Goal: Contribute content: Contribute content

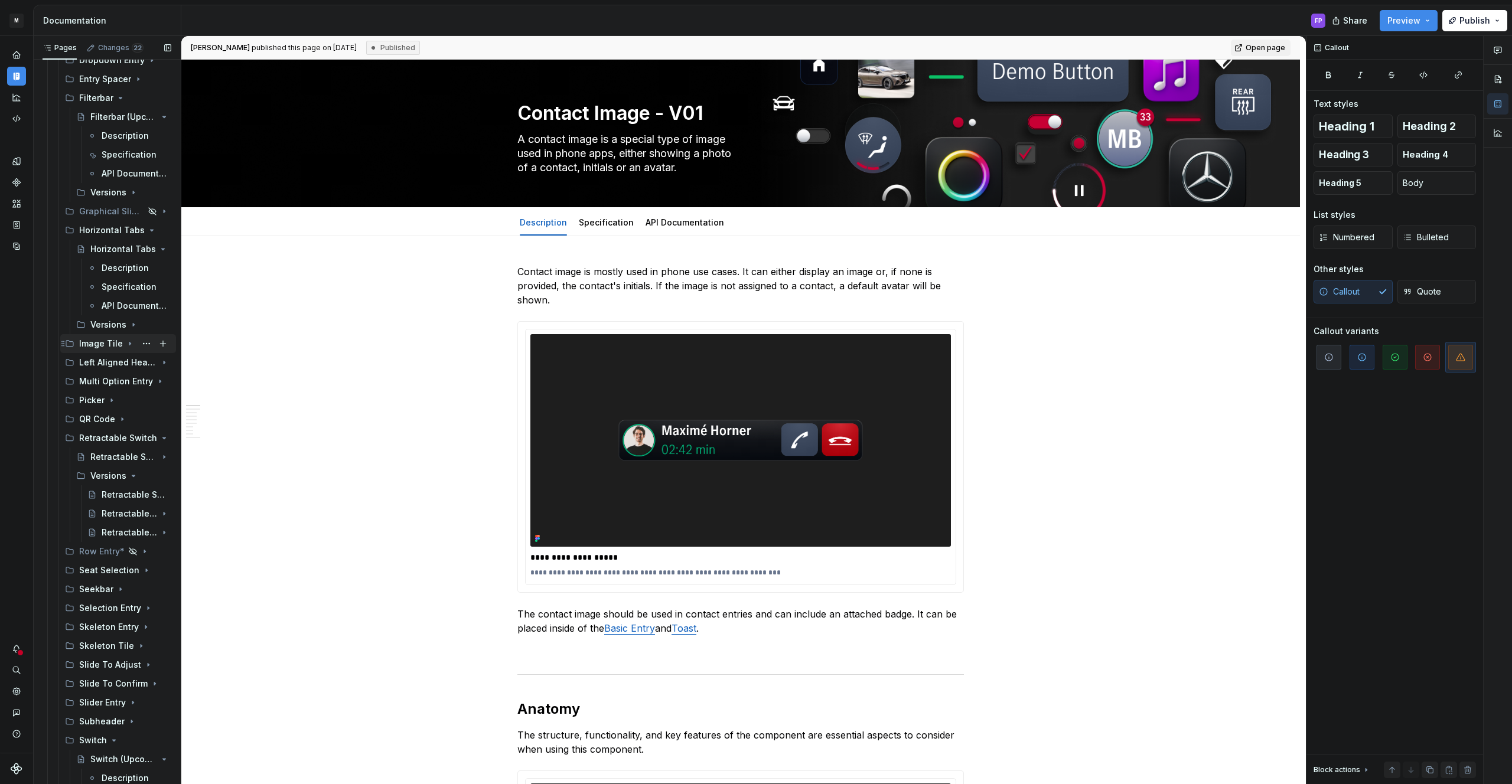
scroll to position [3464, 0]
click at [111, 354] on div "Left Aligned Header" at bounding box center [101, 354] width 45 height 11
click at [106, 378] on div "Left Aligned Header (Upcoming)" at bounding box center [107, 373] width 33 height 11
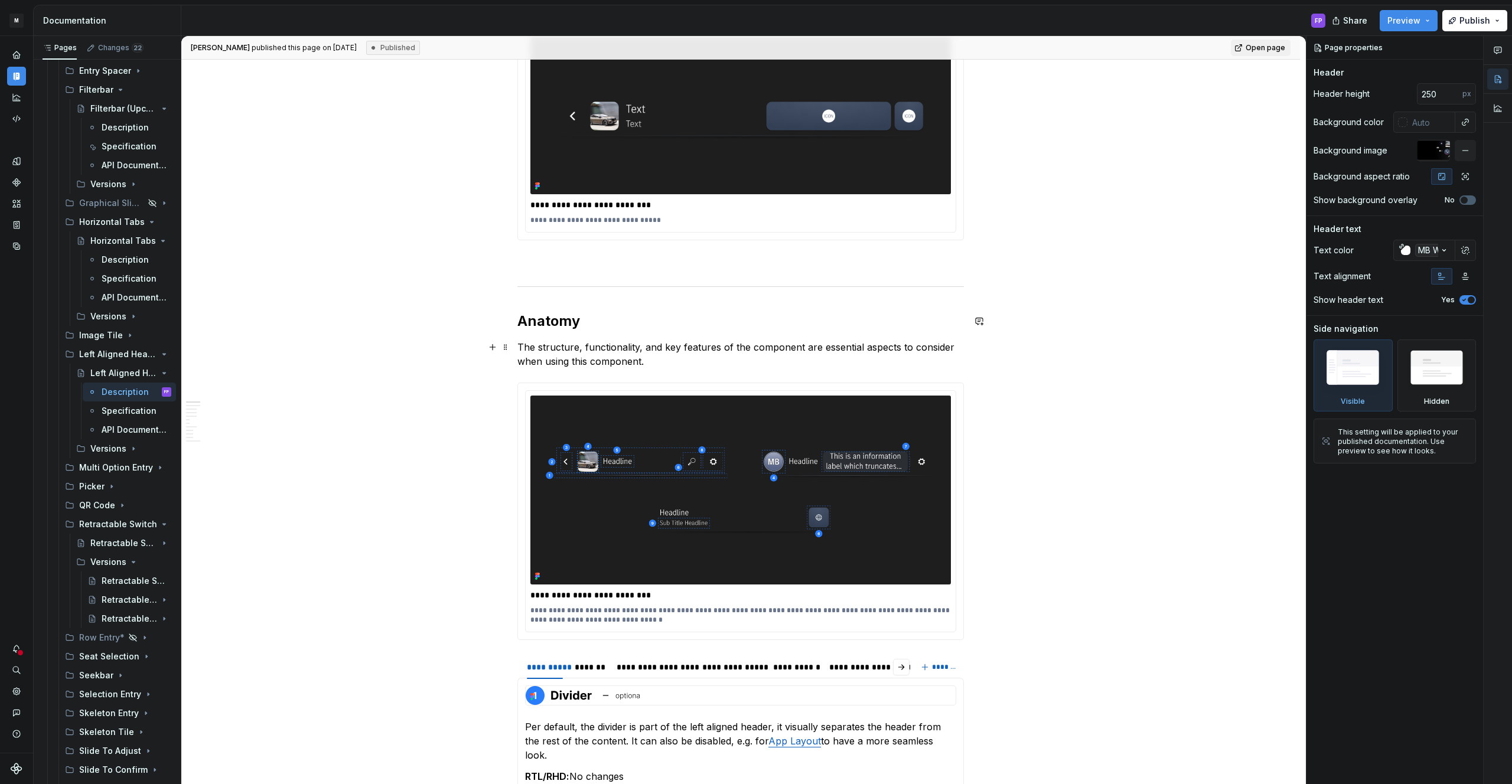
scroll to position [456, 0]
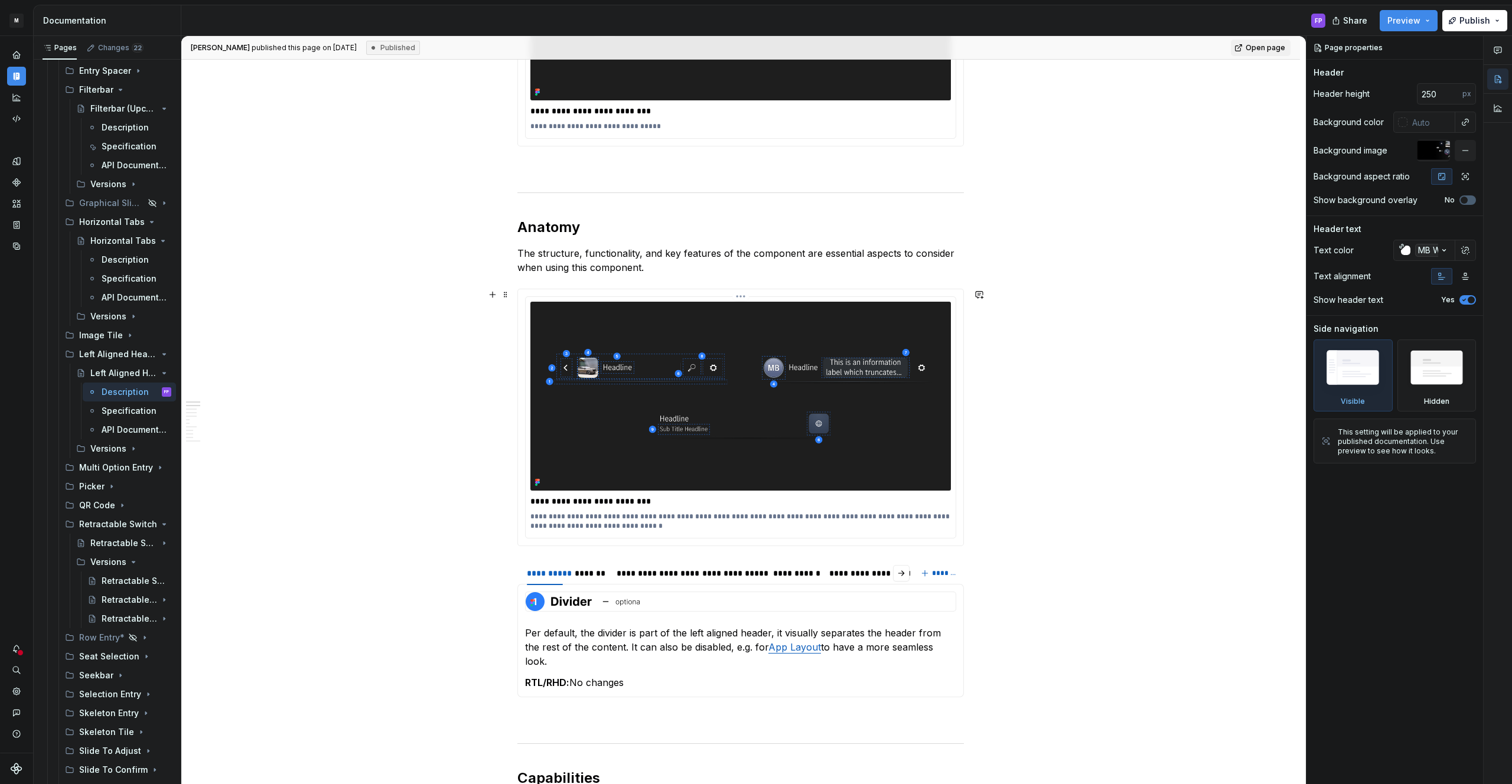
click at [753, 363] on img at bounding box center [740, 396] width 420 height 189
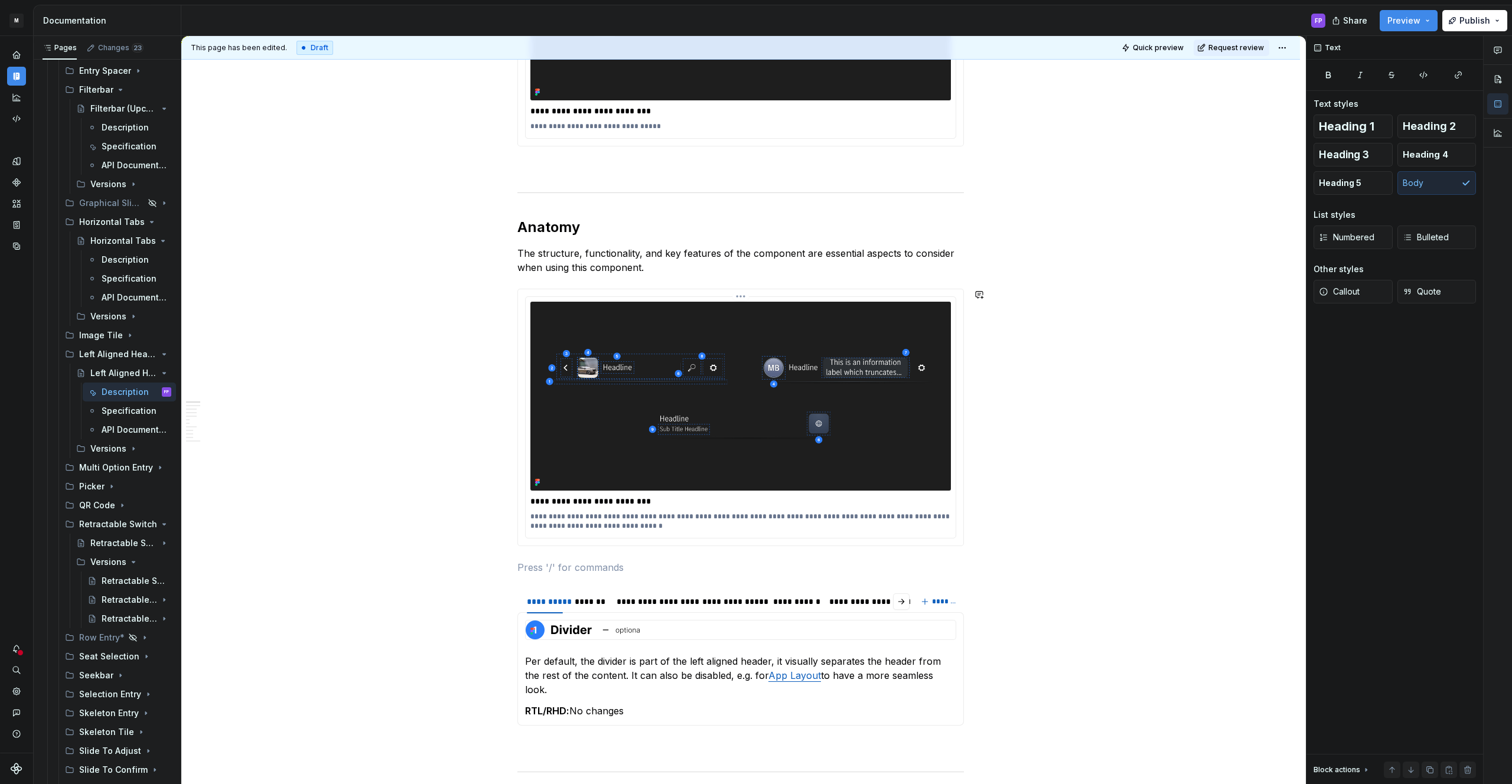
type textarea "*"
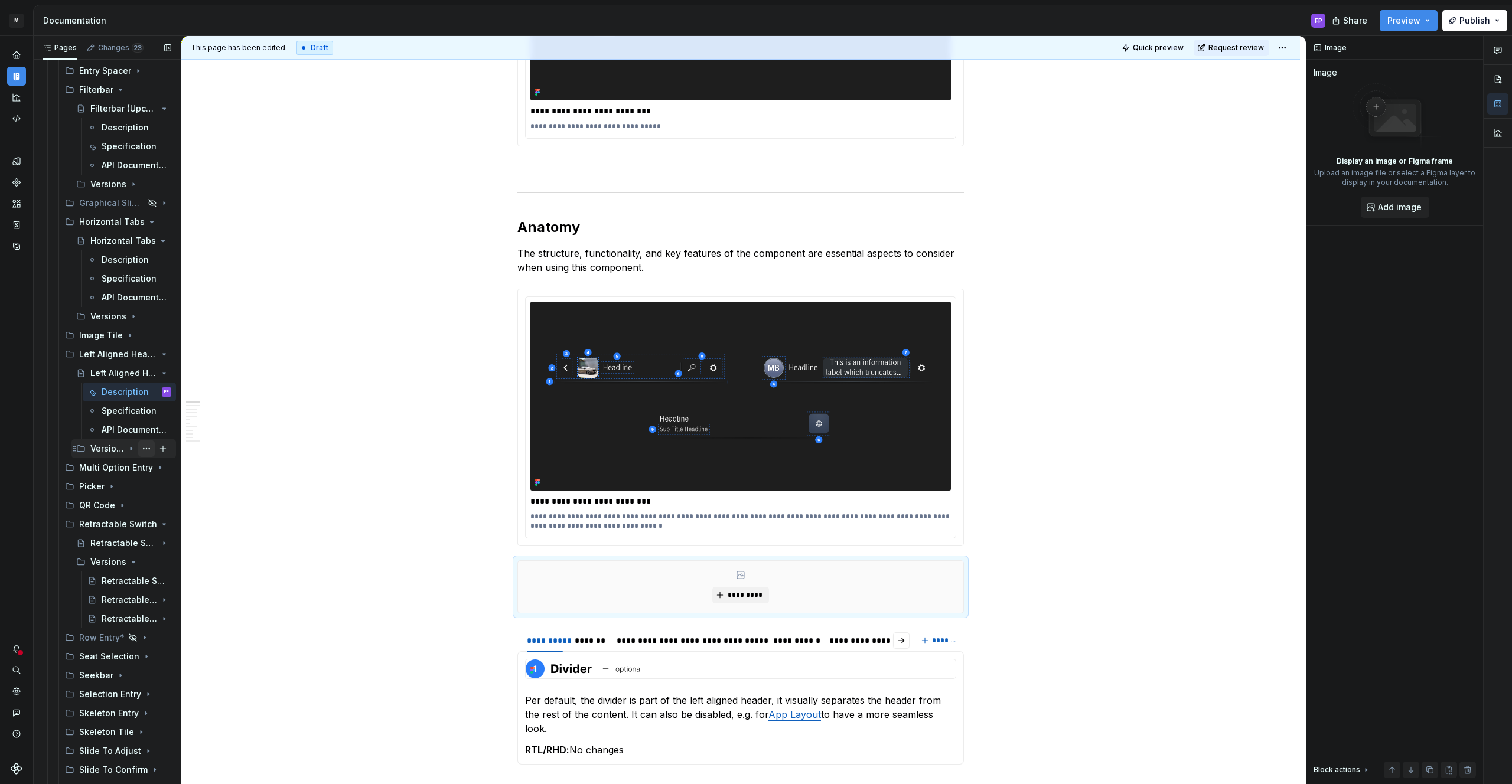
click at [132, 448] on icon "Page tree" at bounding box center [131, 449] width 1 height 3
click at [747, 596] on span "*********" at bounding box center [745, 595] width 36 height 10
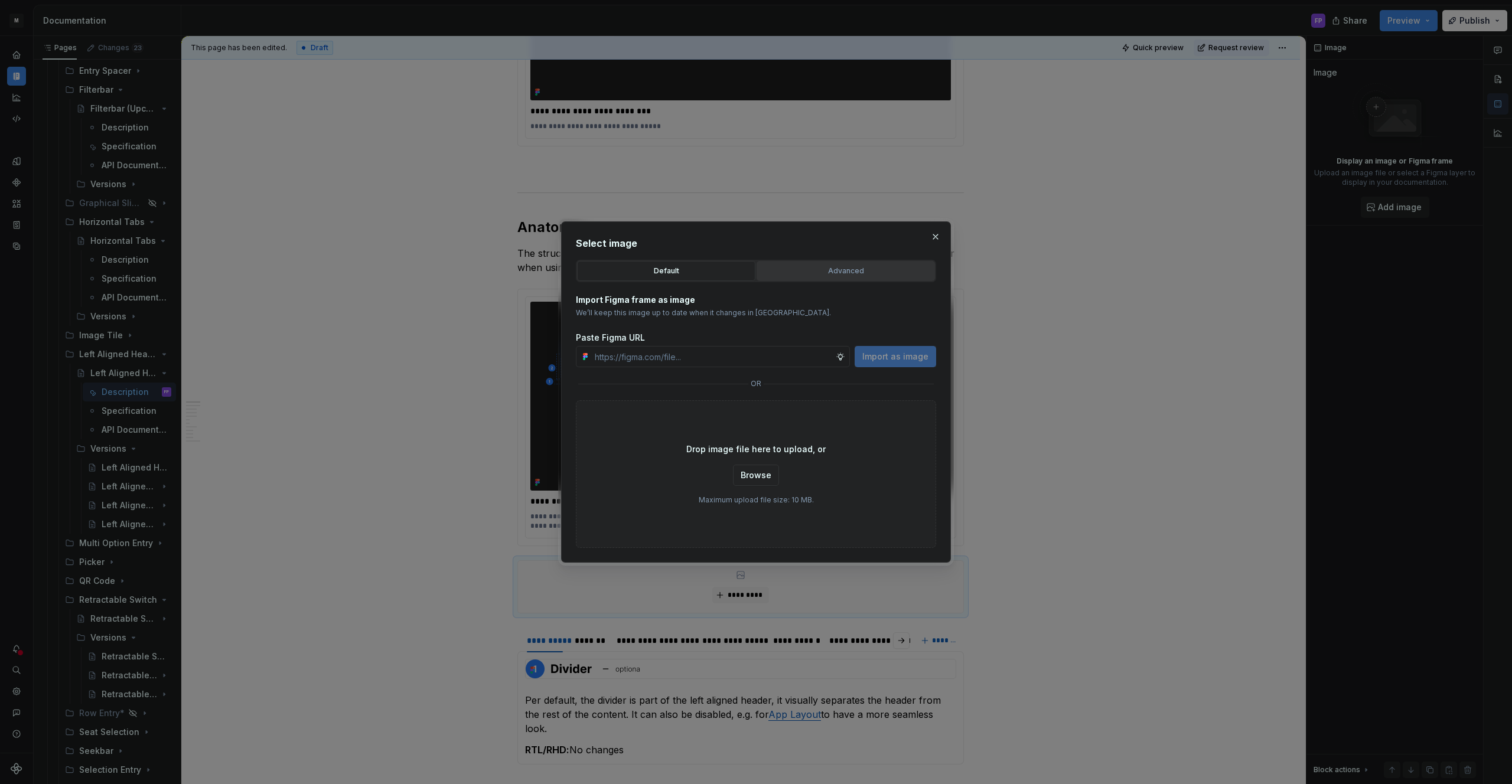
click at [849, 273] on div "Advanced" at bounding box center [845, 271] width 170 height 11
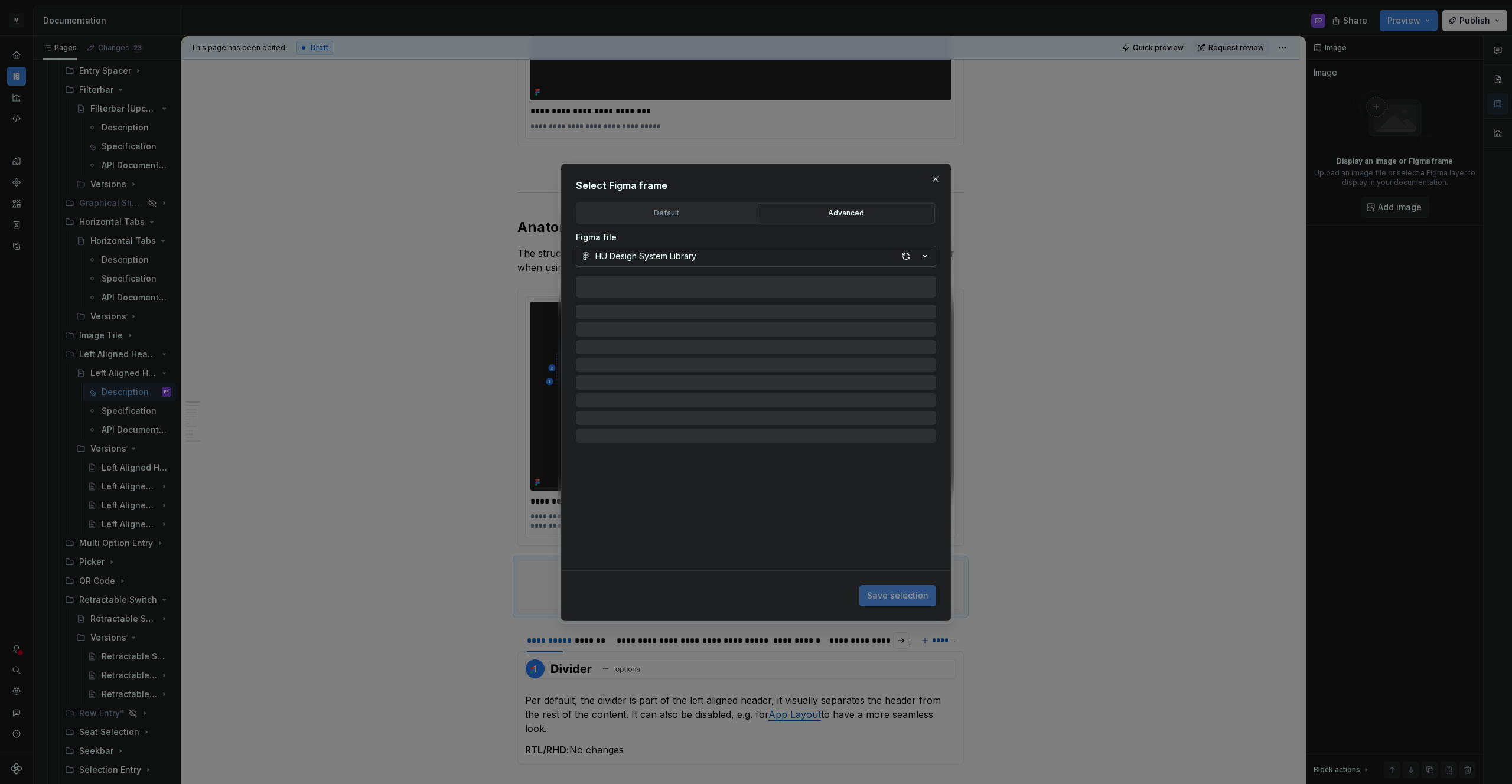
type textarea "*"
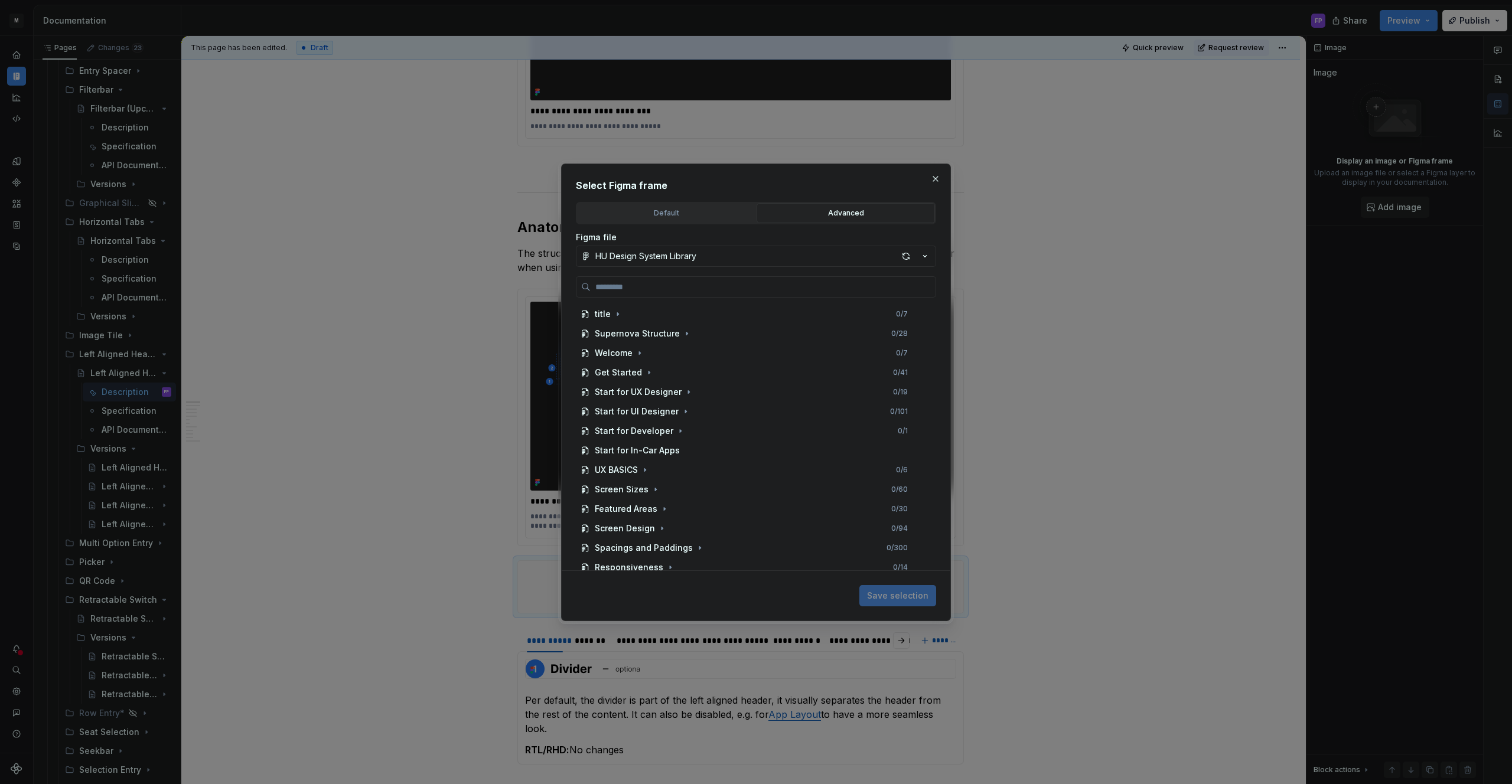
click at [849, 212] on div "Advanced" at bounding box center [845, 213] width 170 height 11
click at [751, 291] on input "search" at bounding box center [762, 286] width 345 height 11
paste input "**********"
type input "**********"
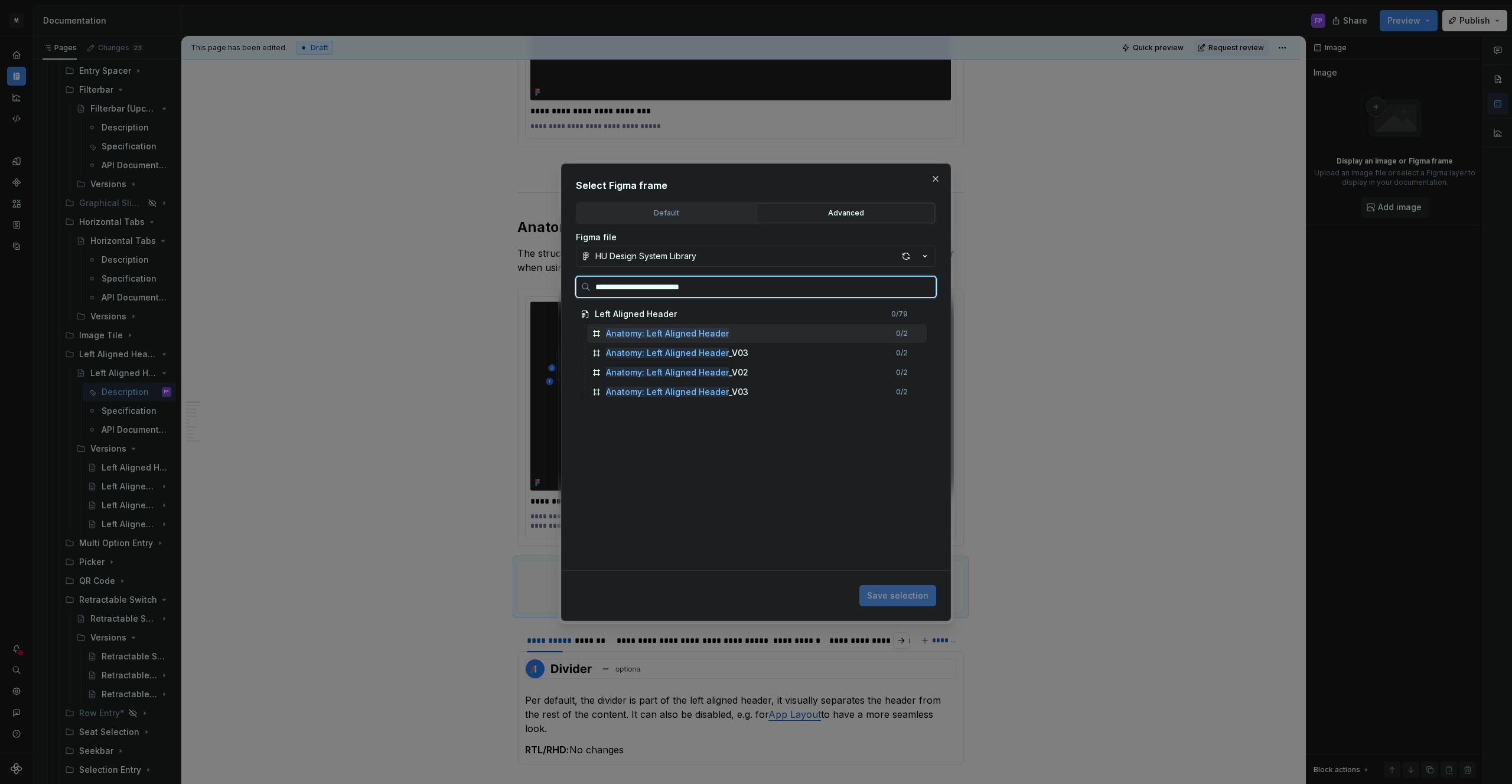
click at [730, 336] on div "Anatomy: Left Aligned Header 0 / 2" at bounding box center [757, 333] width 340 height 19
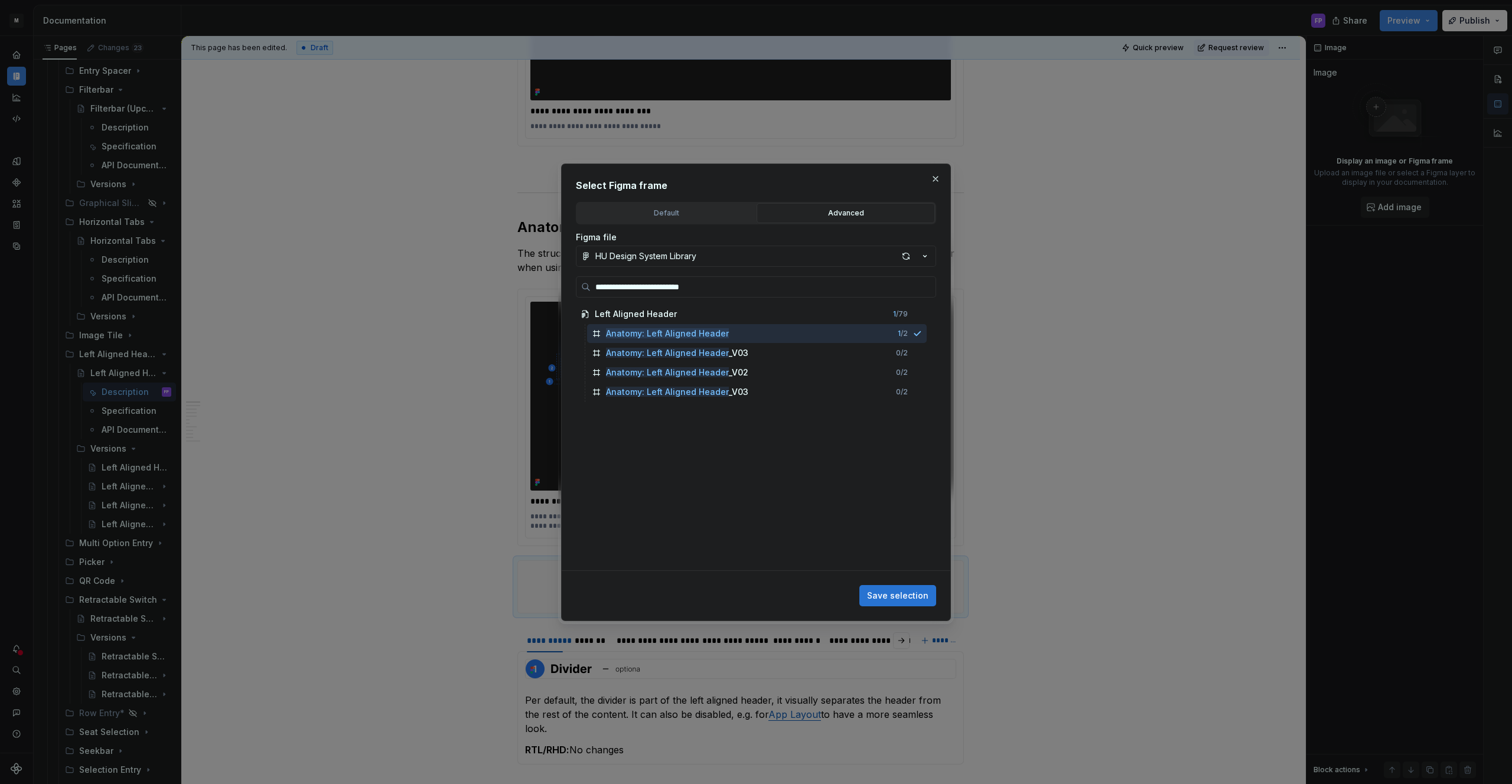
click at [905, 600] on span "Save selection" at bounding box center [898, 596] width 61 height 11
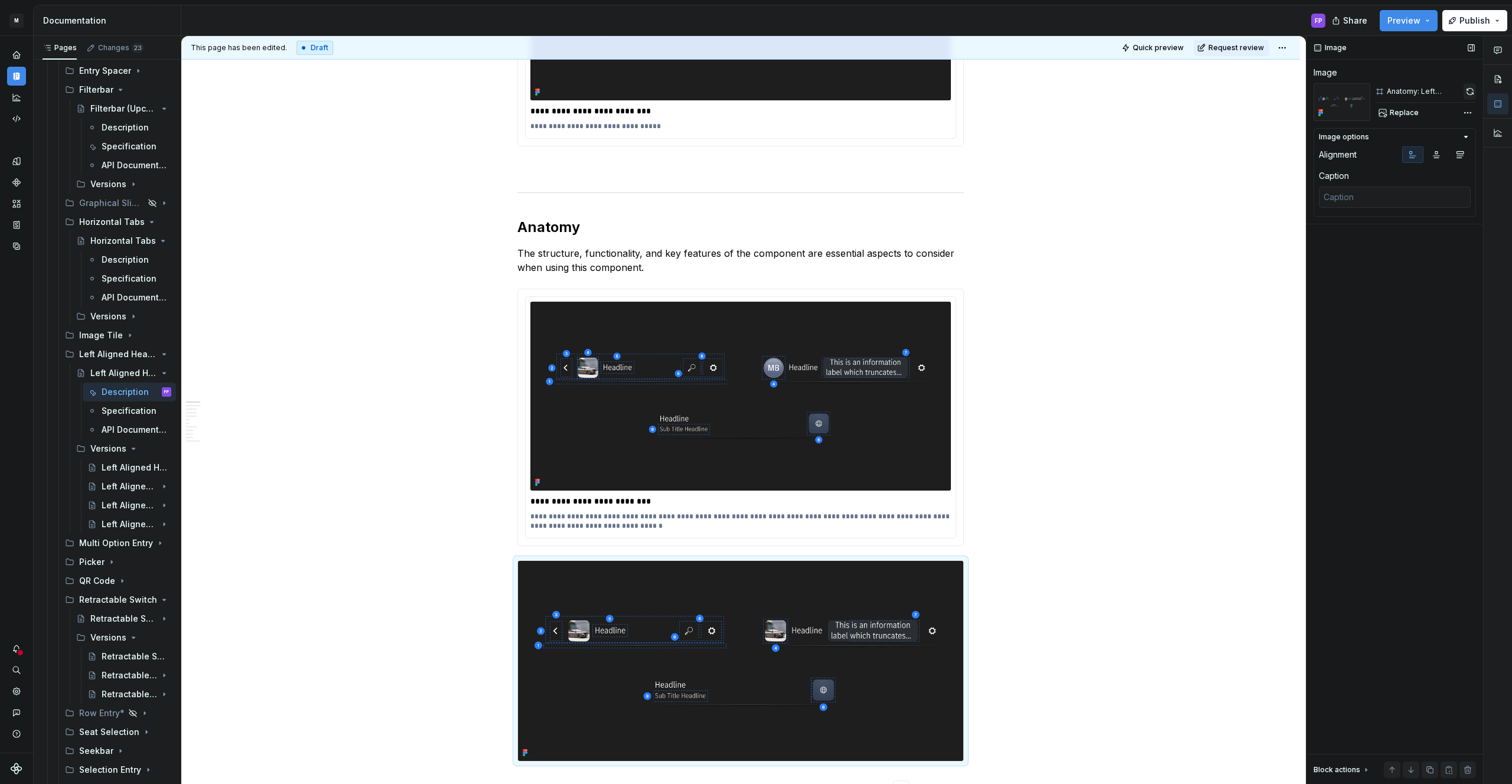
drag, startPoint x: 1470, startPoint y: 91, endPoint x: 1416, endPoint y: 137, distance: 70.9
click at [1469, 91] on button "button" at bounding box center [1469, 91] width 12 height 16
click at [1402, 114] on span "Replace" at bounding box center [1404, 113] width 29 height 10
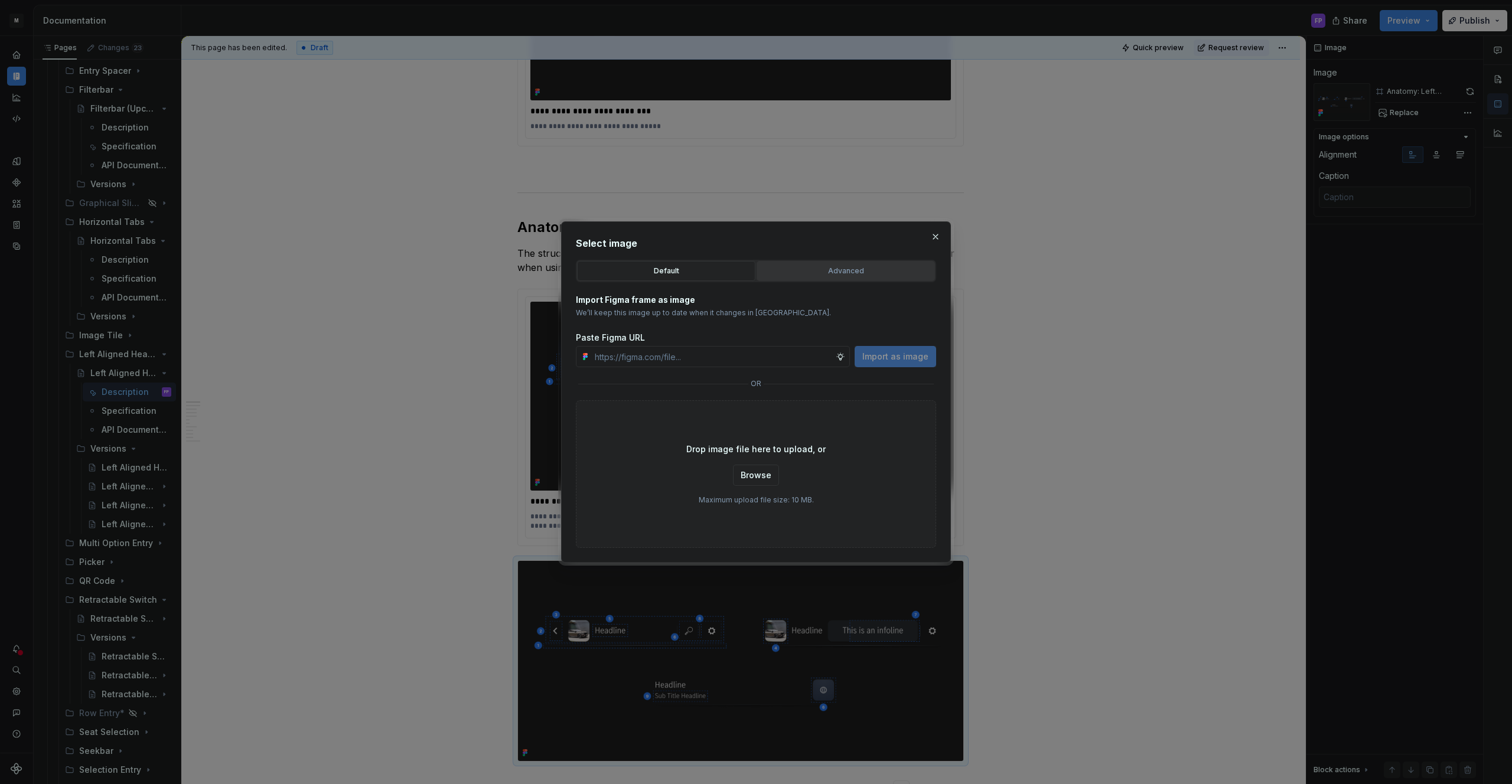
click at [835, 277] on button "Advanced" at bounding box center [845, 270] width 179 height 20
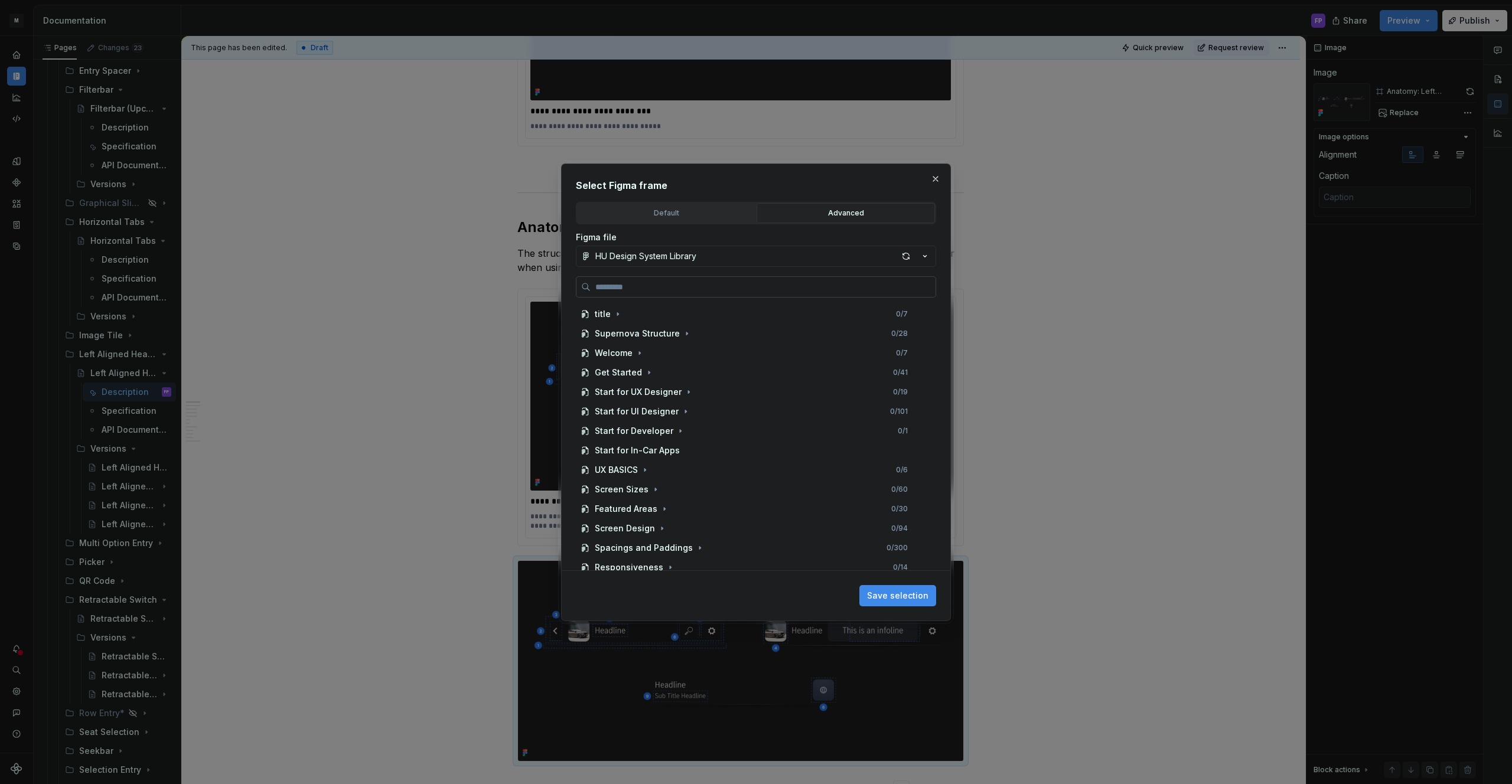
type textarea "*"
paste input "**********"
type input "**********"
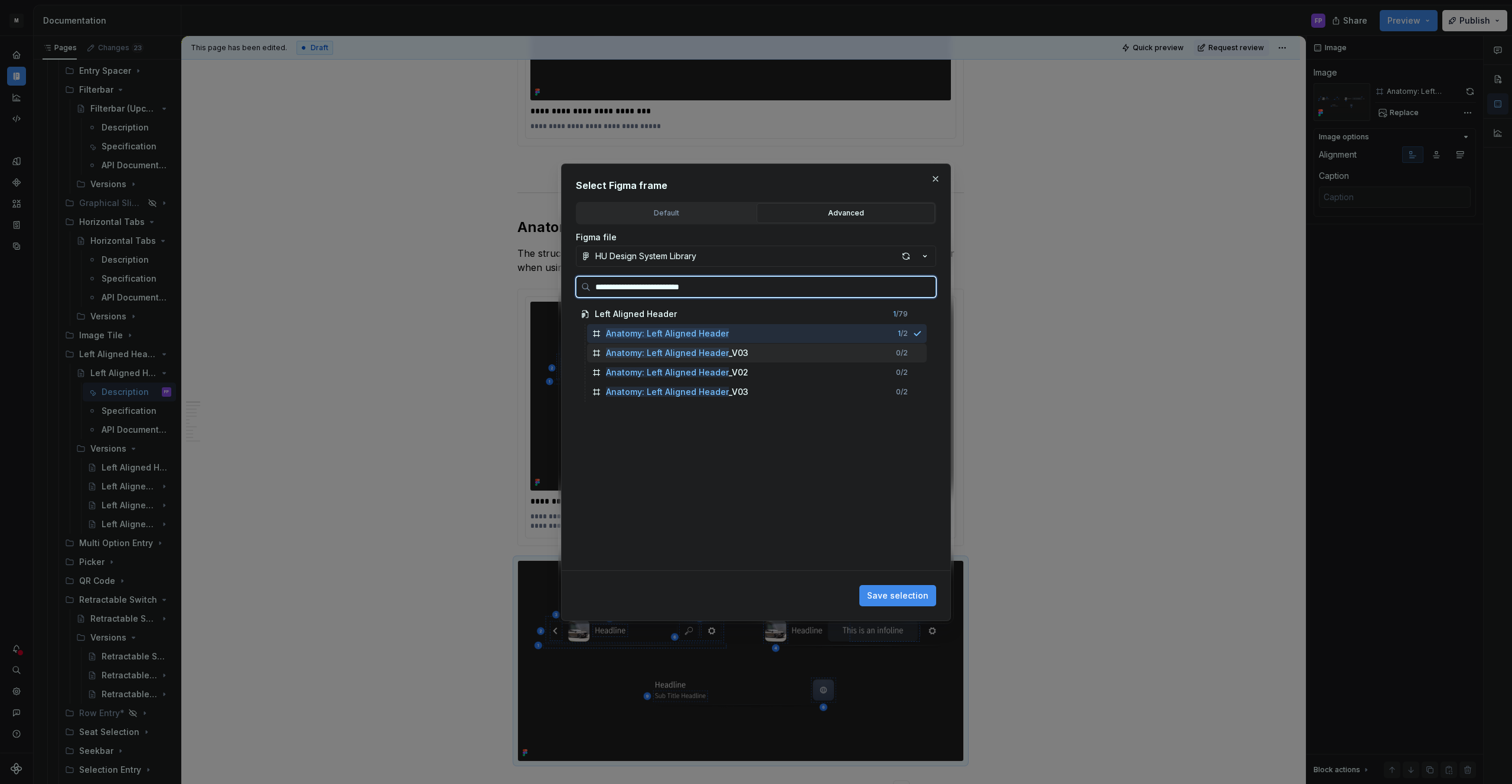
click at [747, 349] on div "Anatomy: Left Aligned Header _V03 0 / 2" at bounding box center [757, 353] width 340 height 19
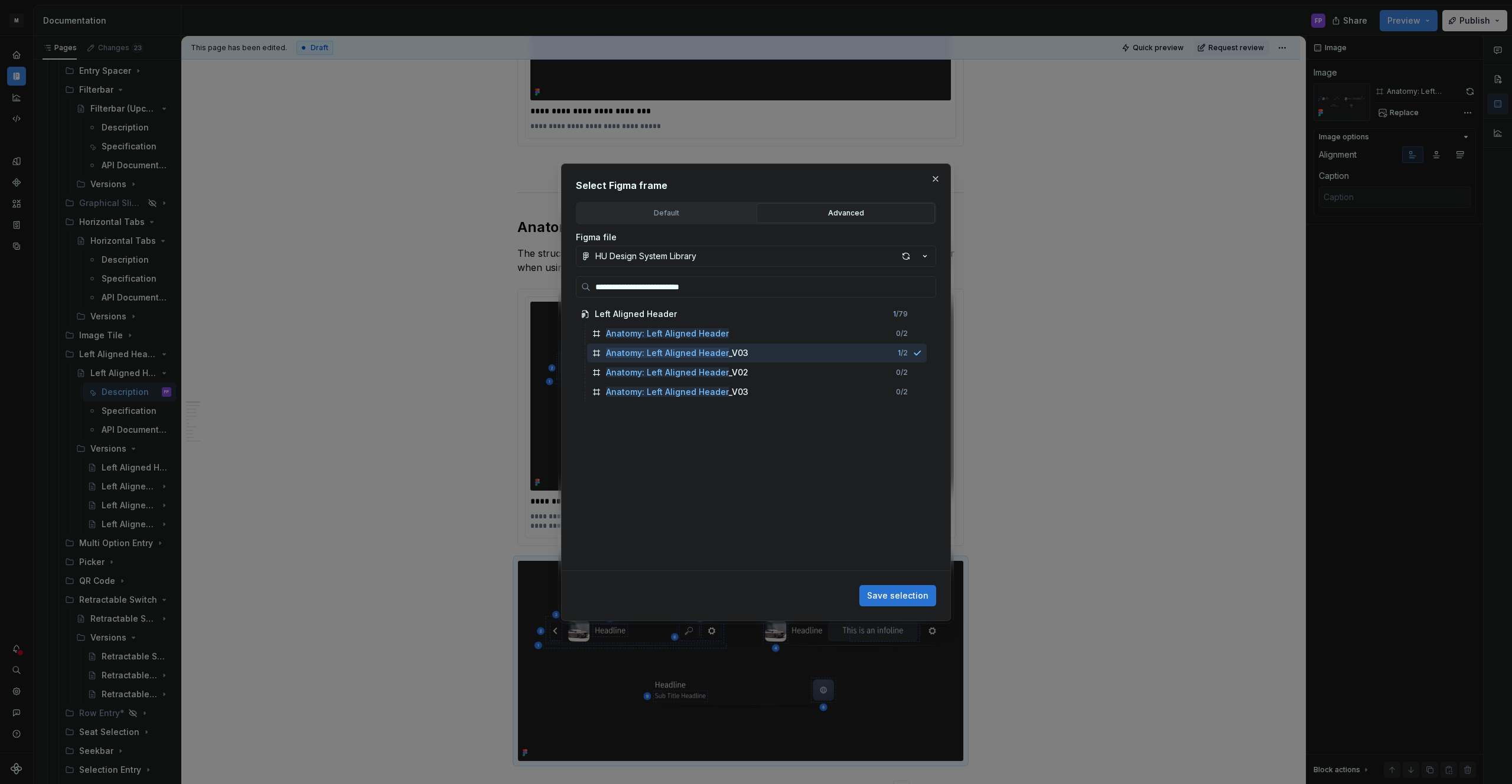
click at [890, 598] on span "Save selection" at bounding box center [898, 596] width 61 height 11
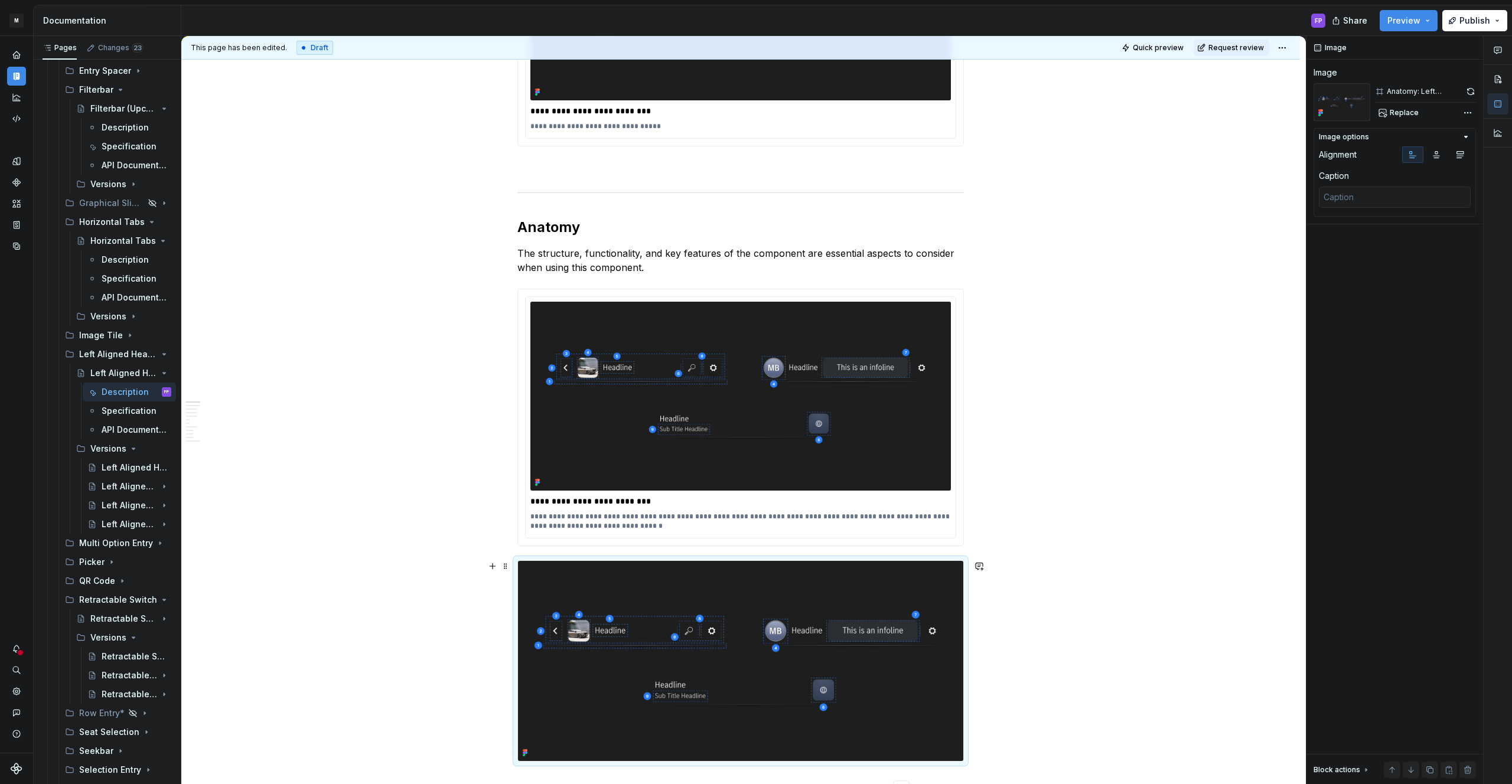
click at [935, 620] on img at bounding box center [740, 661] width 445 height 201
click at [1395, 106] on button "Replace" at bounding box center [1399, 112] width 49 height 16
type textarea "*"
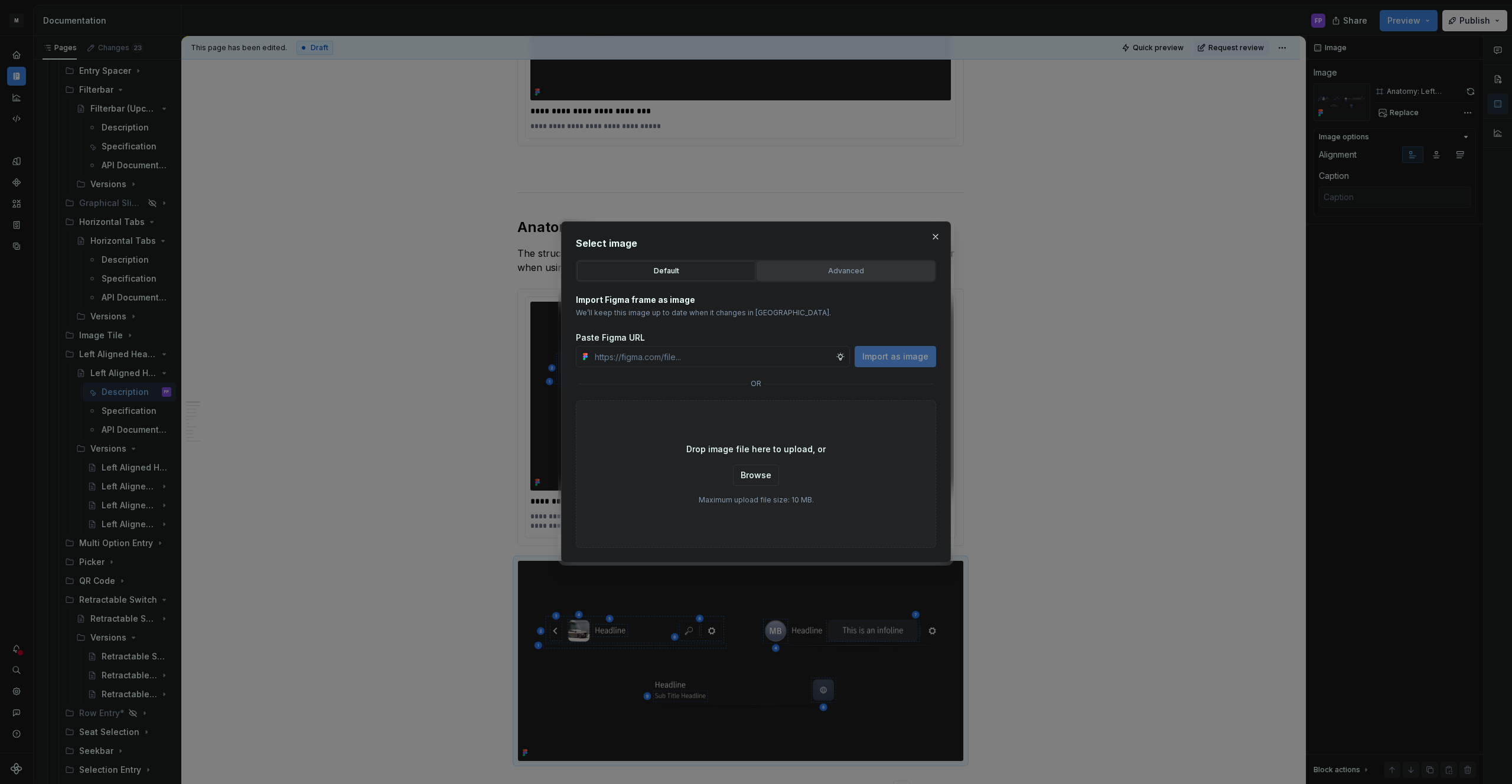
click at [877, 264] on button "Advanced" at bounding box center [845, 270] width 179 height 20
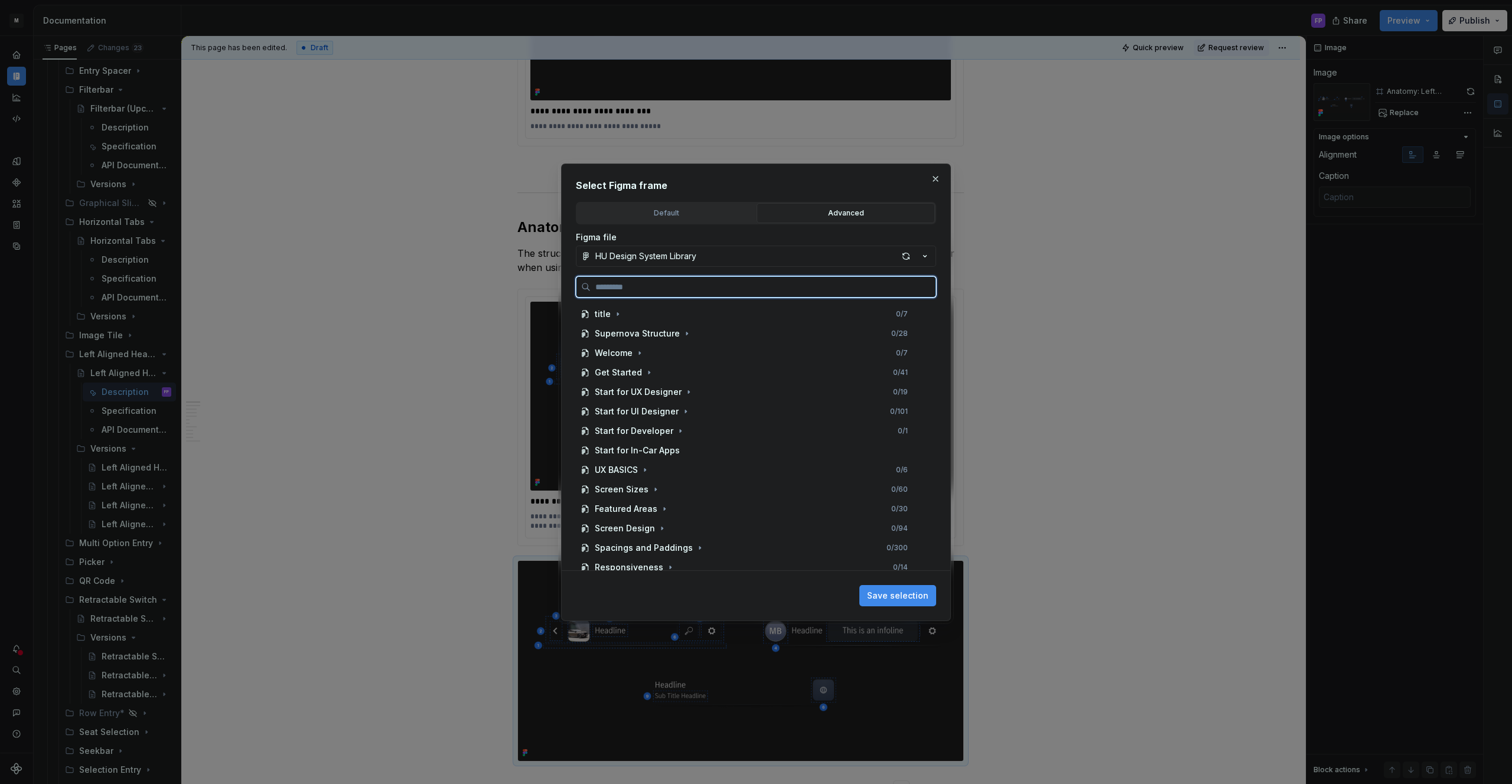
click at [860, 290] on input "search" at bounding box center [762, 286] width 345 height 11
paste input "**********"
type input "**********"
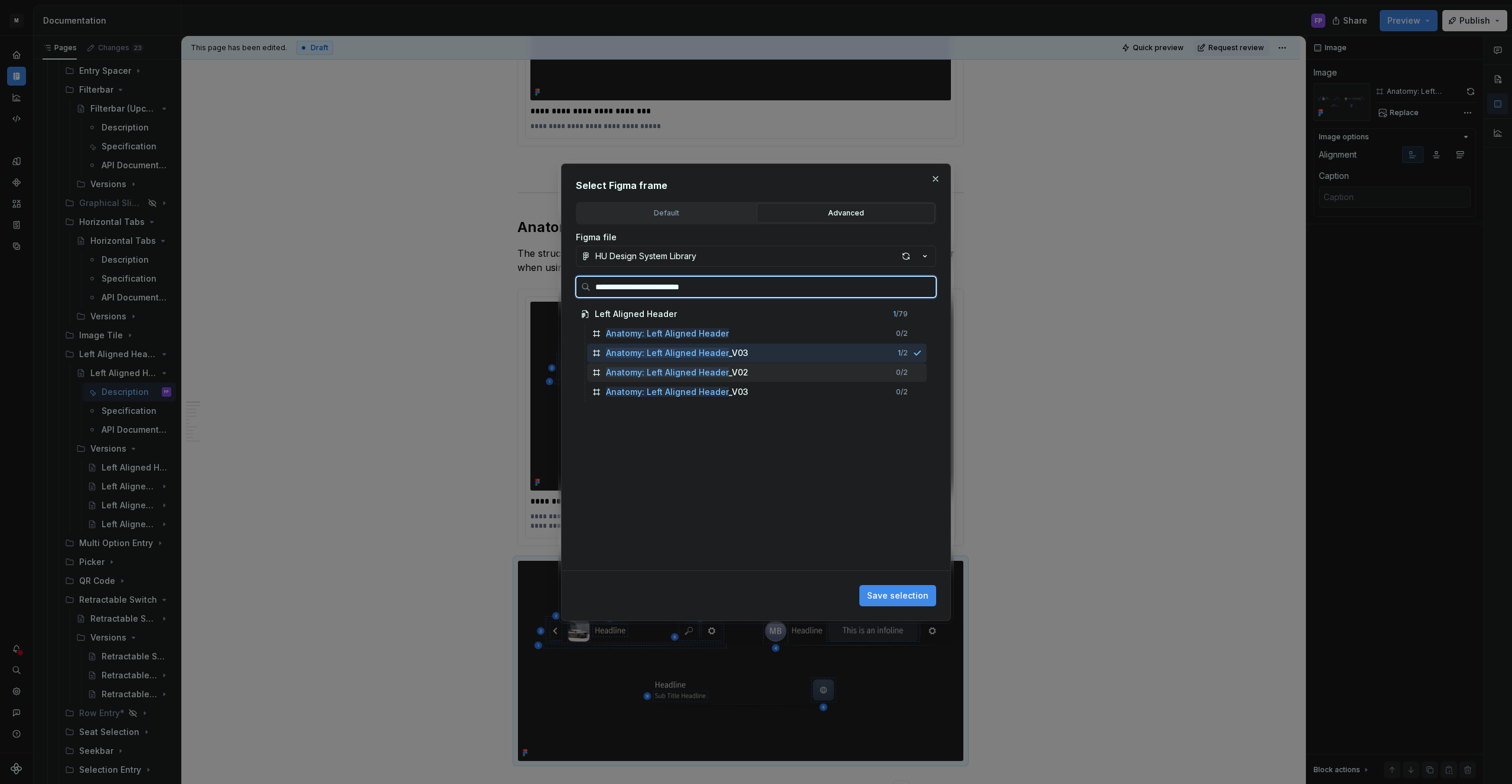
click at [907, 371] on div "0 / 2" at bounding box center [902, 372] width 11 height 10
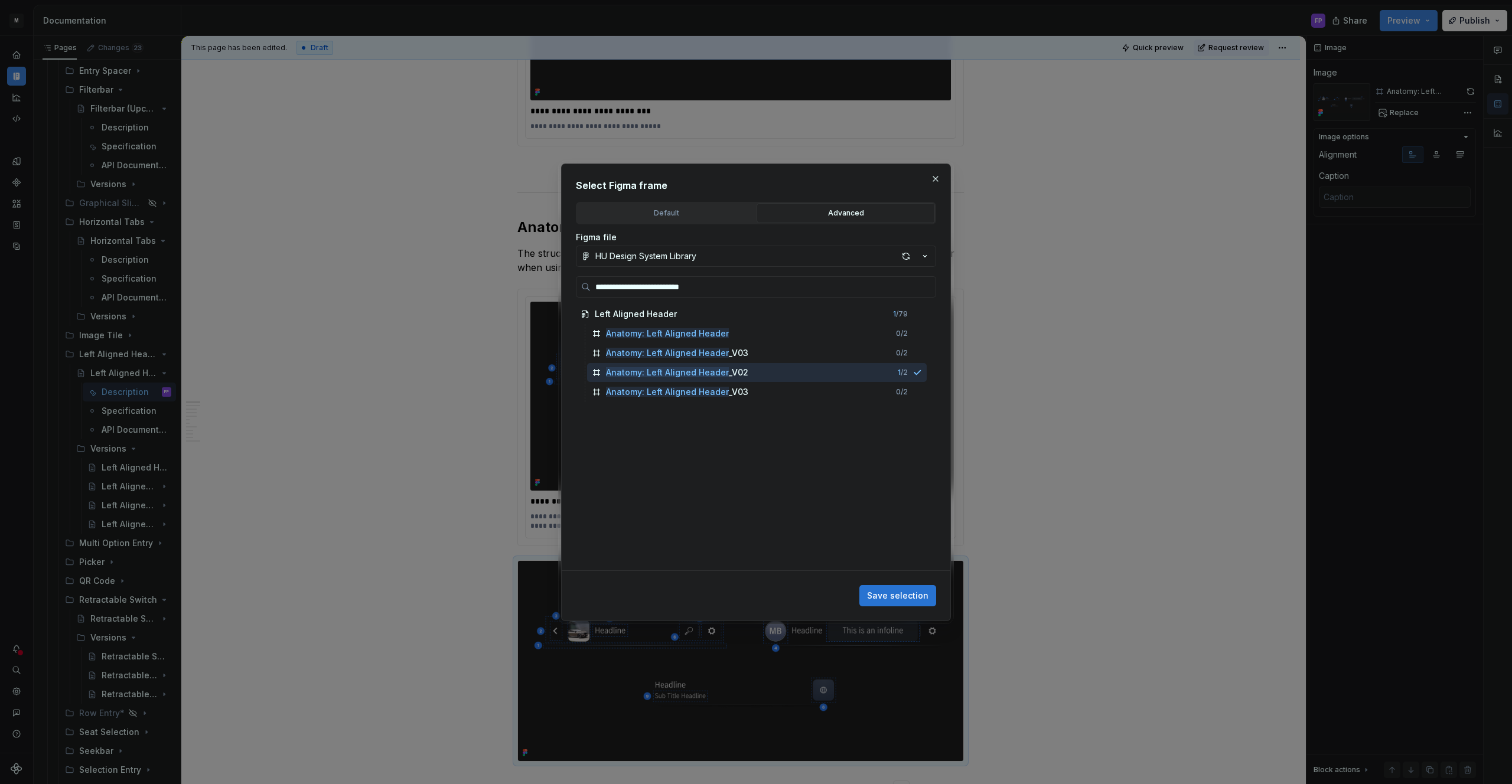
click at [907, 592] on span "Save selection" at bounding box center [898, 596] width 61 height 11
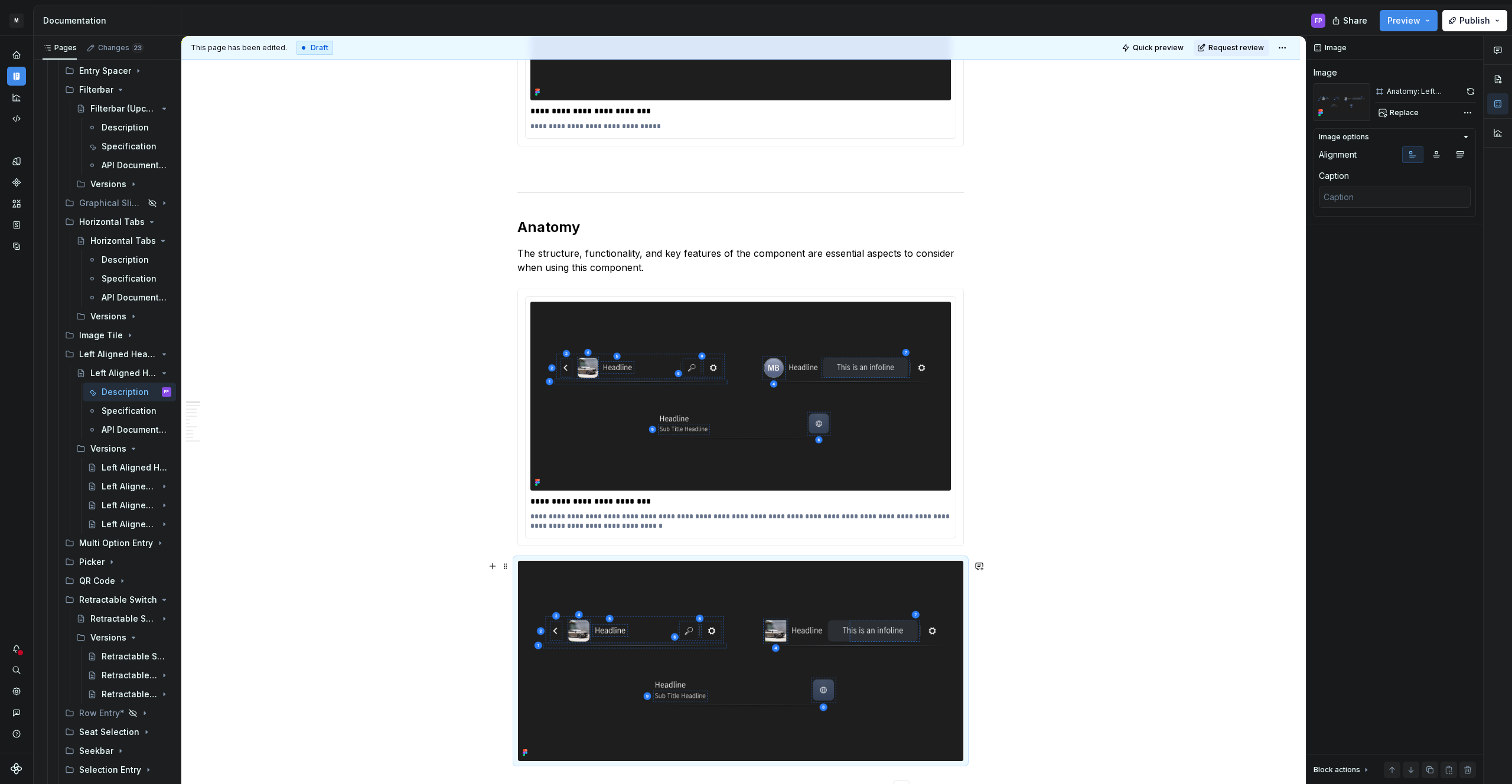
click at [866, 667] on img at bounding box center [740, 661] width 445 height 201
click at [1411, 114] on span "Replace" at bounding box center [1404, 113] width 29 height 10
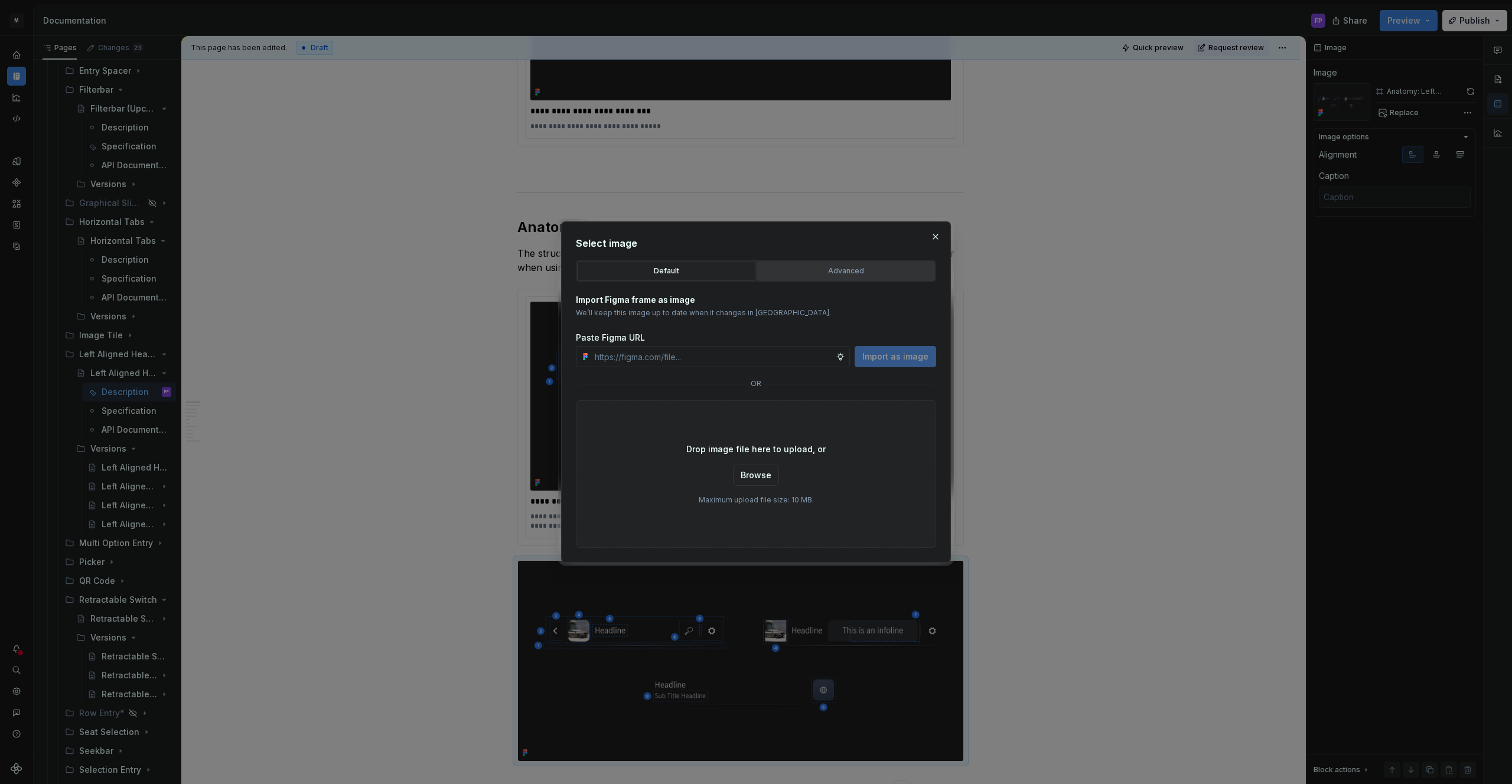
type textarea "*"
click at [858, 272] on div "Advanced" at bounding box center [845, 271] width 170 height 11
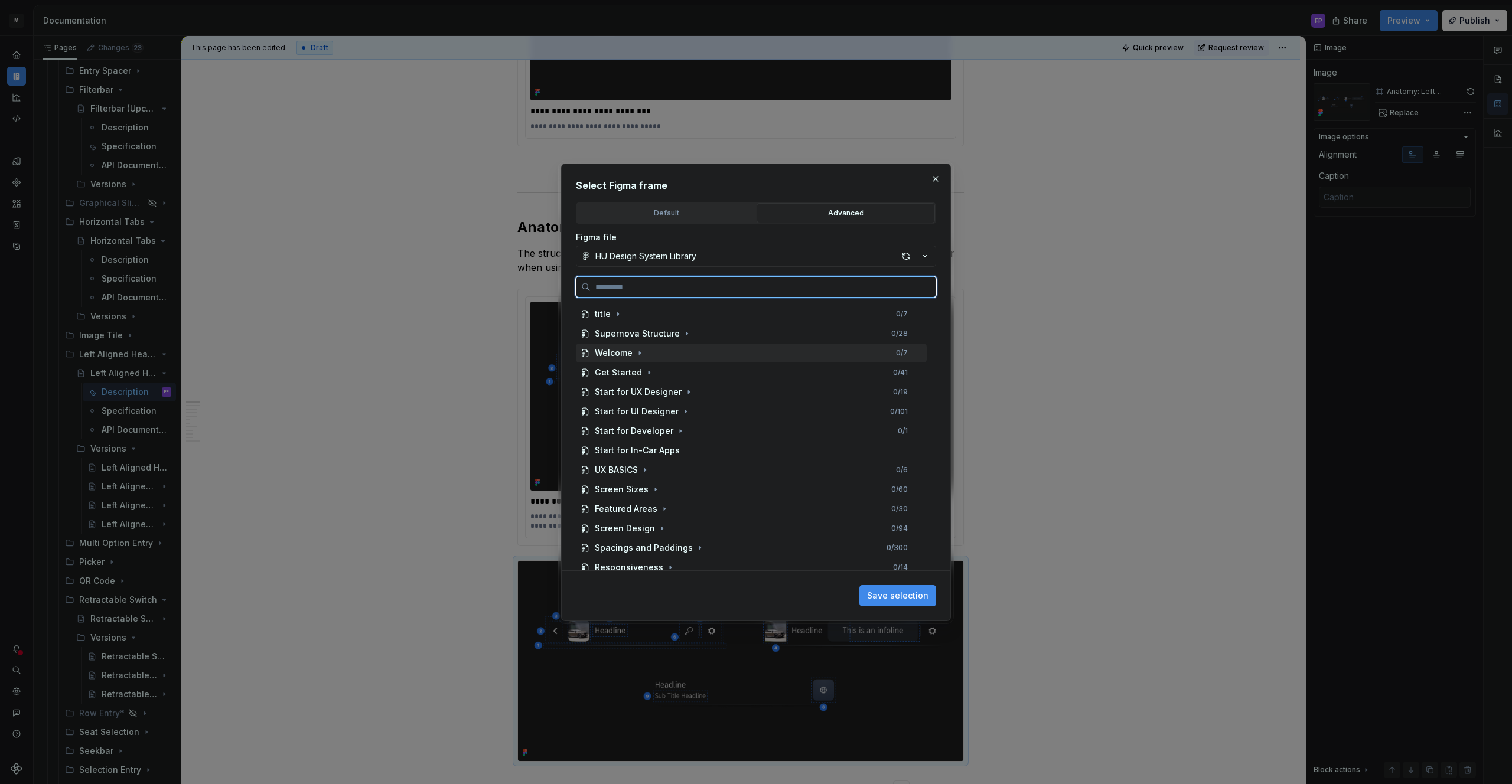
paste input "**********"
type input "**********"
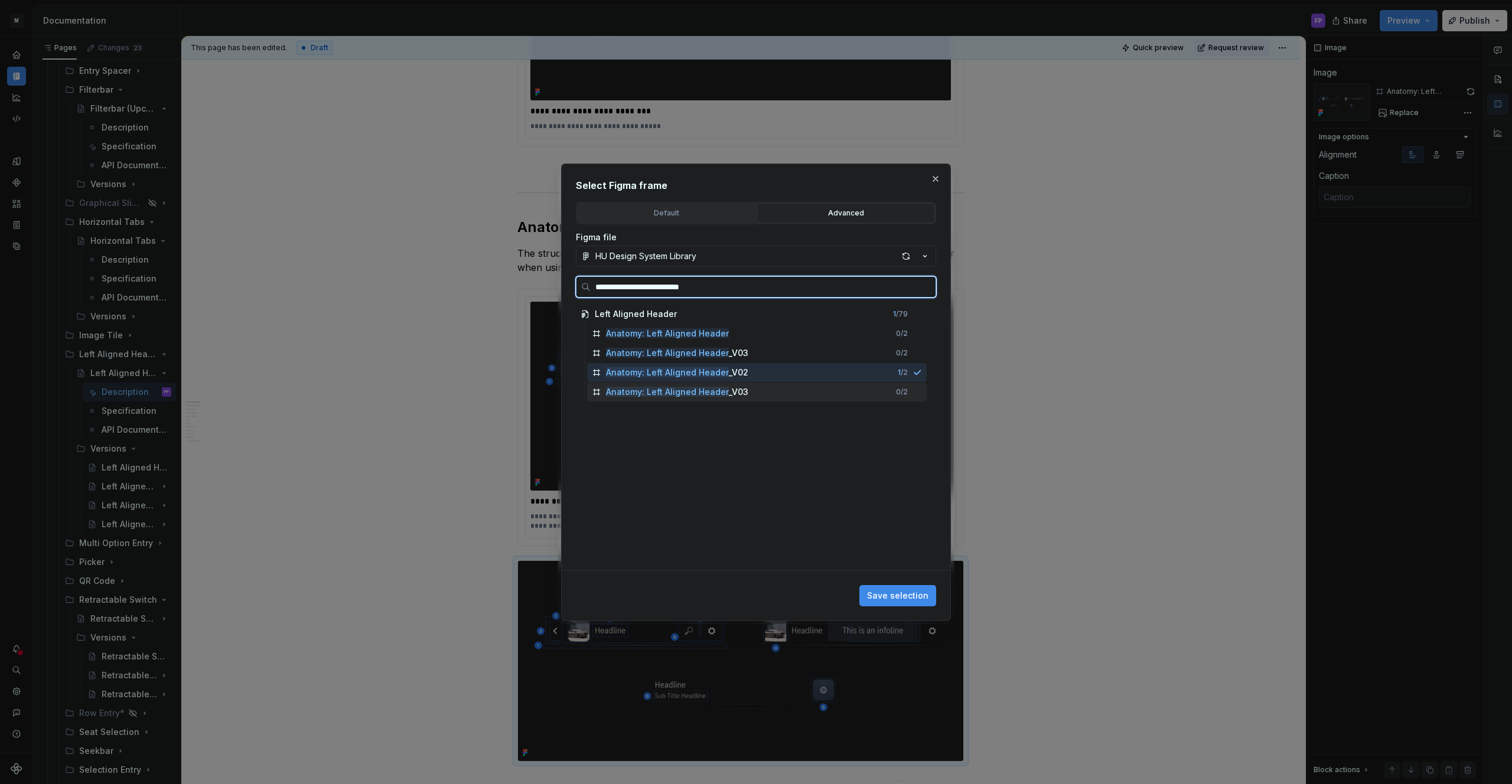
click at [907, 389] on div "0 / 2" at bounding box center [902, 392] width 11 height 10
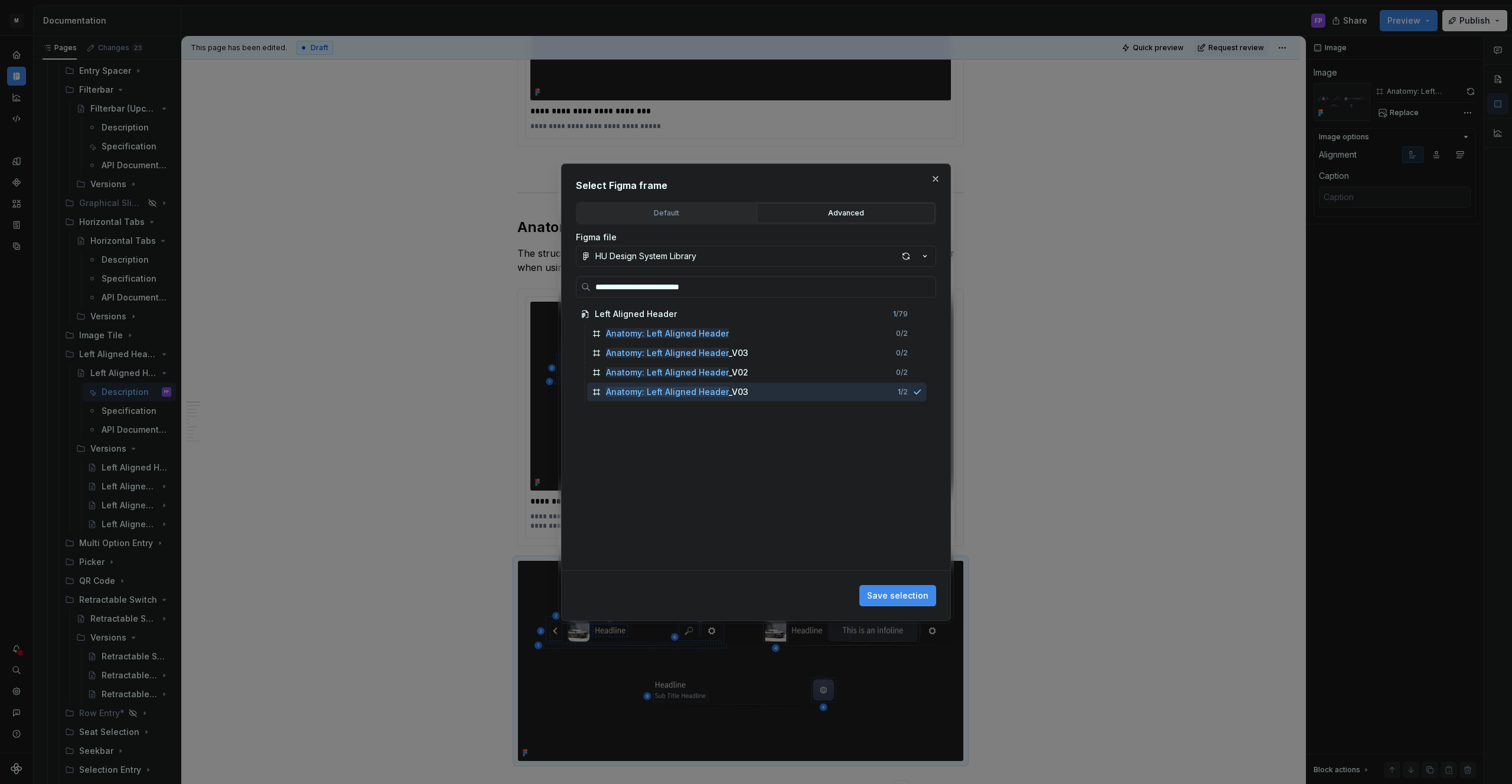
click at [902, 595] on span "Save selection" at bounding box center [898, 596] width 61 height 11
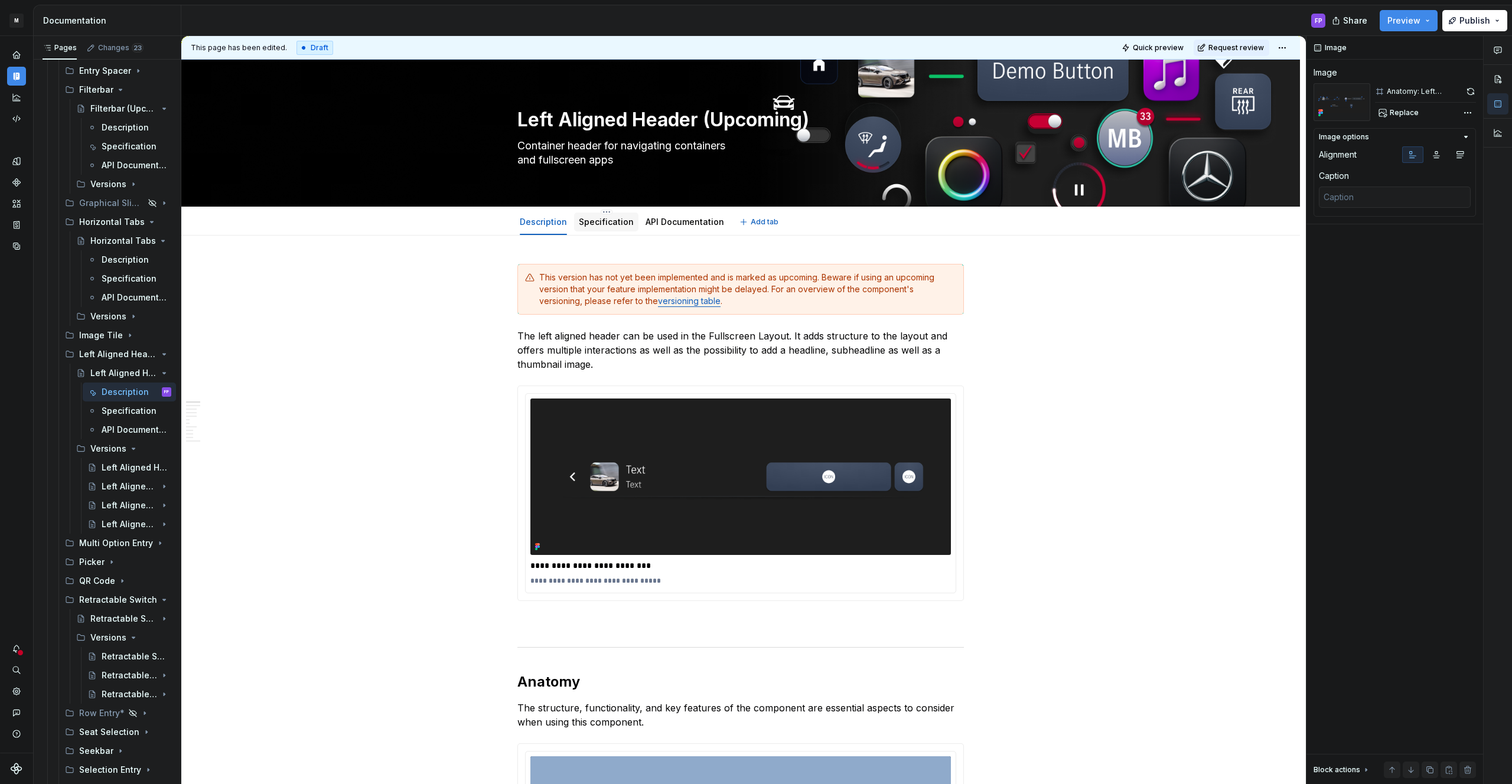
scroll to position [1, 0]
click at [608, 220] on link "Specification" at bounding box center [607, 221] width 55 height 11
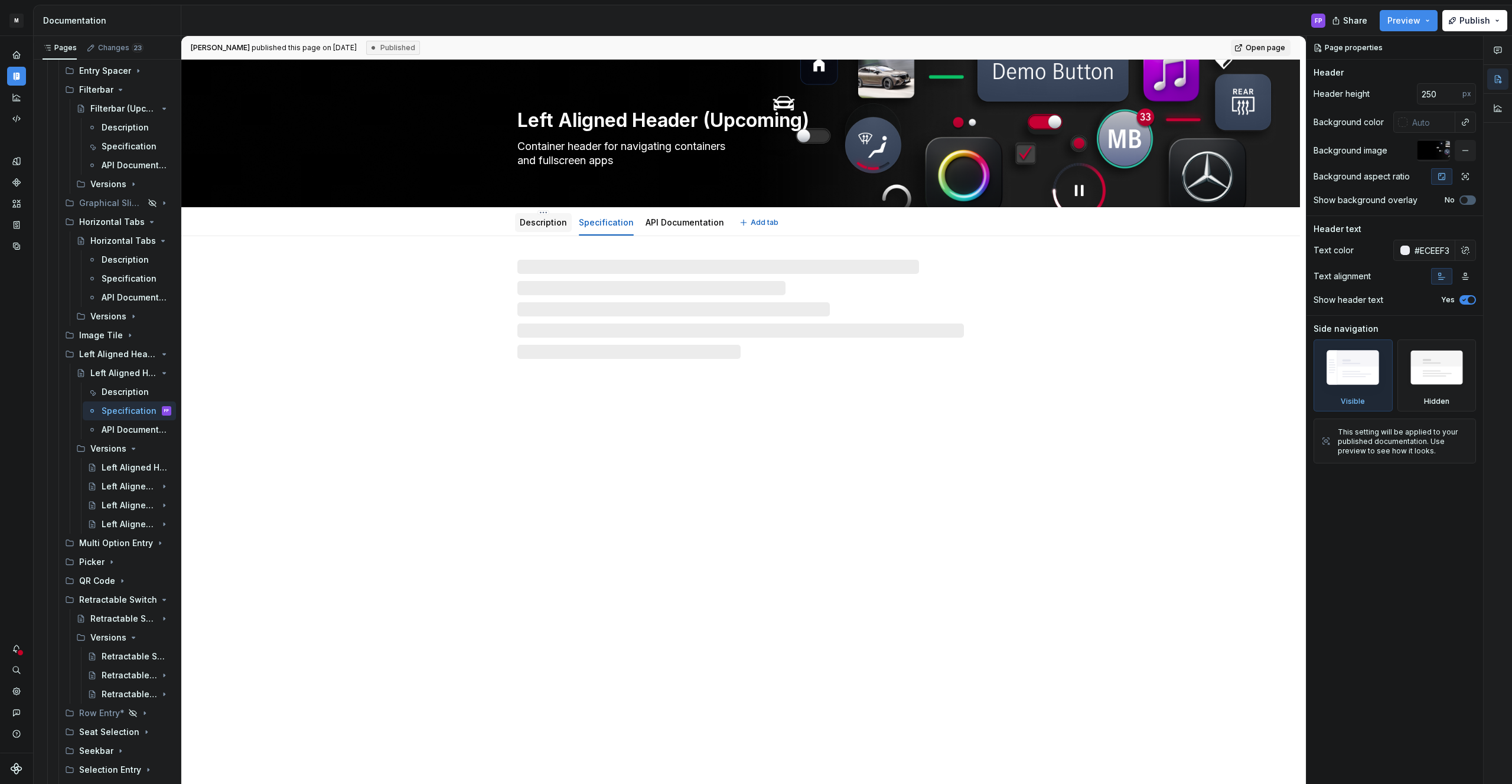
click at [563, 221] on link "Description" at bounding box center [543, 222] width 47 height 11
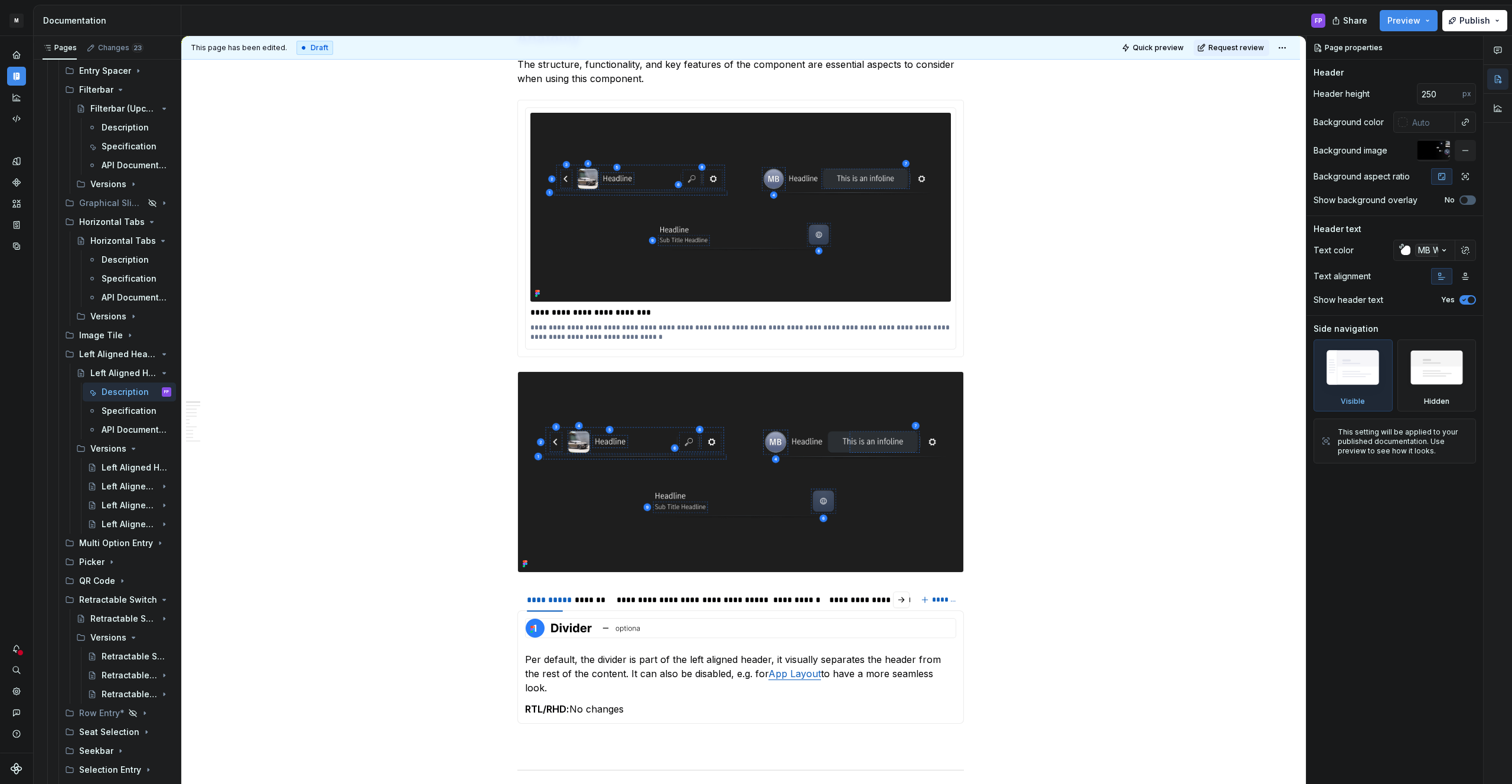
scroll to position [783, 0]
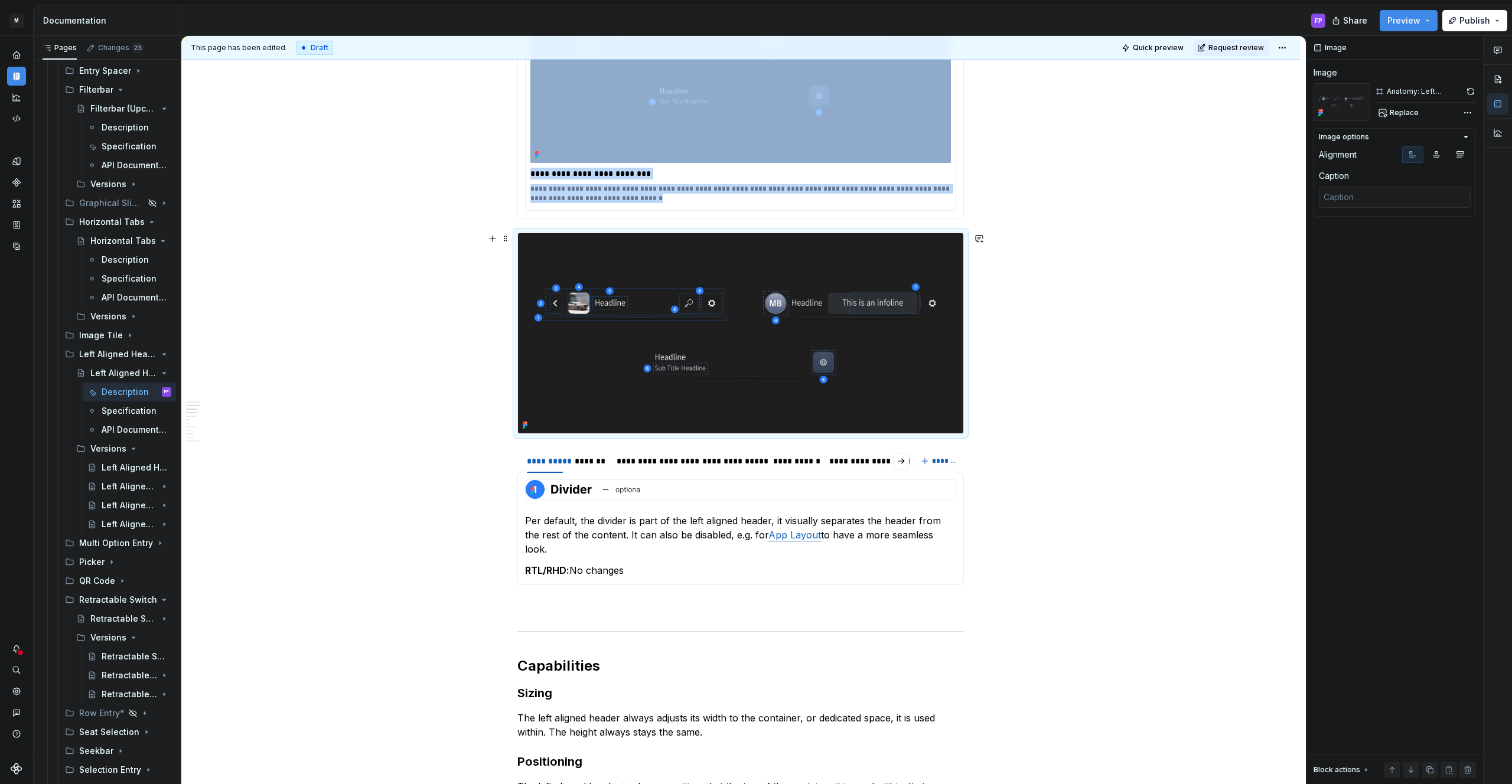
click at [739, 306] on img at bounding box center [740, 333] width 445 height 201
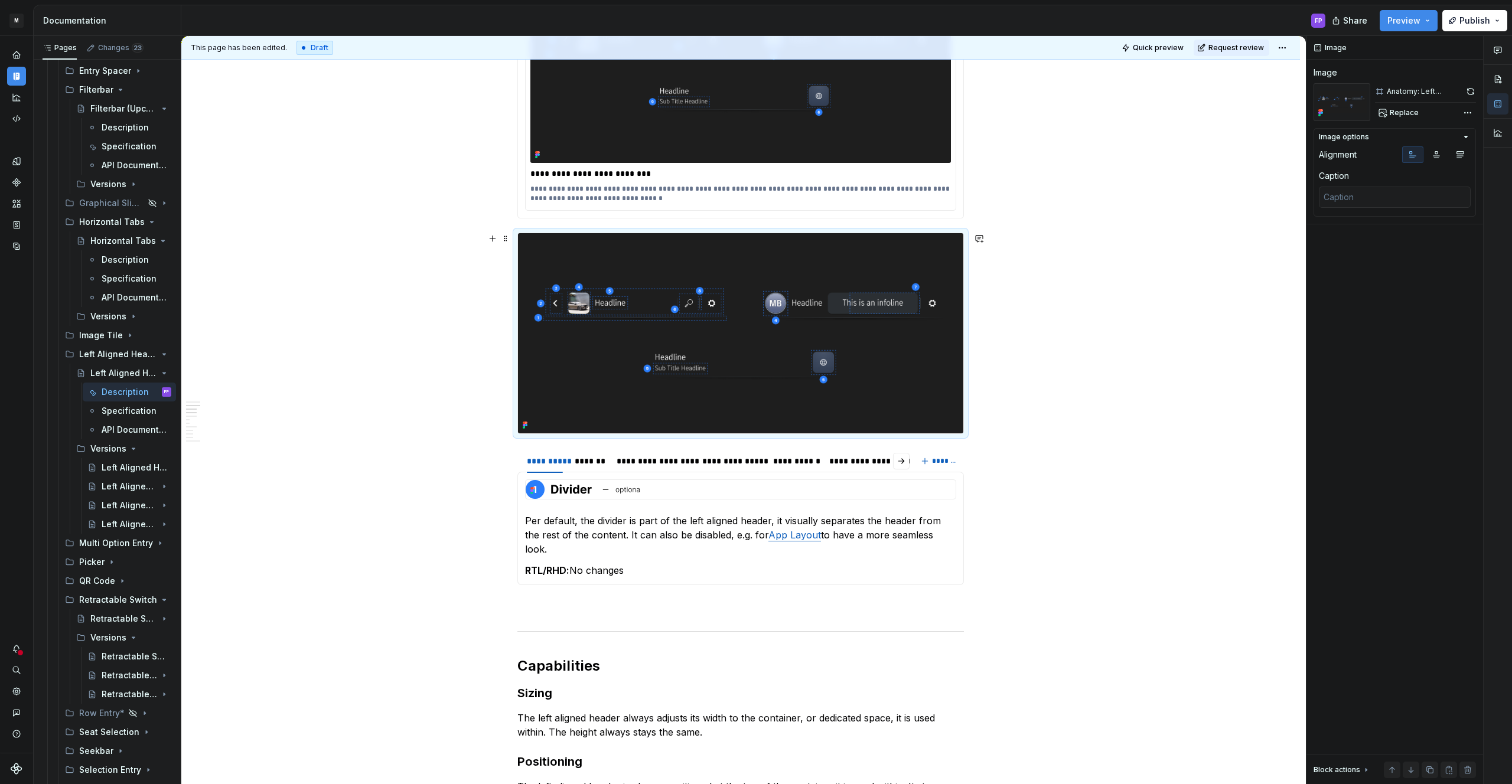
click at [962, 288] on img at bounding box center [740, 333] width 445 height 201
click at [1413, 113] on span "Replace" at bounding box center [1404, 113] width 29 height 10
type textarea "*"
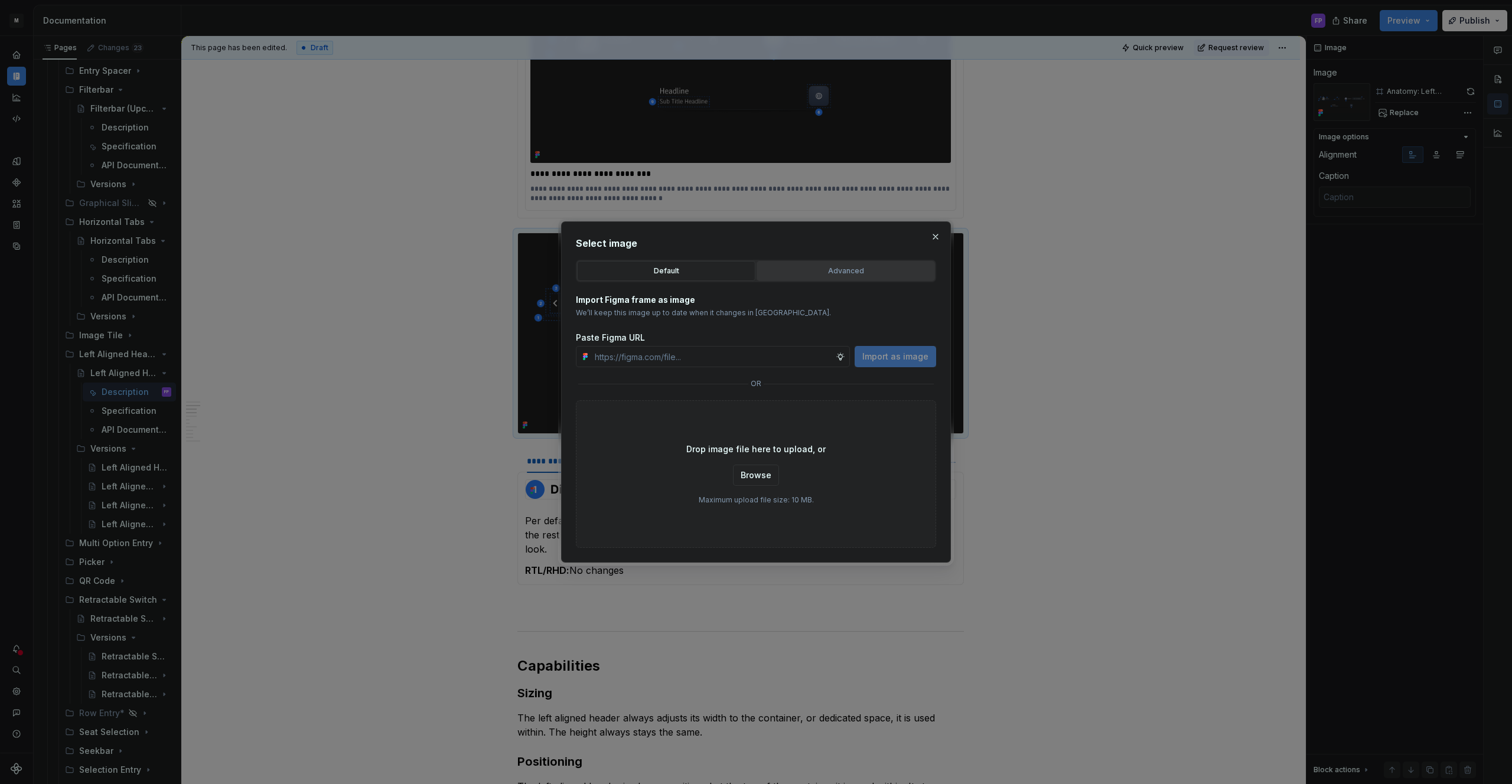
click at [835, 273] on div "Advanced" at bounding box center [845, 271] width 170 height 11
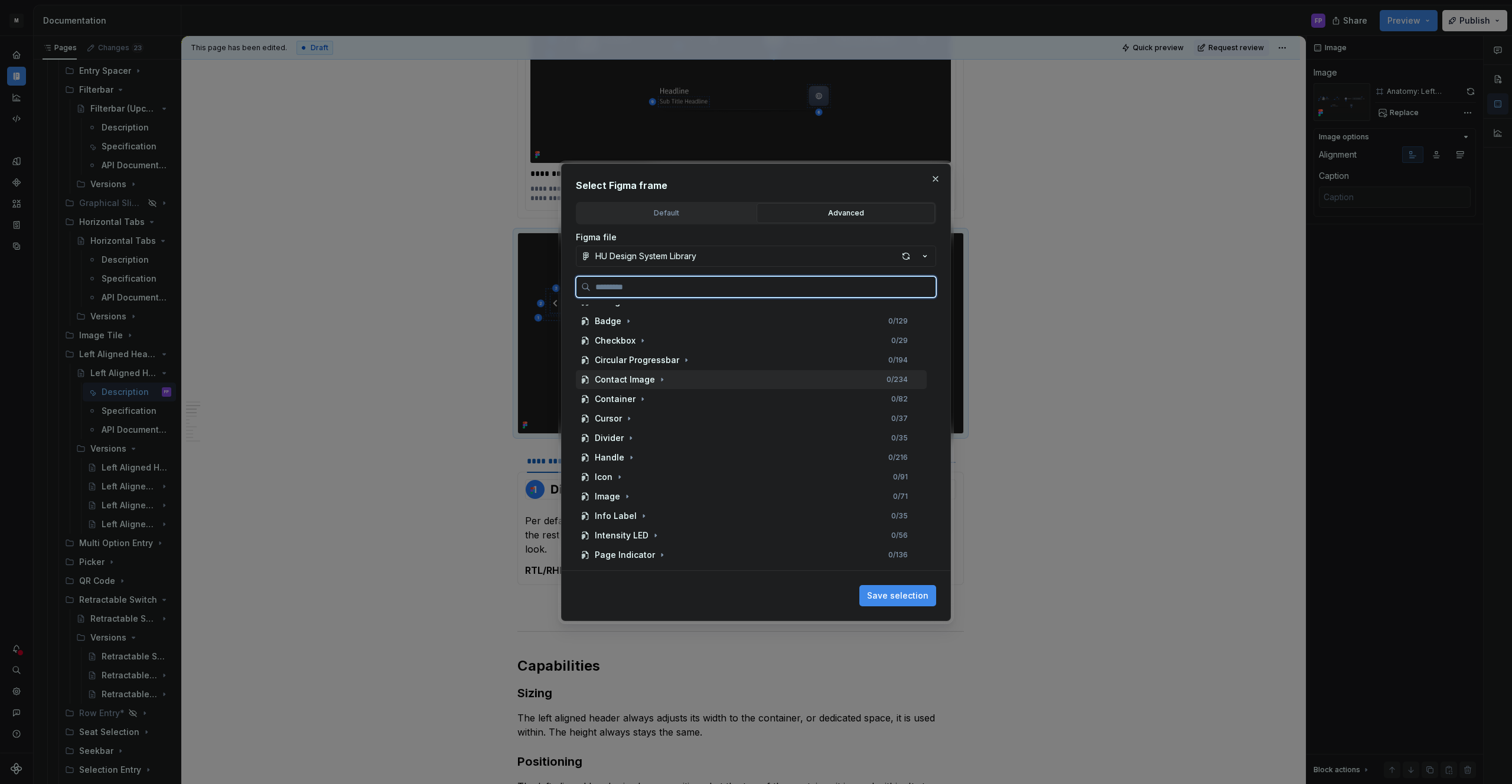
paste input "**********"
type input "**********"
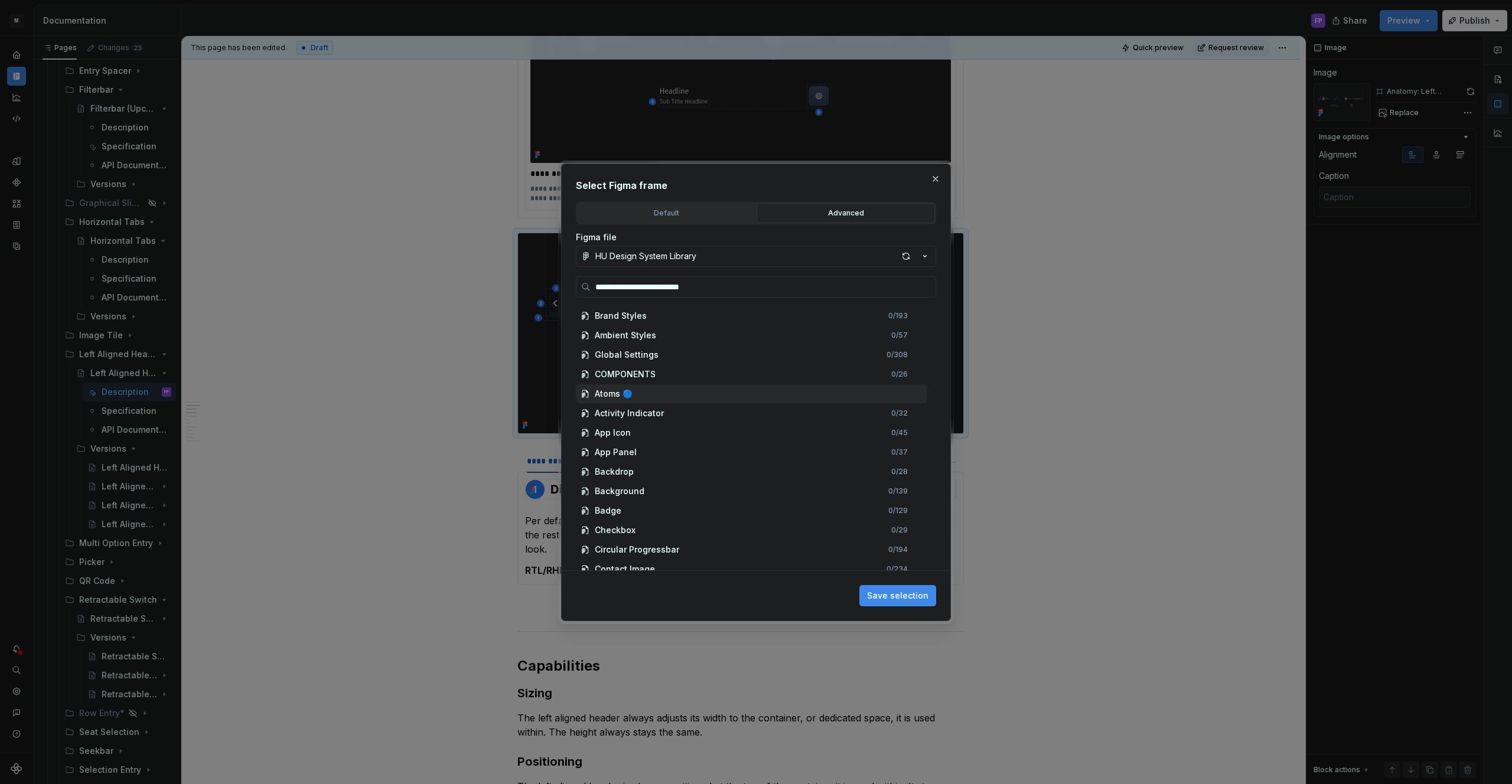
scroll to position [0, 0]
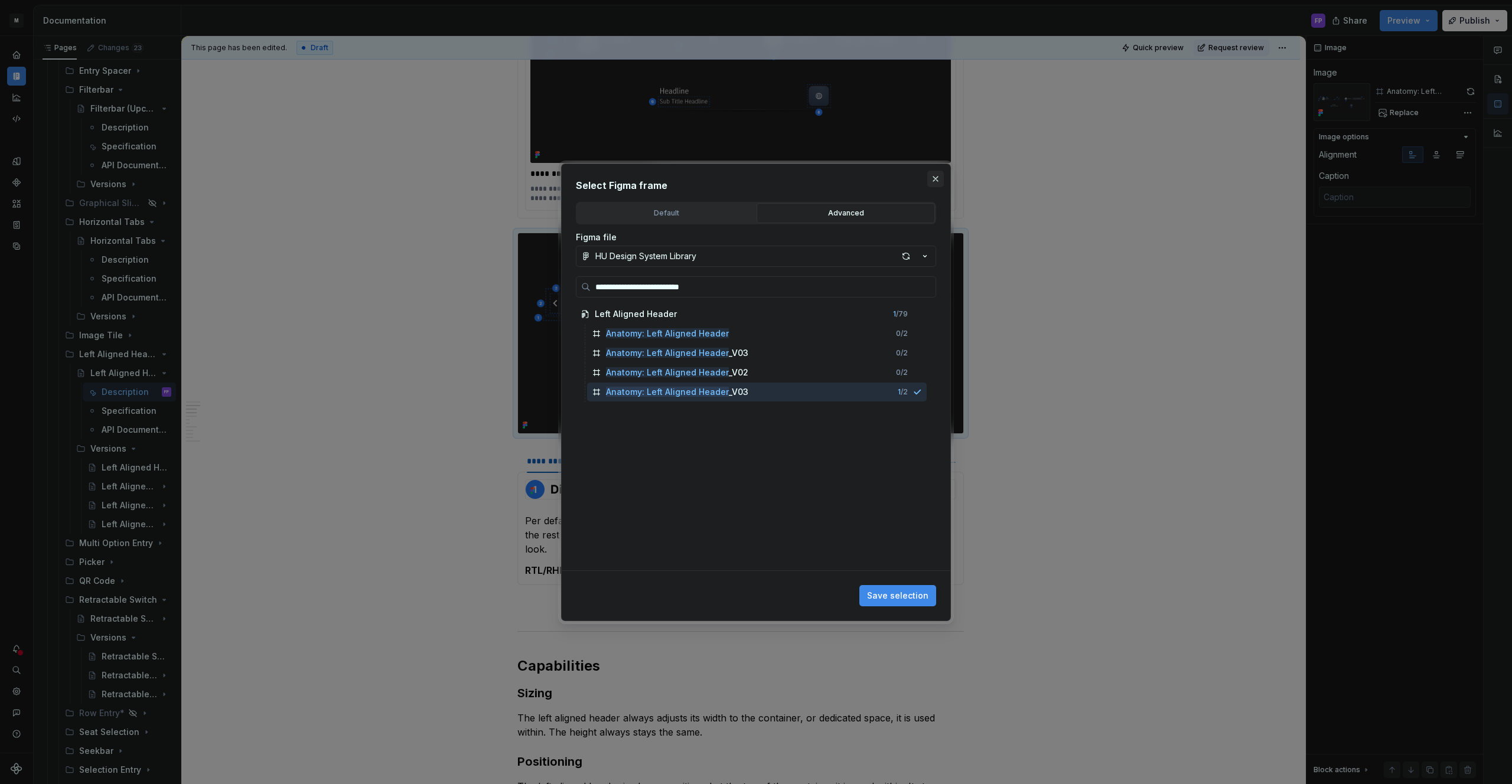
click at [930, 174] on button "button" at bounding box center [935, 179] width 16 height 16
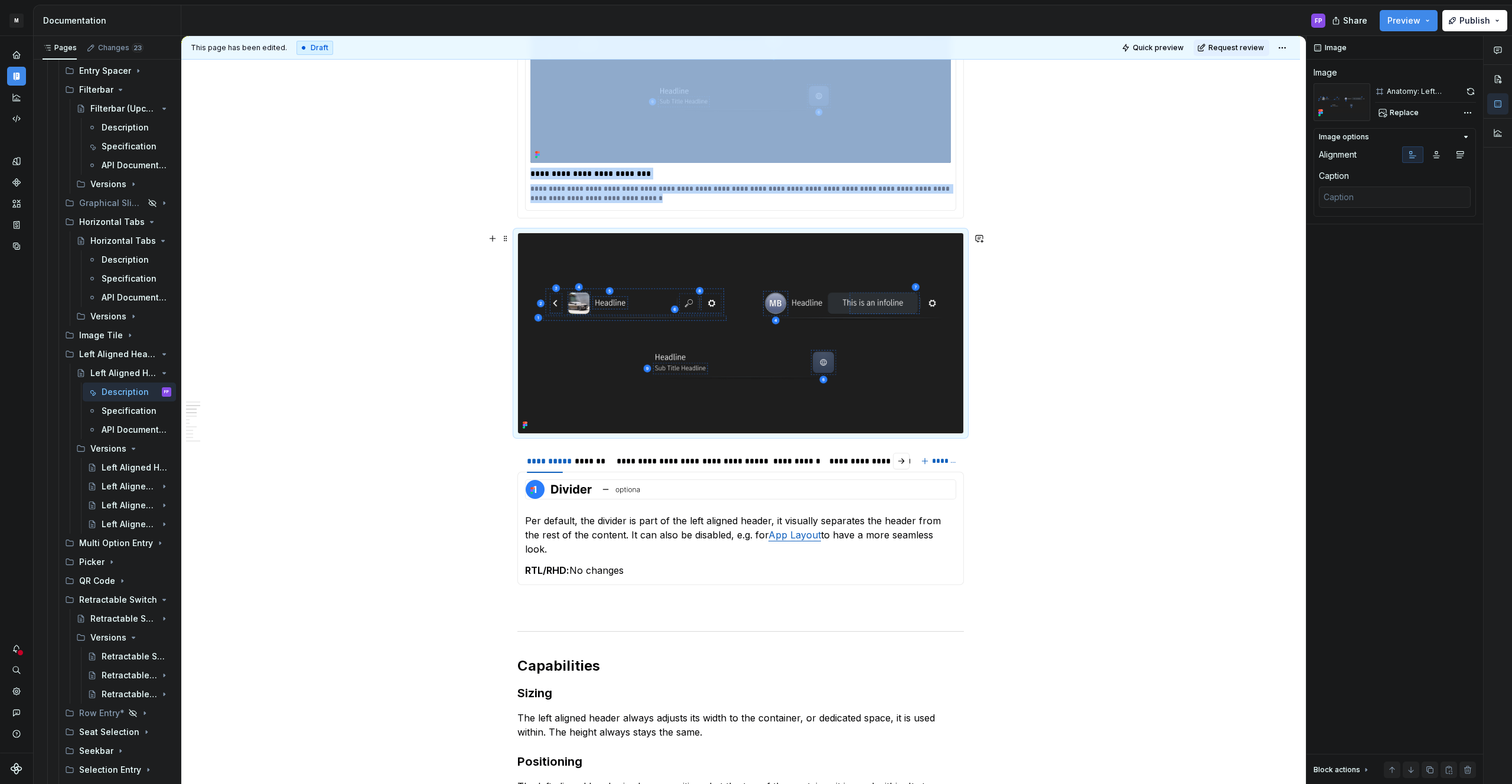
click at [807, 350] on img at bounding box center [740, 333] width 445 height 201
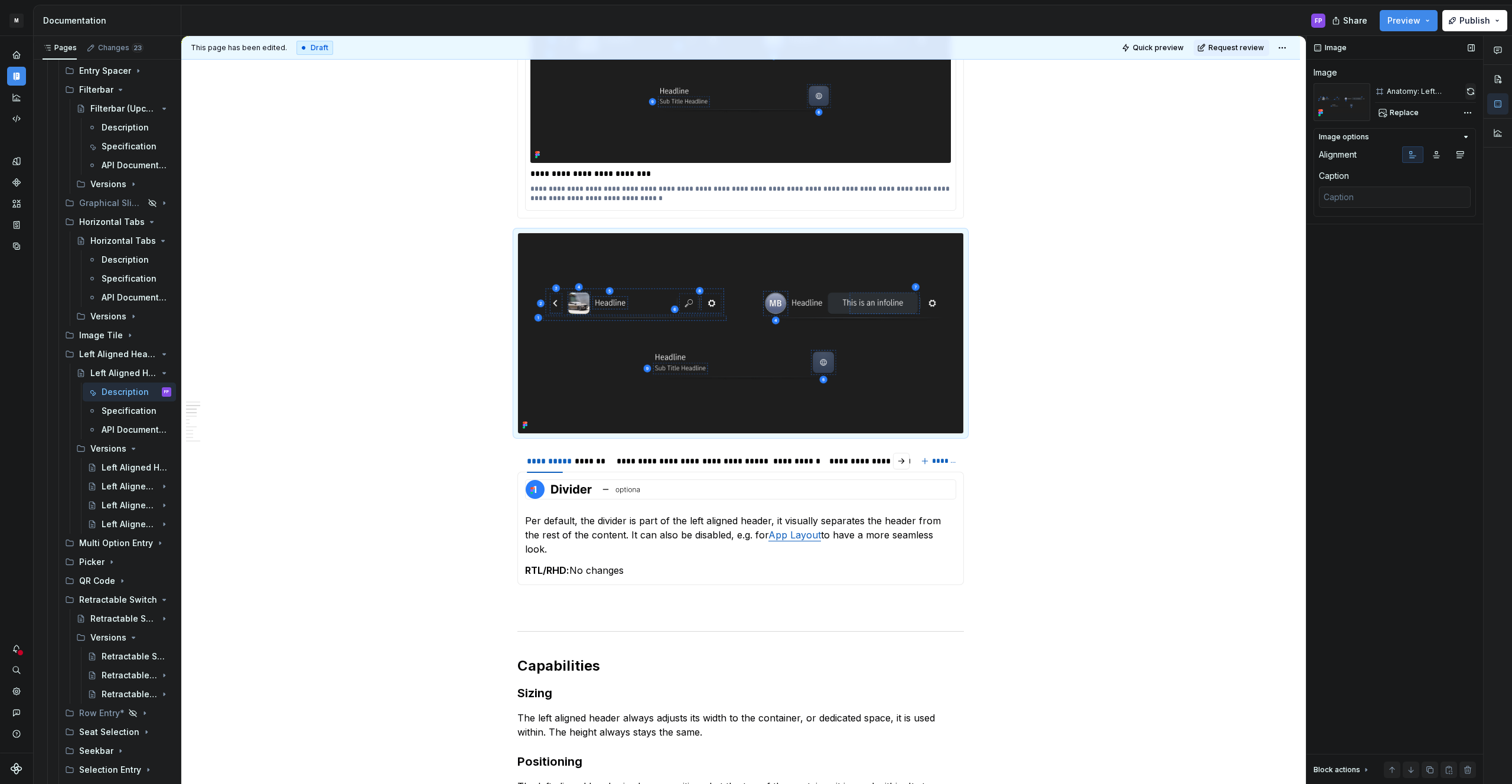
click at [1473, 89] on button "button" at bounding box center [1470, 91] width 11 height 16
click at [1398, 114] on span "Replace" at bounding box center [1404, 113] width 29 height 10
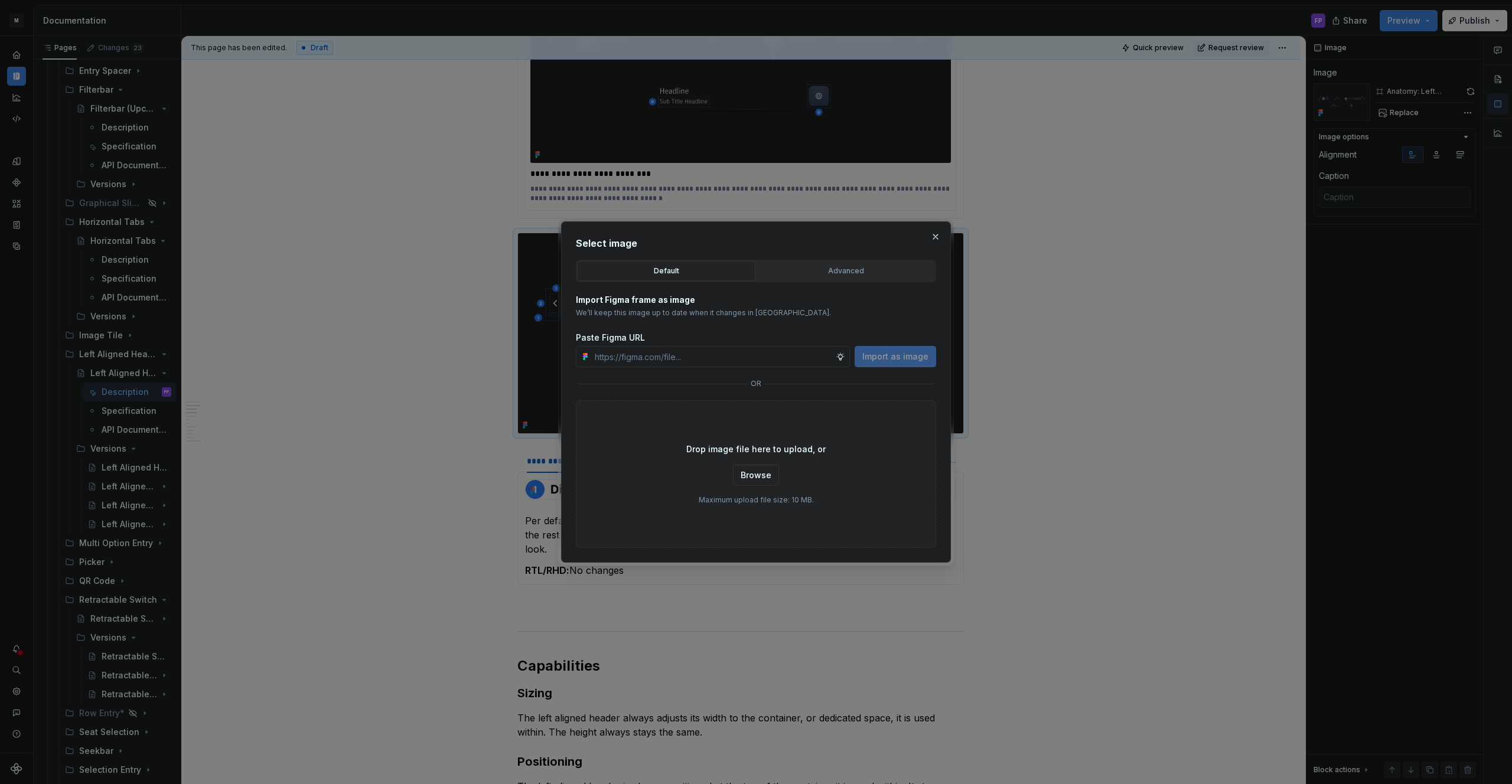
click at [798, 267] on div "Advanced" at bounding box center [845, 271] width 170 height 11
type textarea "*"
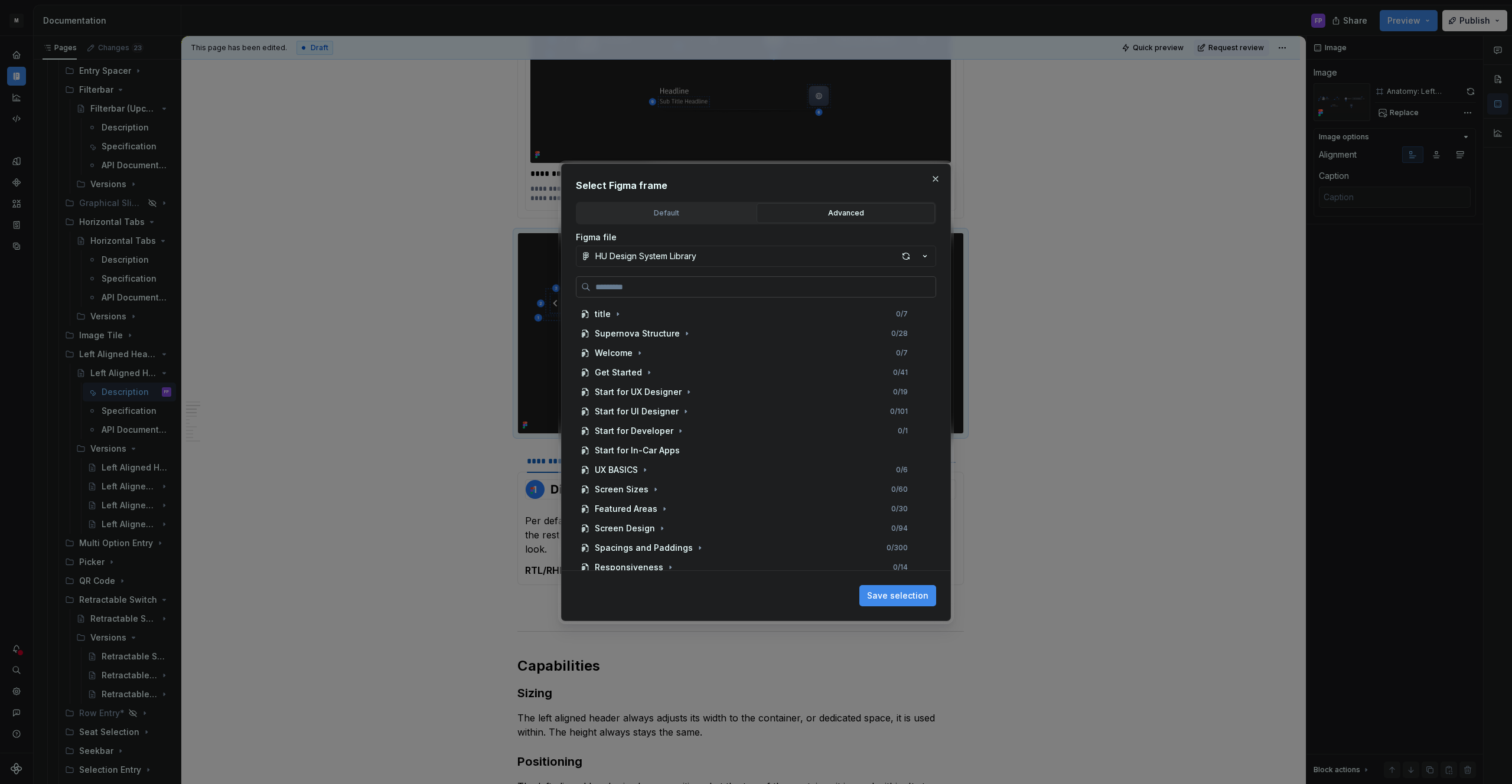
paste input "**********"
type input "**********"
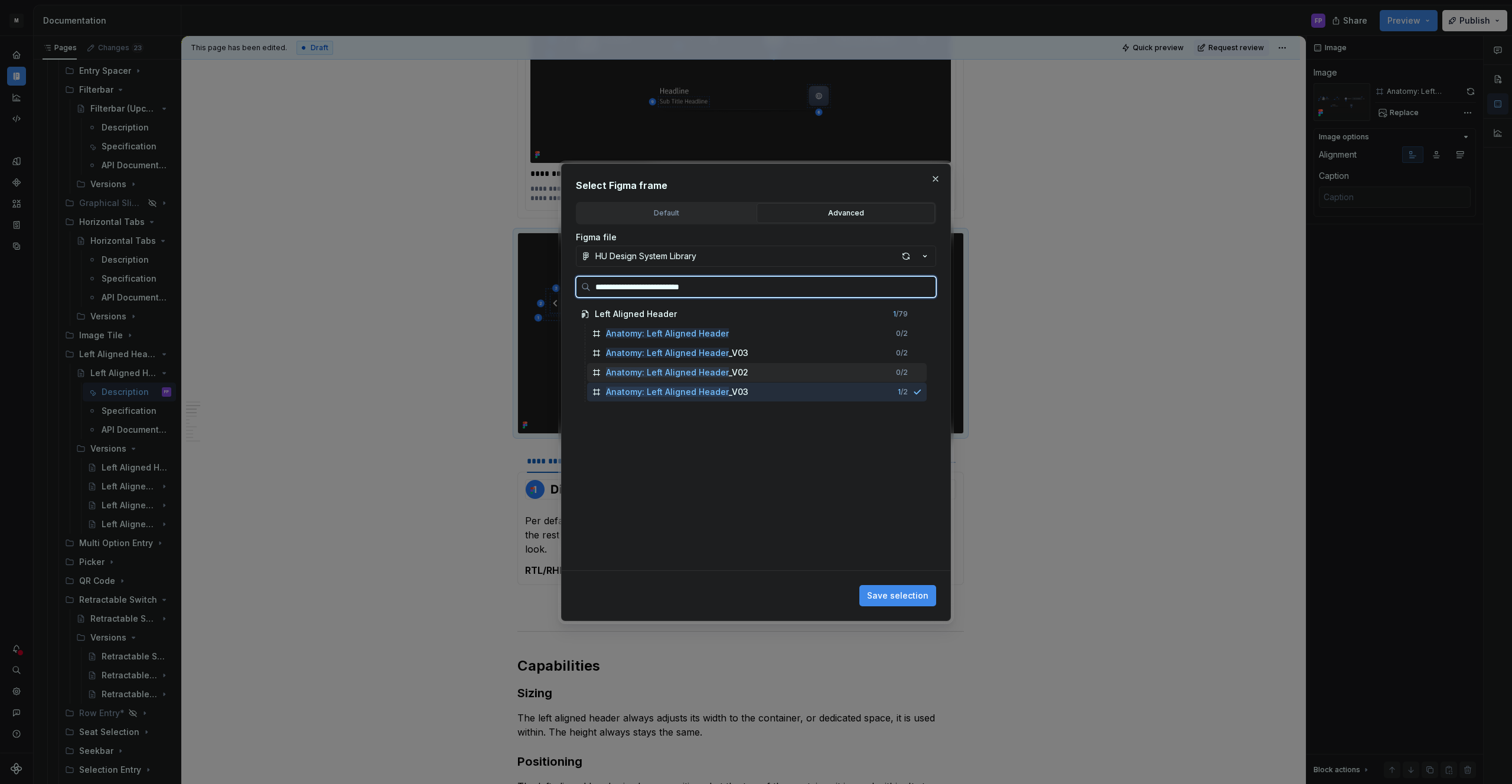
click at [907, 376] on div "0 / 2" at bounding box center [902, 372] width 11 height 10
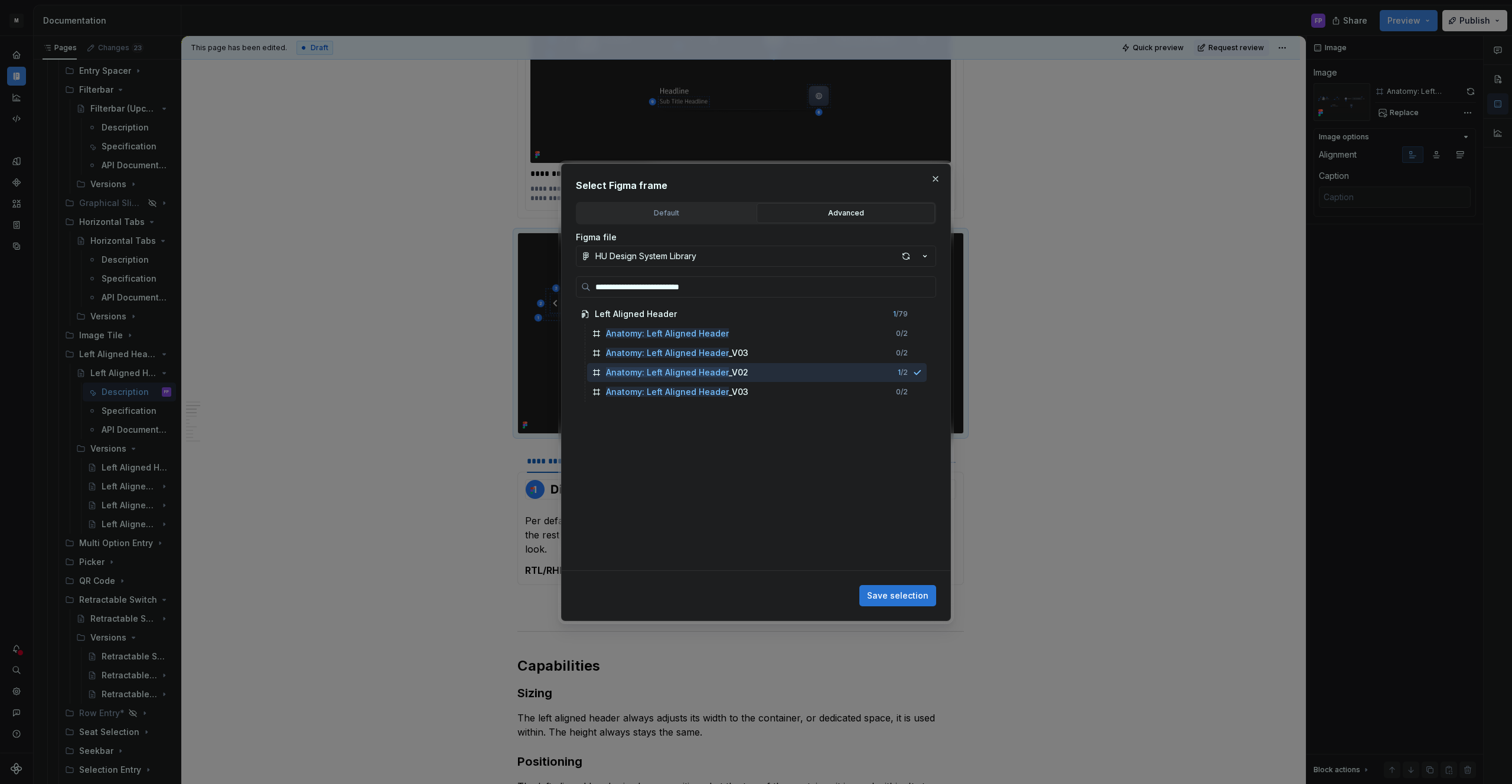
click at [905, 600] on span "Save selection" at bounding box center [898, 596] width 61 height 11
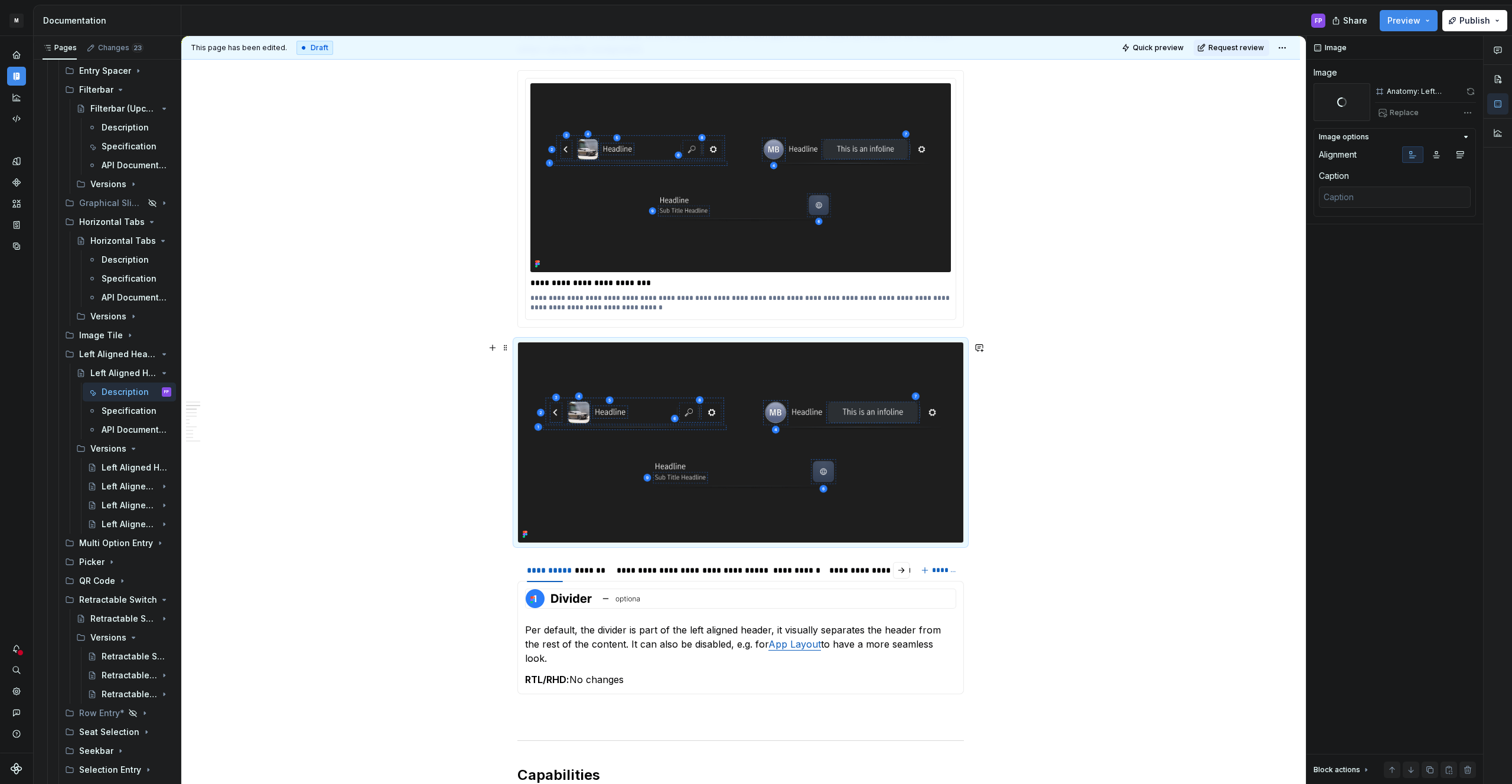
scroll to position [644, 0]
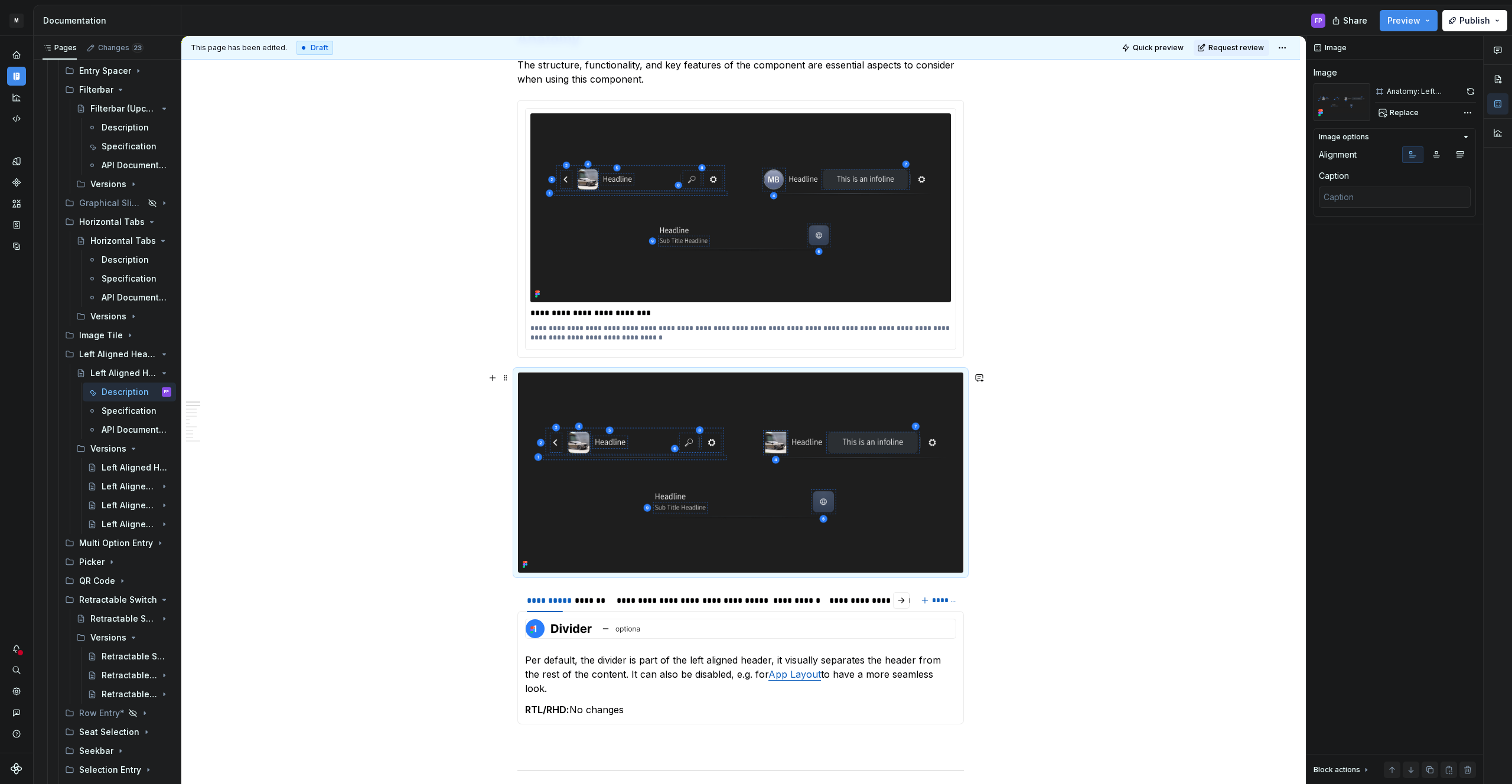
click at [822, 428] on img at bounding box center [740, 473] width 445 height 201
click at [1410, 112] on span "Replace" at bounding box center [1404, 113] width 29 height 10
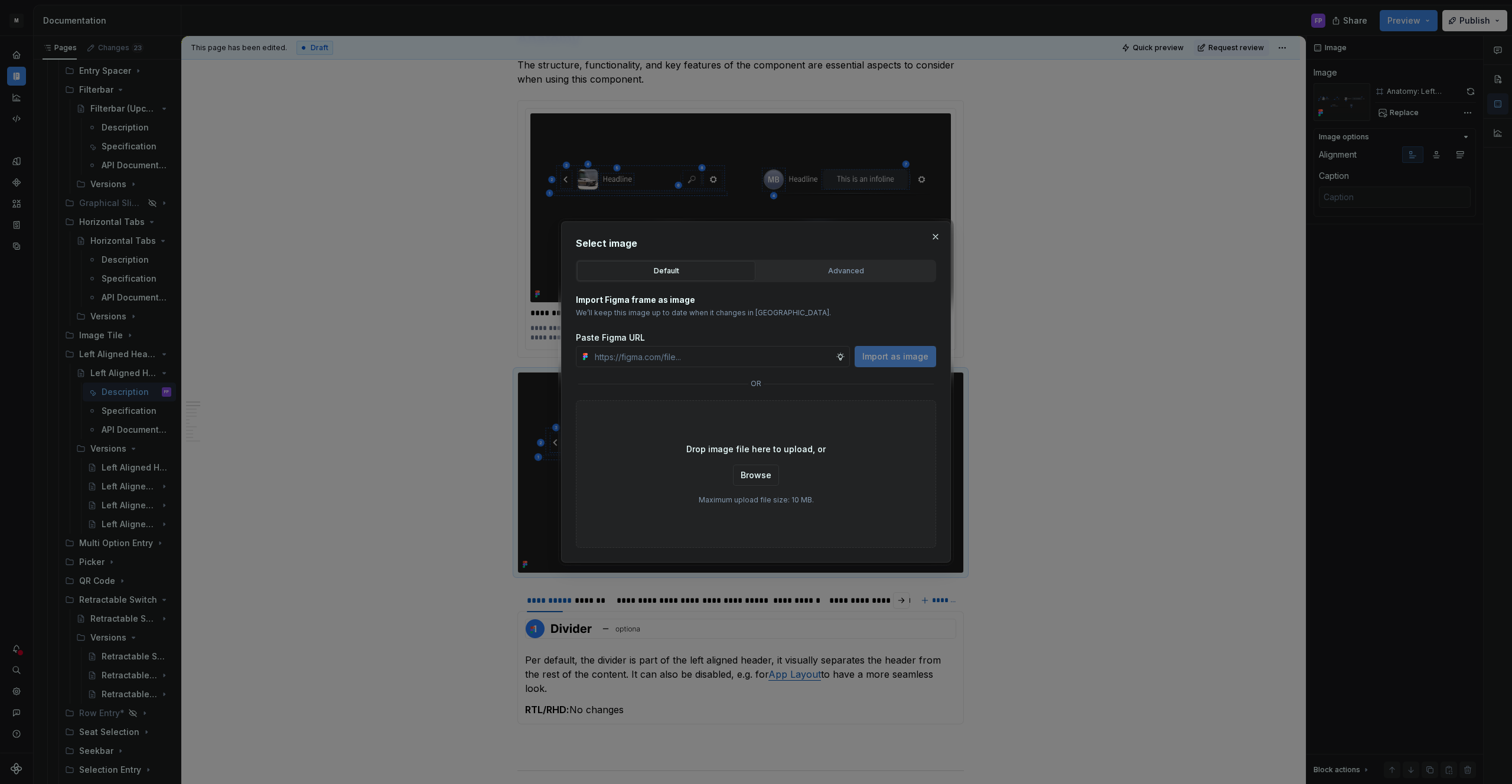
type textarea "*"
click at [878, 273] on div "Advanced" at bounding box center [845, 271] width 170 height 11
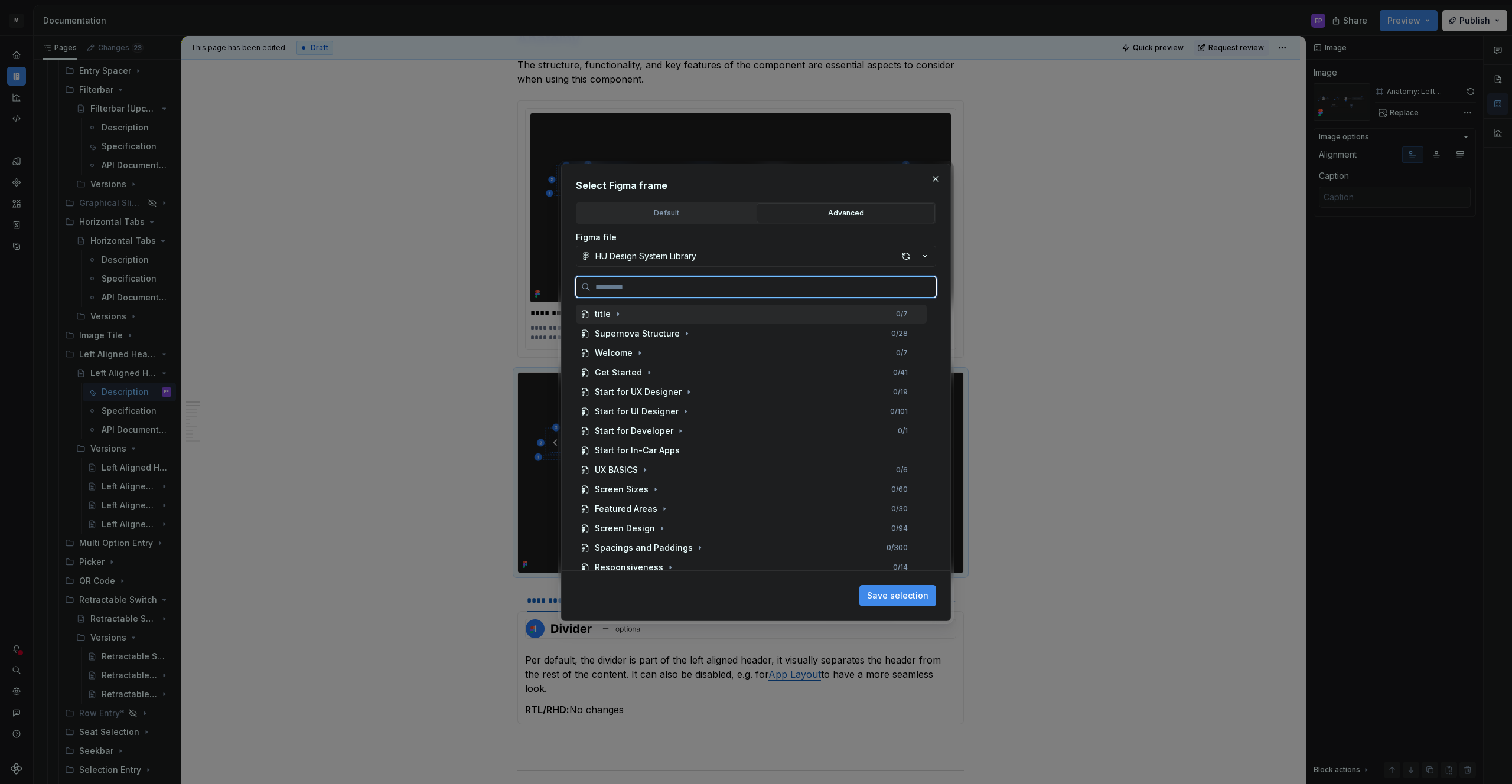
paste input "**********"
type input "**********"
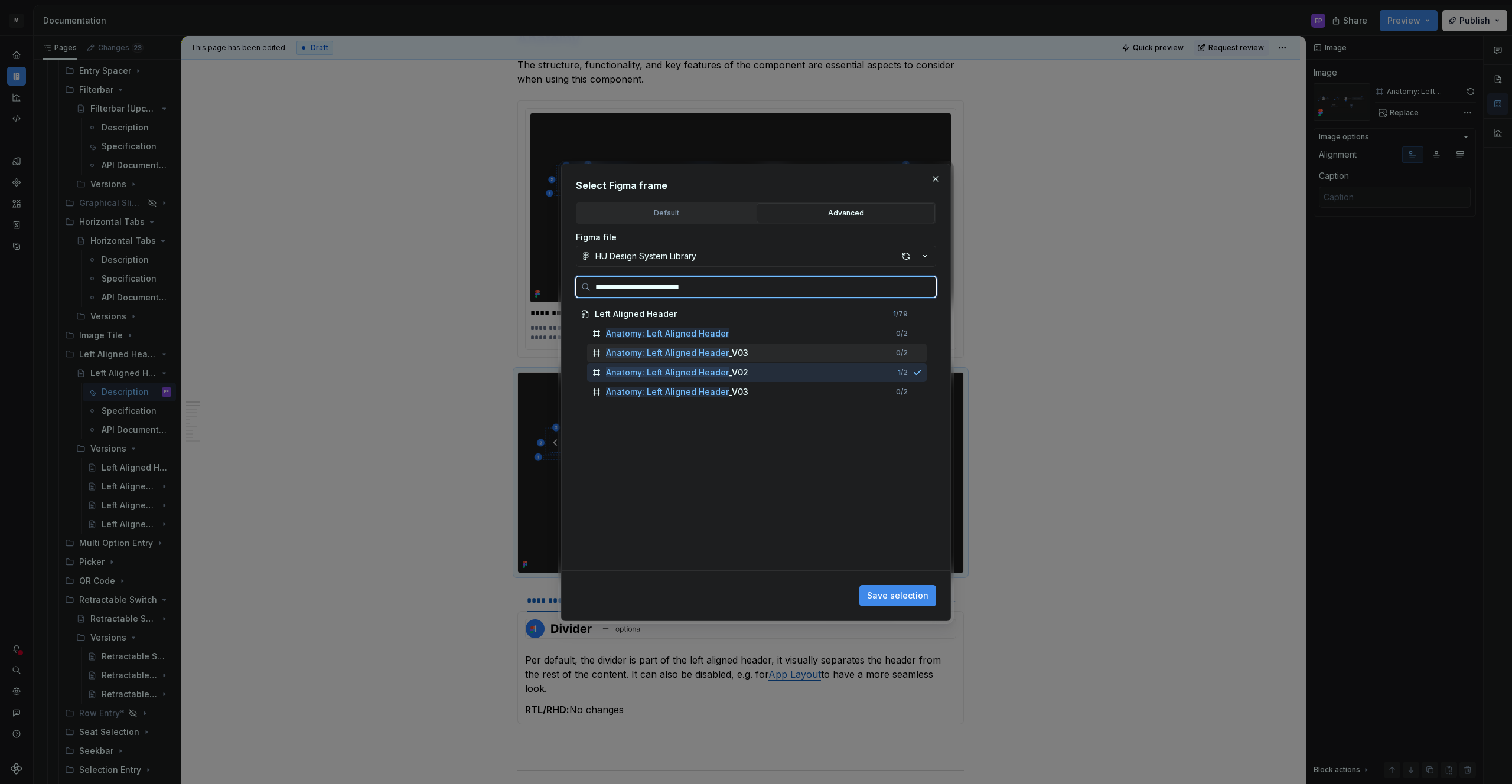
click at [842, 352] on div "Anatomy: Left Aligned Header _V03 0 / 2" at bounding box center [757, 353] width 340 height 19
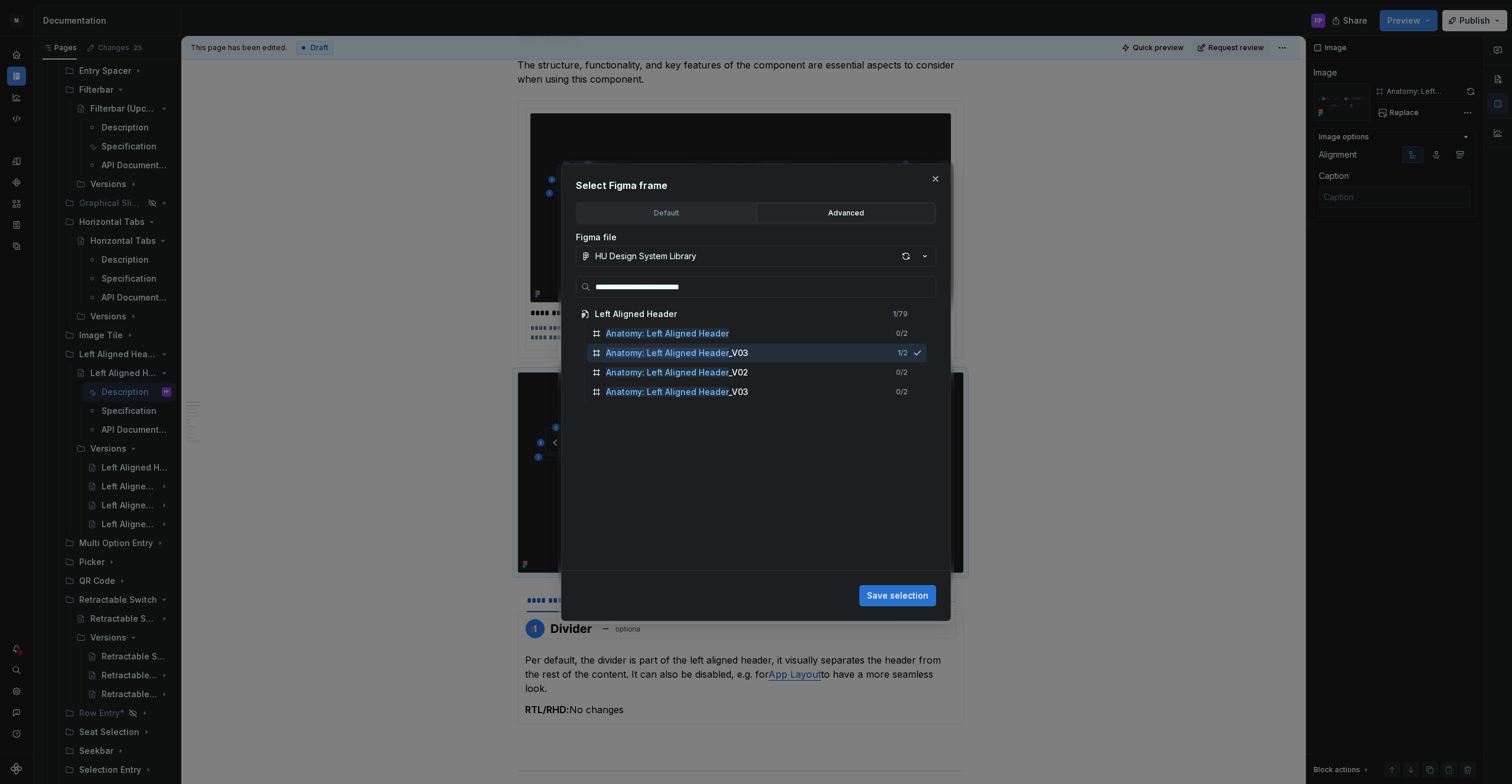
click at [912, 595] on span "Save selection" at bounding box center [898, 596] width 61 height 11
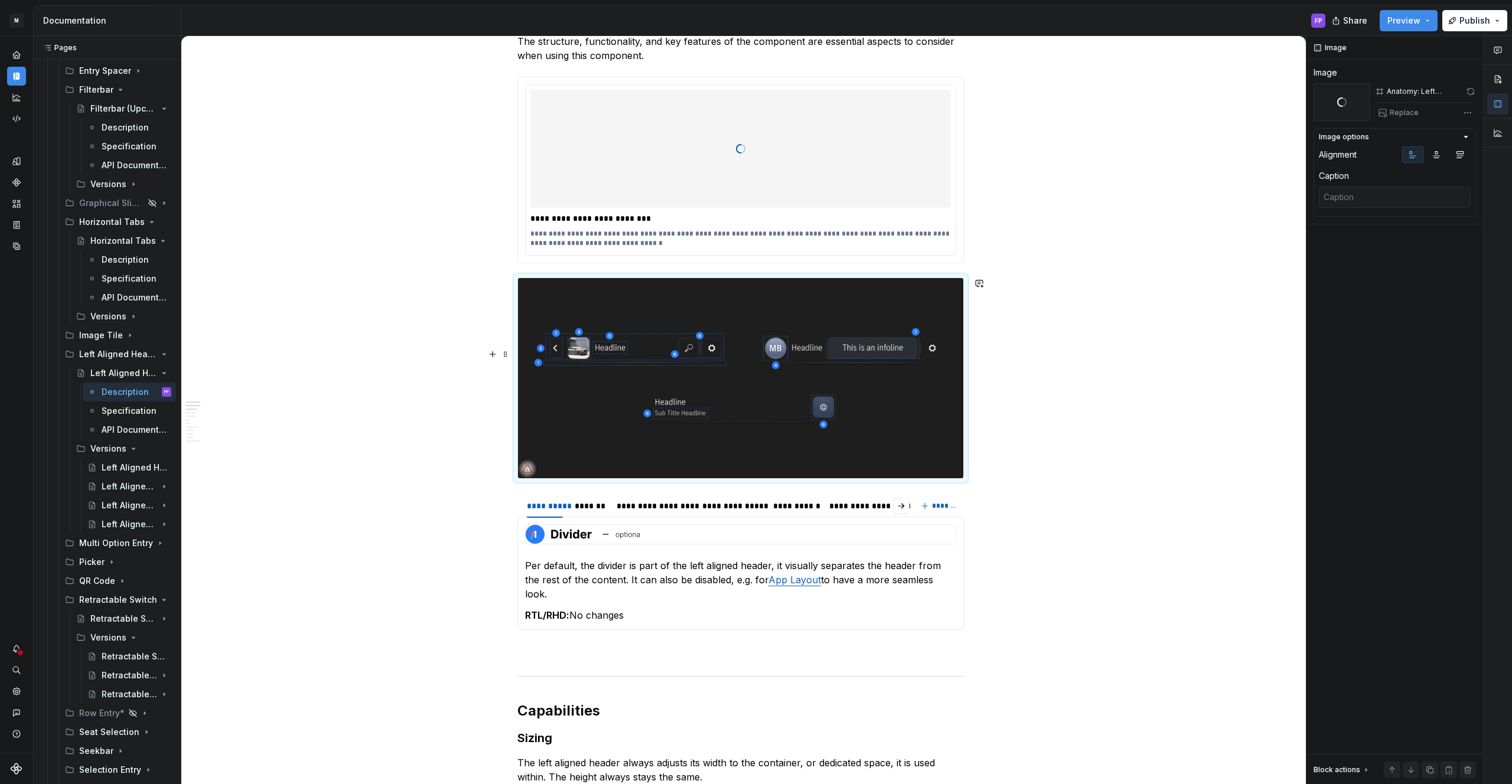
scroll to position [620, 0]
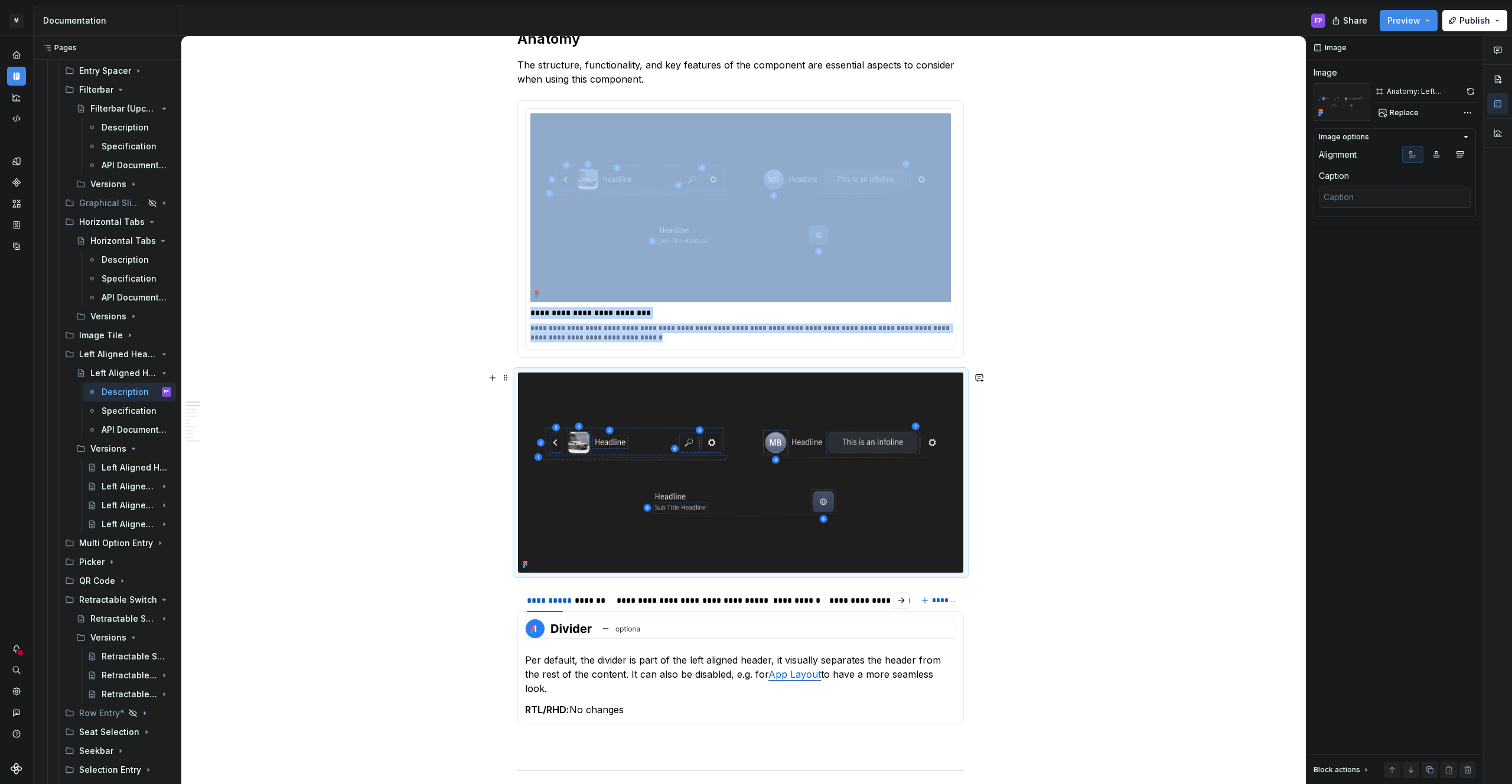
click at [886, 512] on img at bounding box center [740, 473] width 445 height 201
click at [1400, 109] on span "Replace" at bounding box center [1404, 113] width 29 height 10
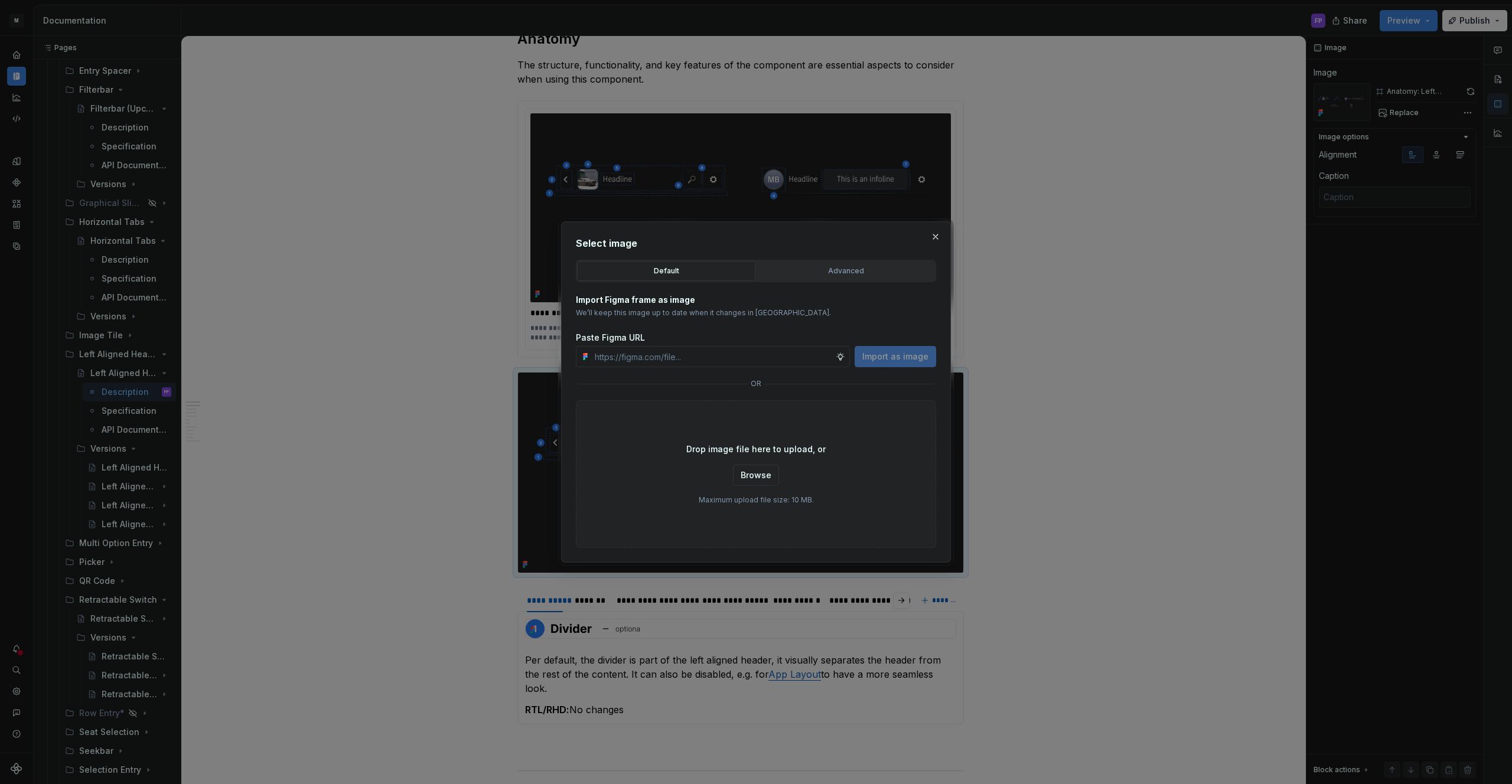
type textarea "*"
click at [832, 265] on div "Advanced" at bounding box center [845, 271] width 170 height 11
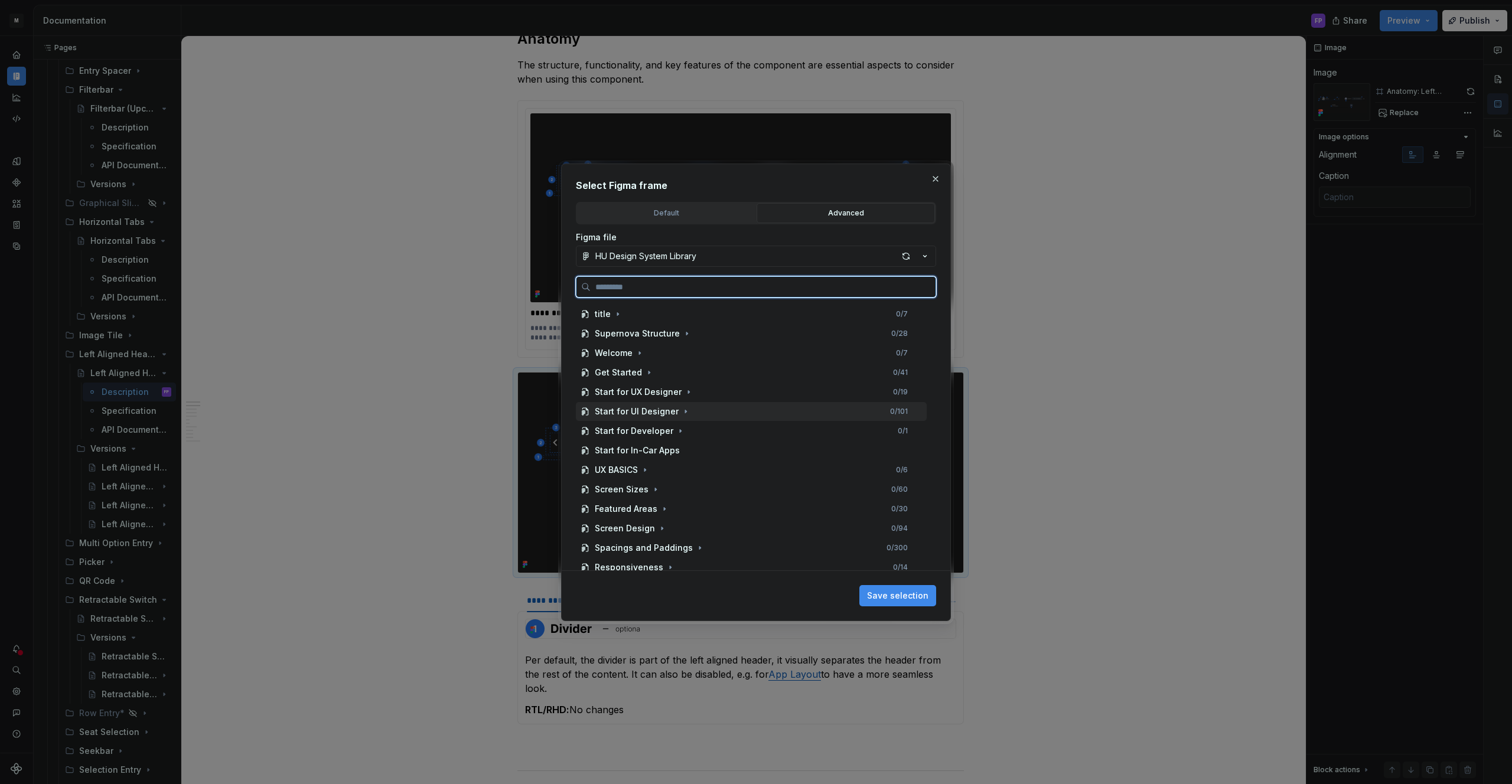
paste input "**********"
type input "**********"
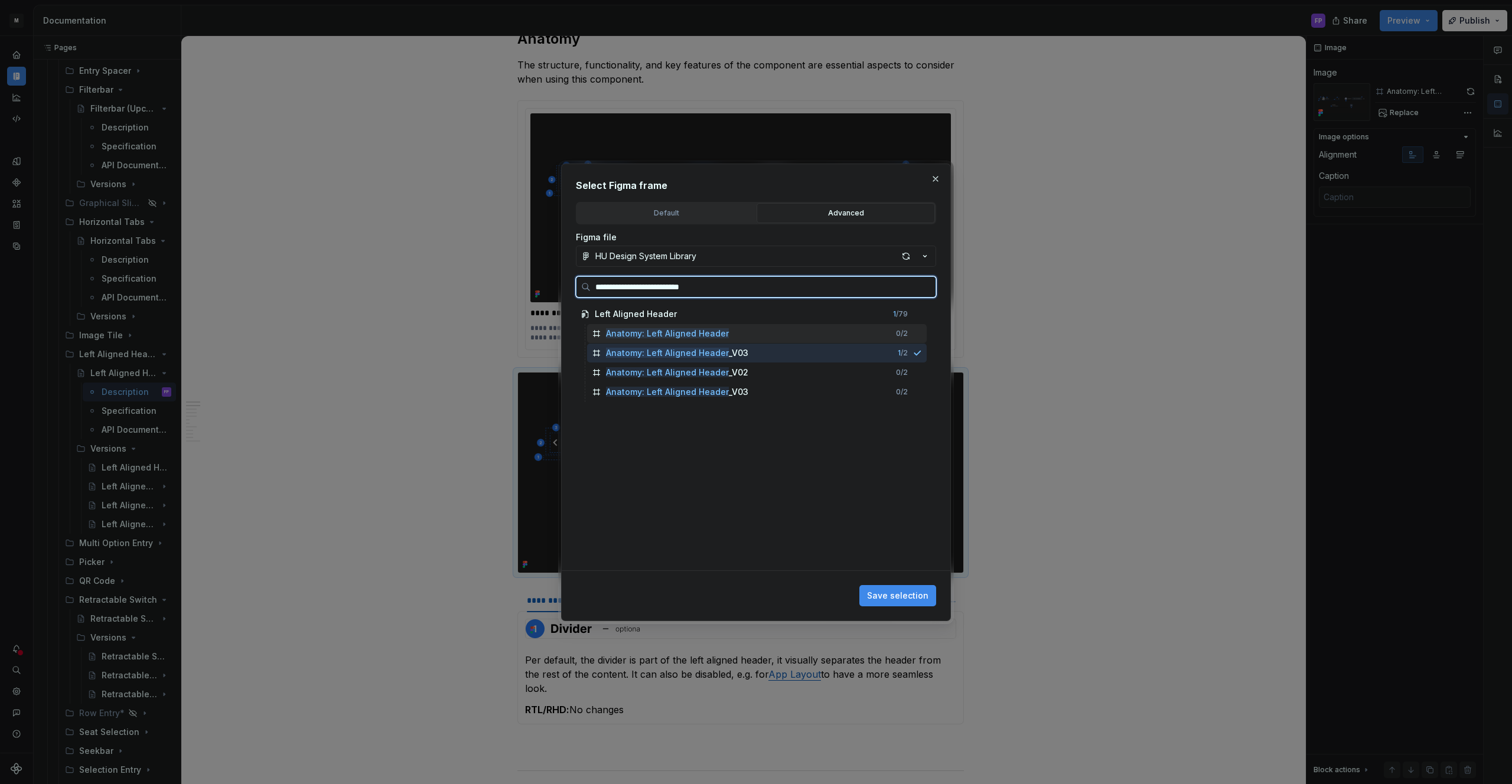
click at [760, 335] on div "Anatomy: Left Aligned Header 0 / 2" at bounding box center [757, 333] width 340 height 19
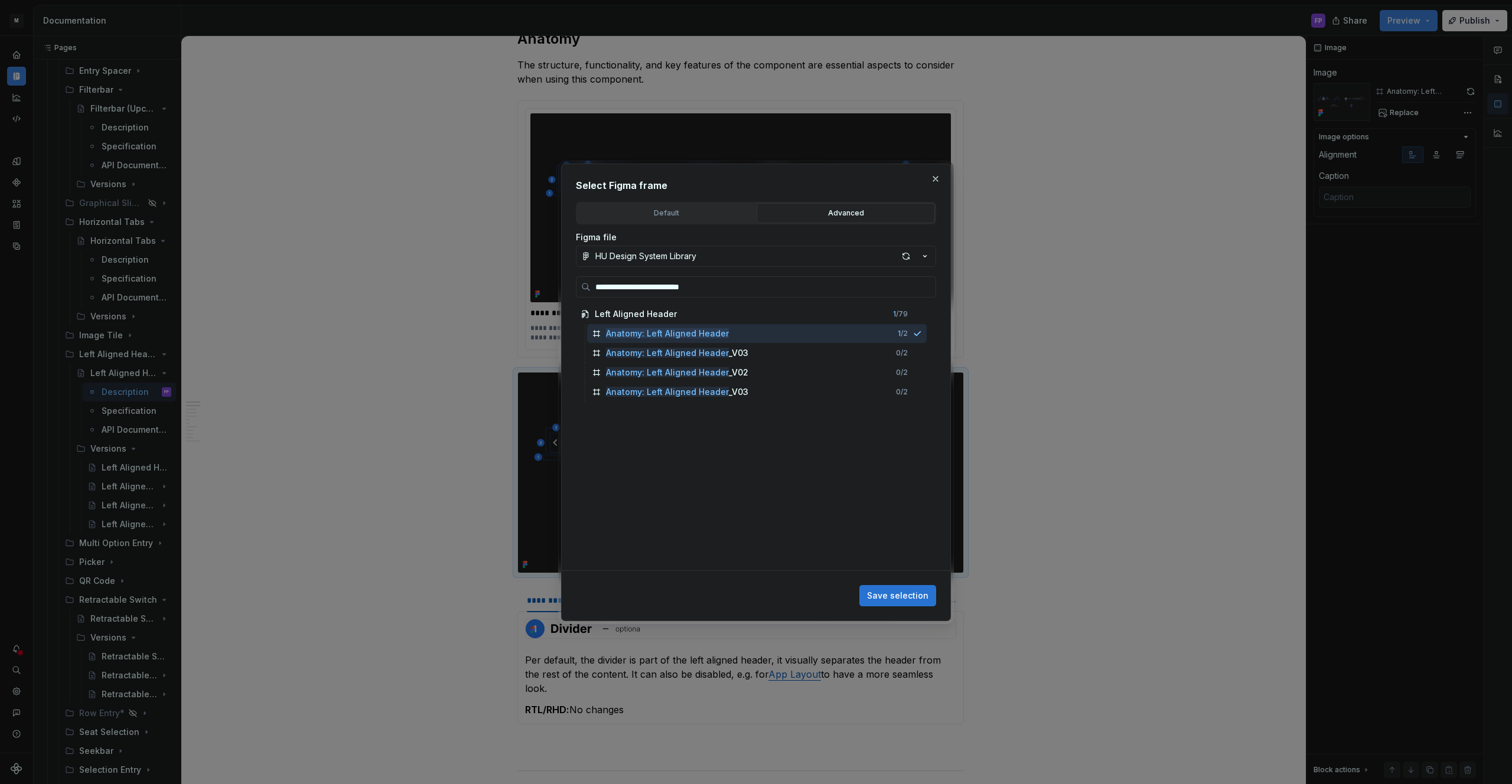
click at [909, 602] on button "Save selection" at bounding box center [898, 596] width 76 height 21
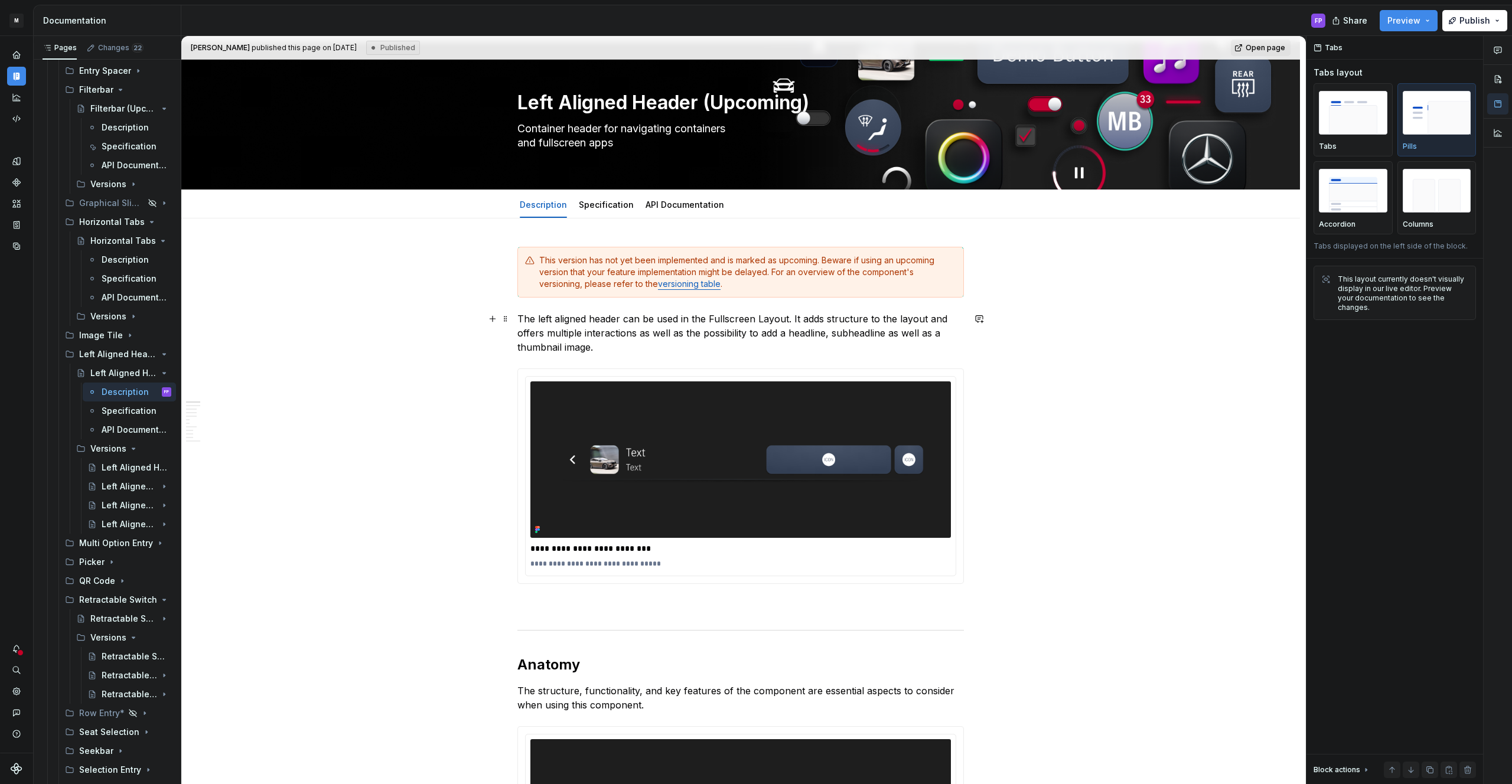
scroll to position [0, 0]
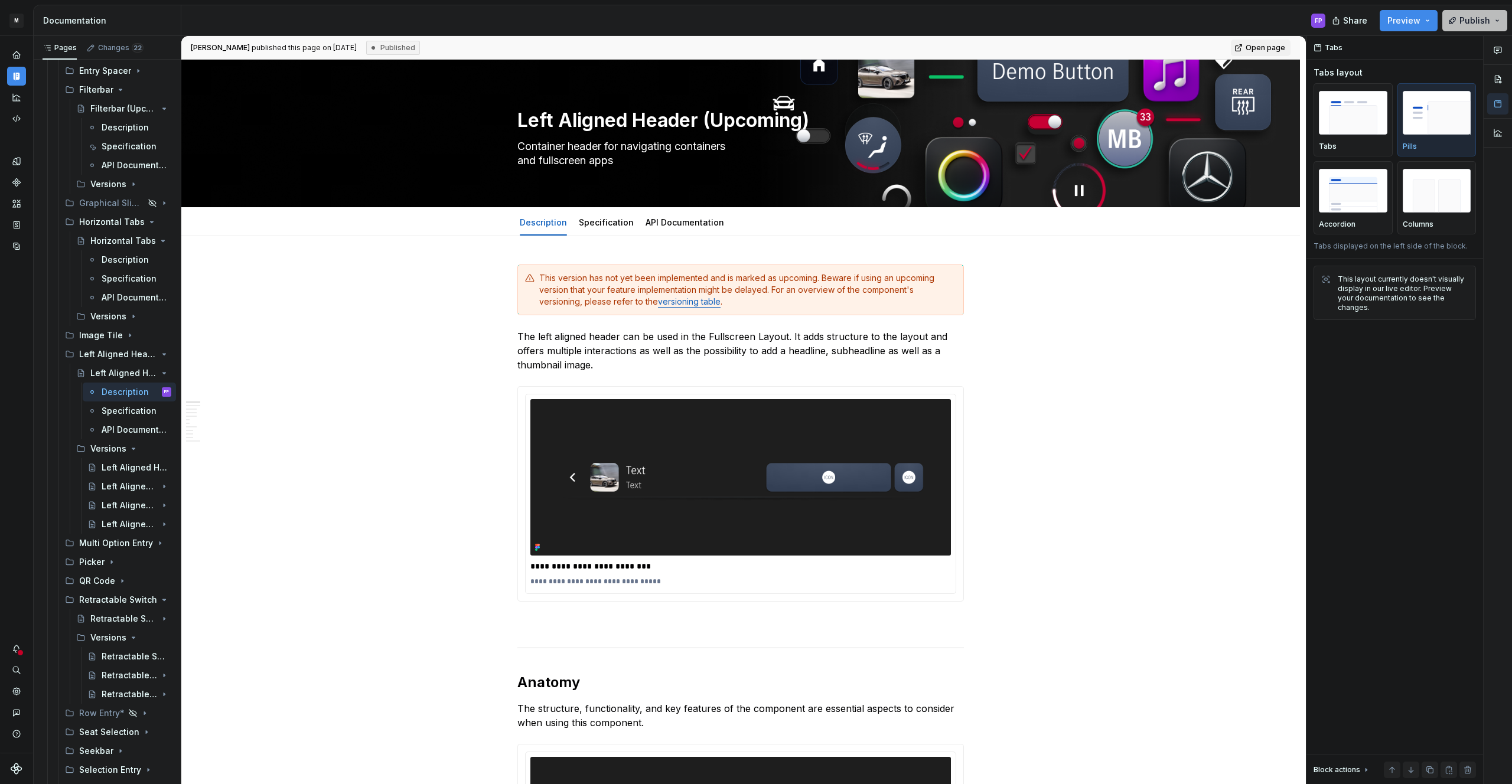
click at [1461, 21] on span "Publish" at bounding box center [1475, 20] width 31 height 11
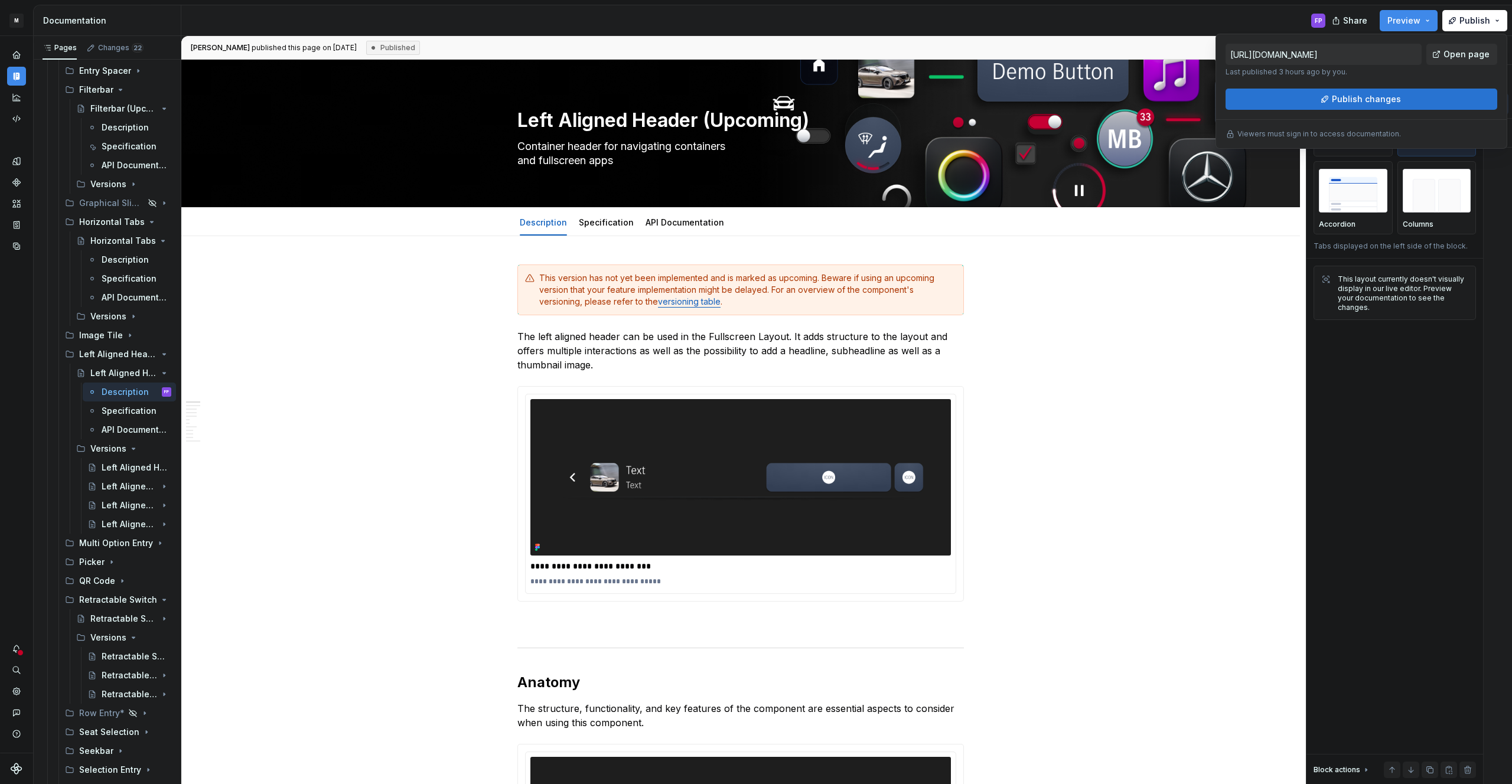
click at [1330, 100] on button "Publish changes" at bounding box center [1361, 99] width 271 height 21
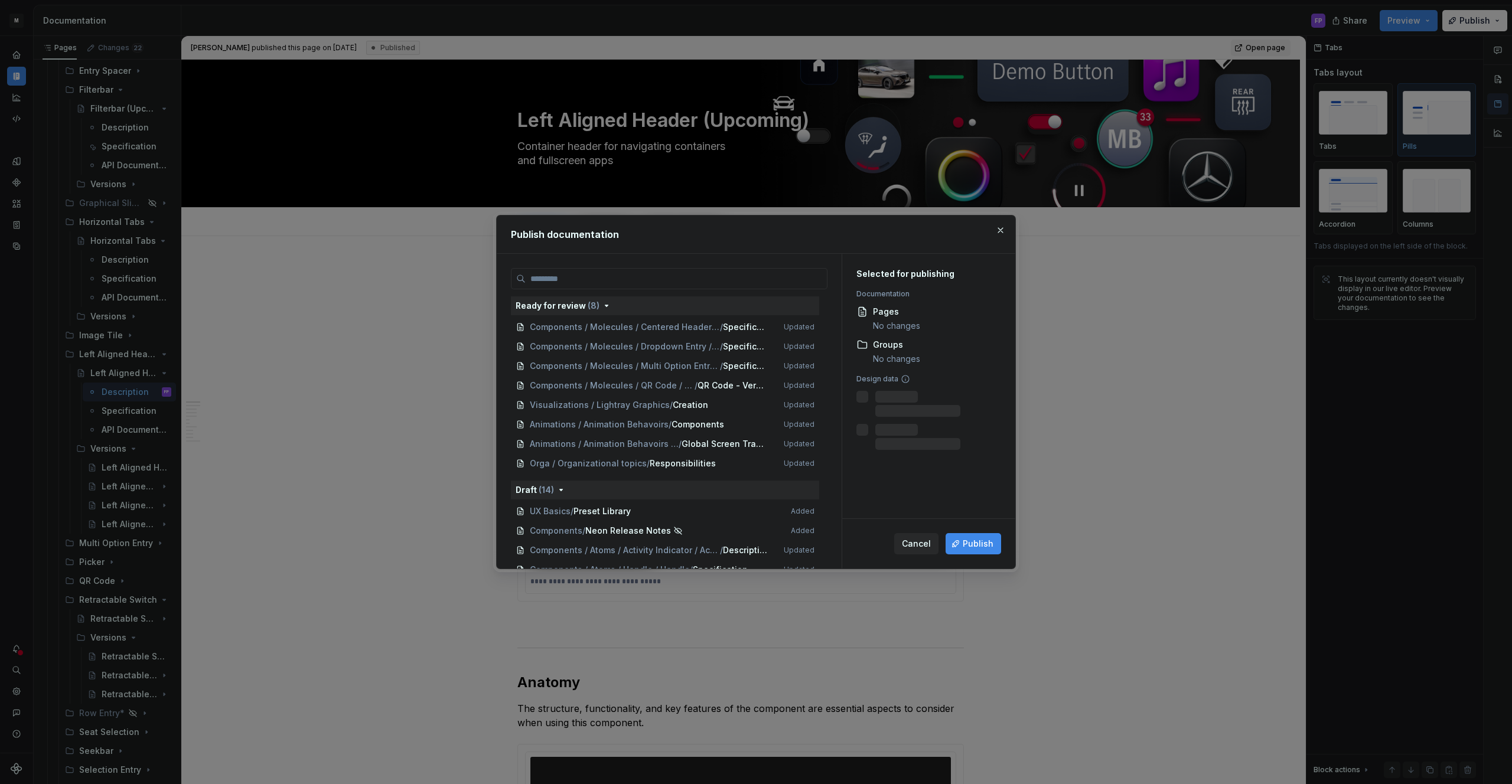
type textarea "*"
click at [996, 228] on button "button" at bounding box center [1000, 230] width 16 height 16
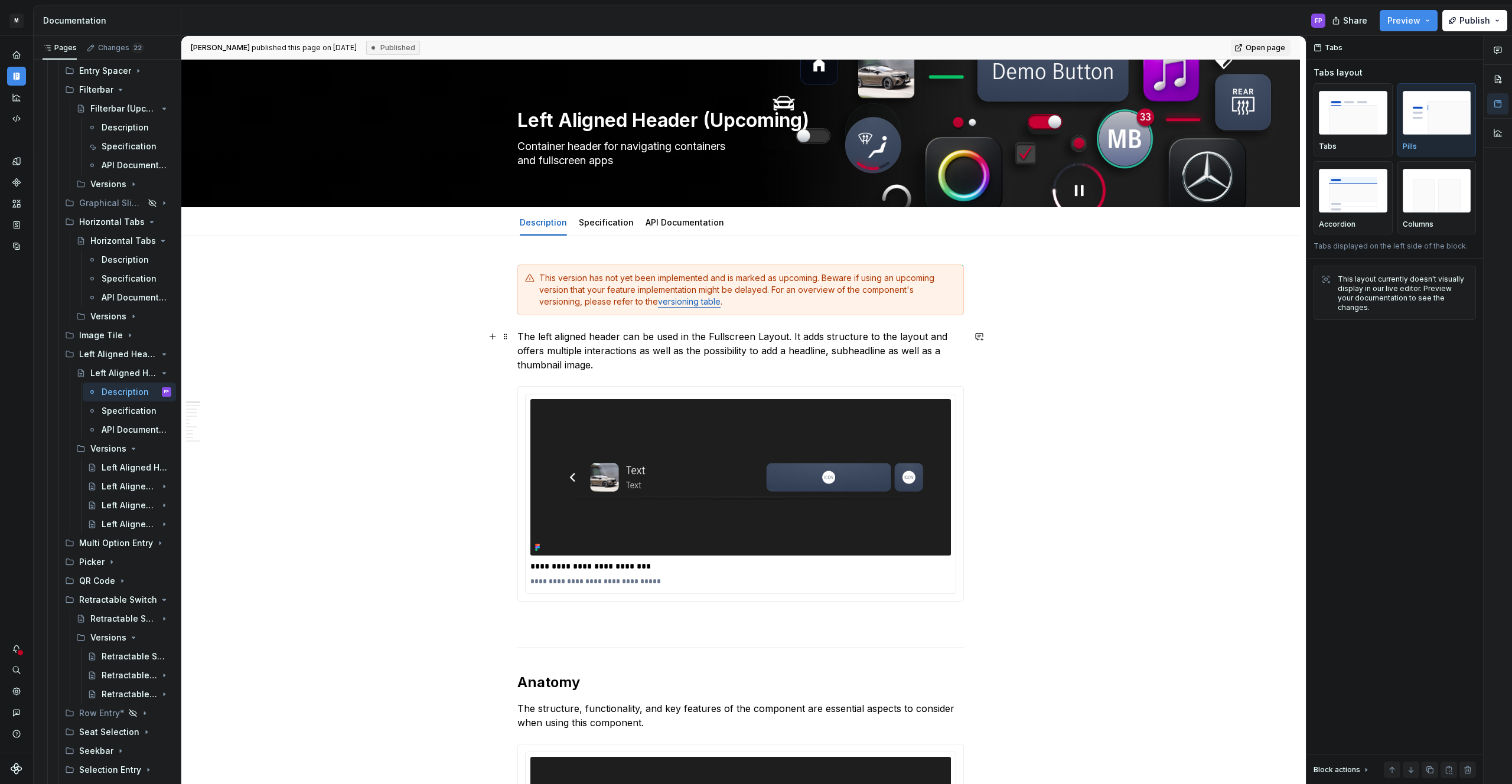
click at [627, 361] on p "The left aligned header can be used in the Fullscreen Layout. It adds structure…" at bounding box center [740, 350] width 446 height 43
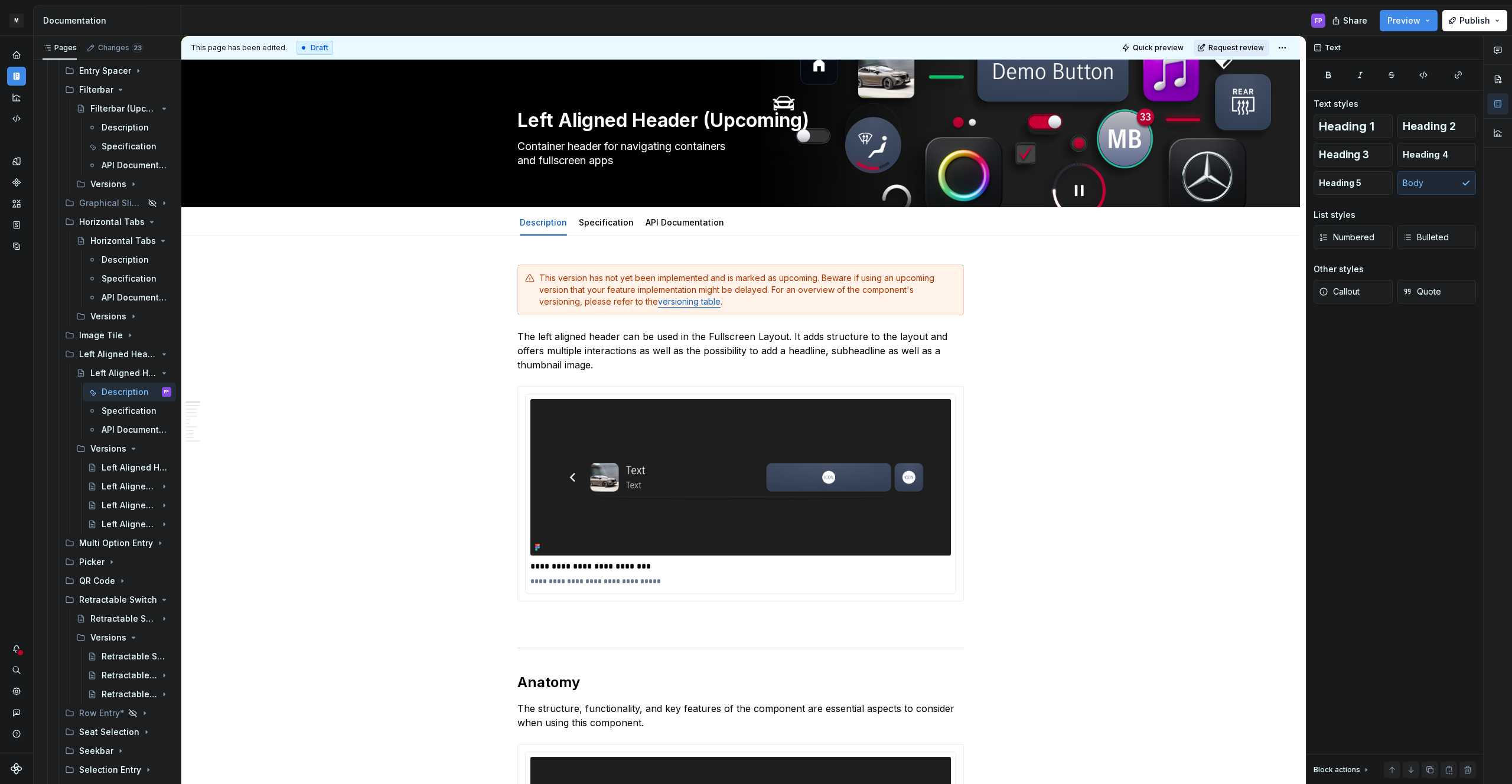
click at [1252, 49] on span "Request review" at bounding box center [1236, 48] width 55 height 10
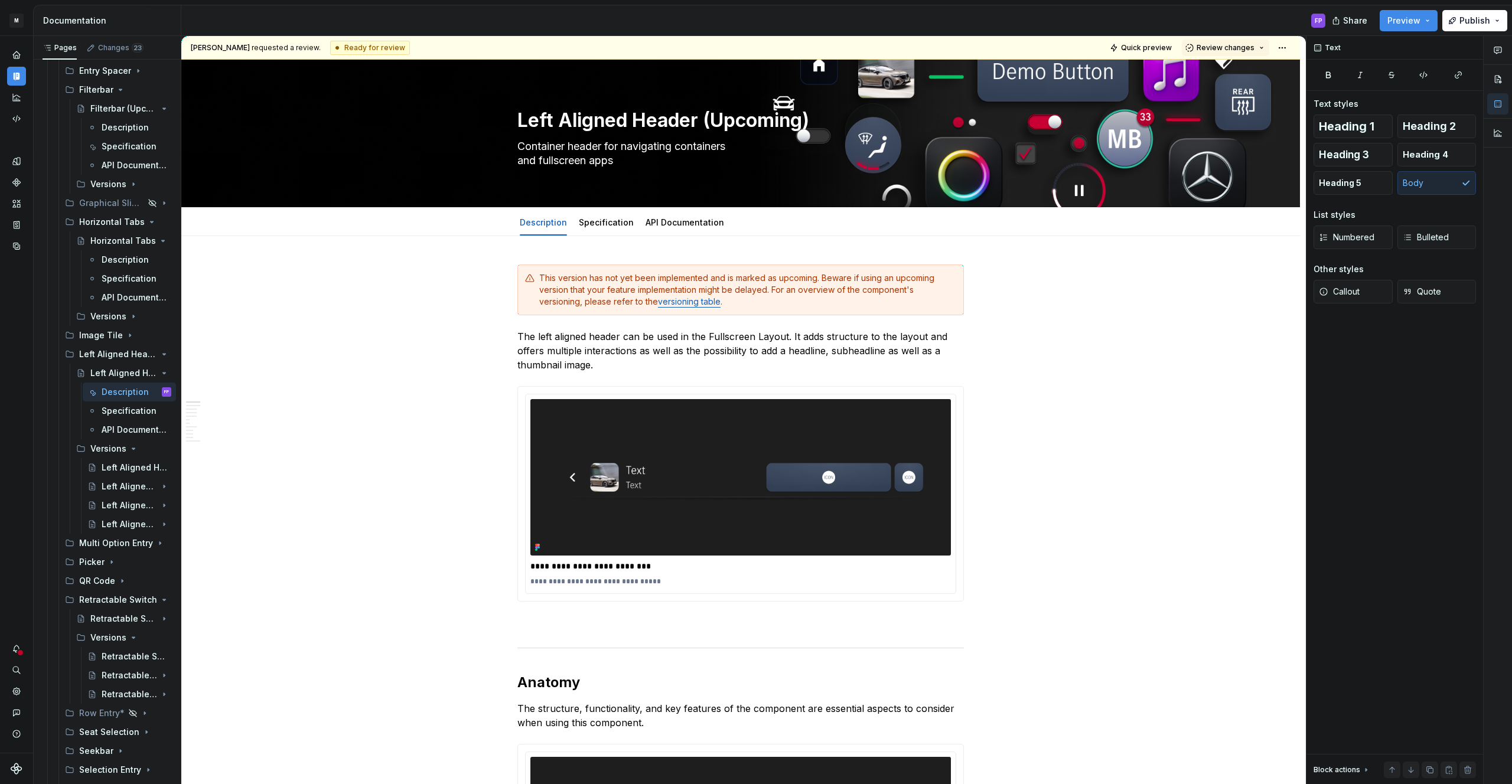
click at [1252, 49] on span "Review changes" at bounding box center [1225, 48] width 58 height 10
click at [1237, 73] on div "Approve" at bounding box center [1264, 71] width 103 height 11
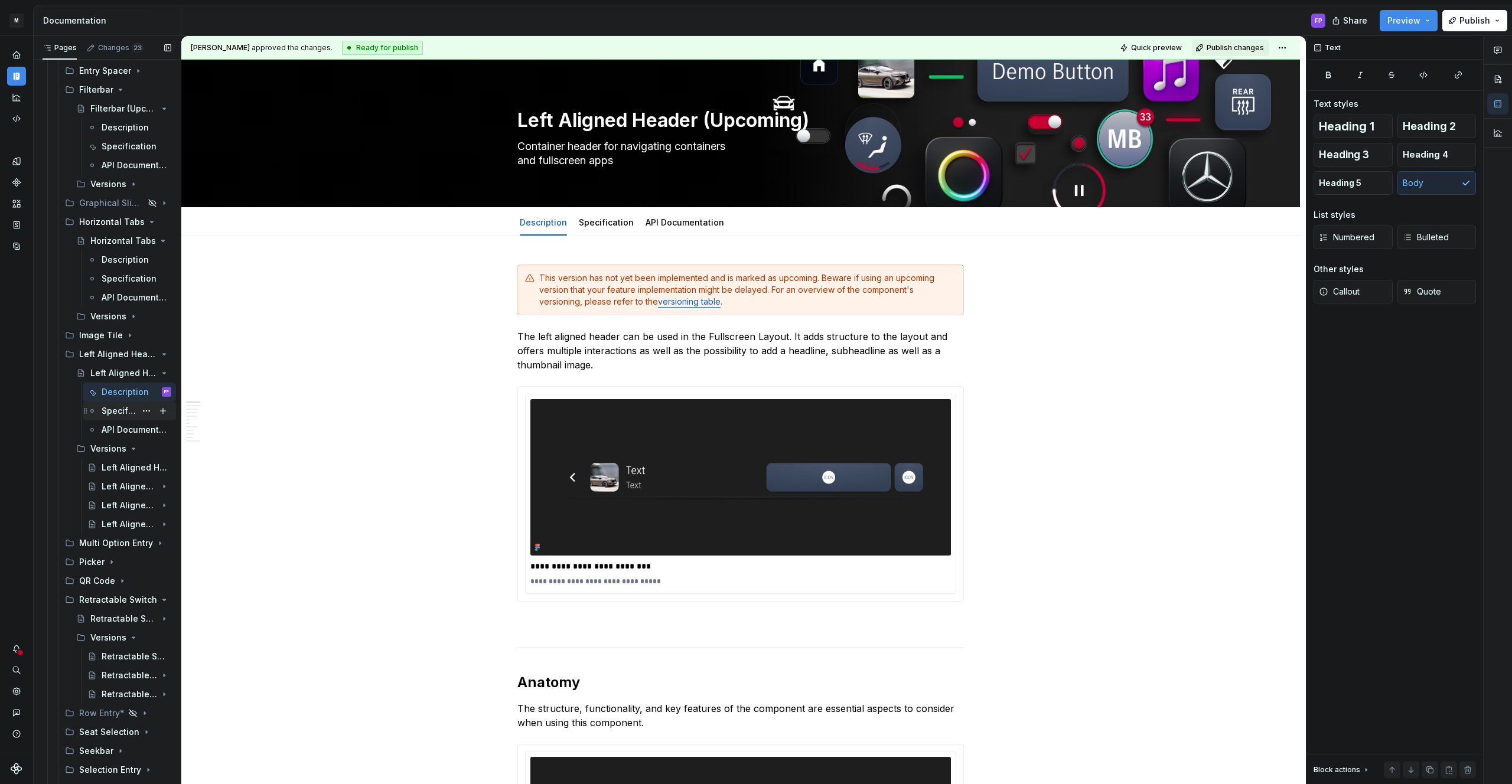
click at [129, 416] on div "Specification" at bounding box center [118, 411] width 34 height 11
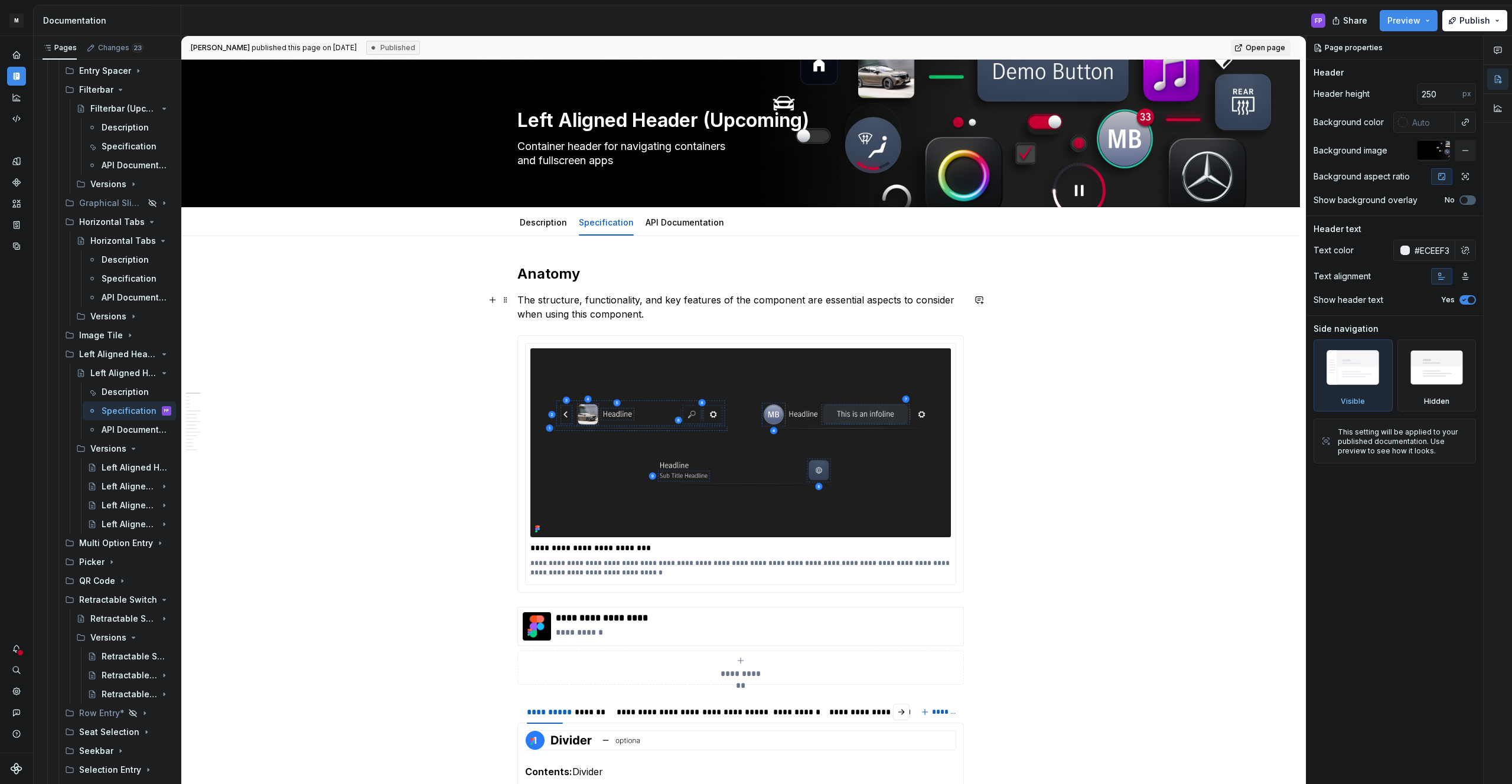
click at [664, 313] on p "The structure, functionality, and key features of the component are essential a…" at bounding box center [740, 307] width 446 height 29
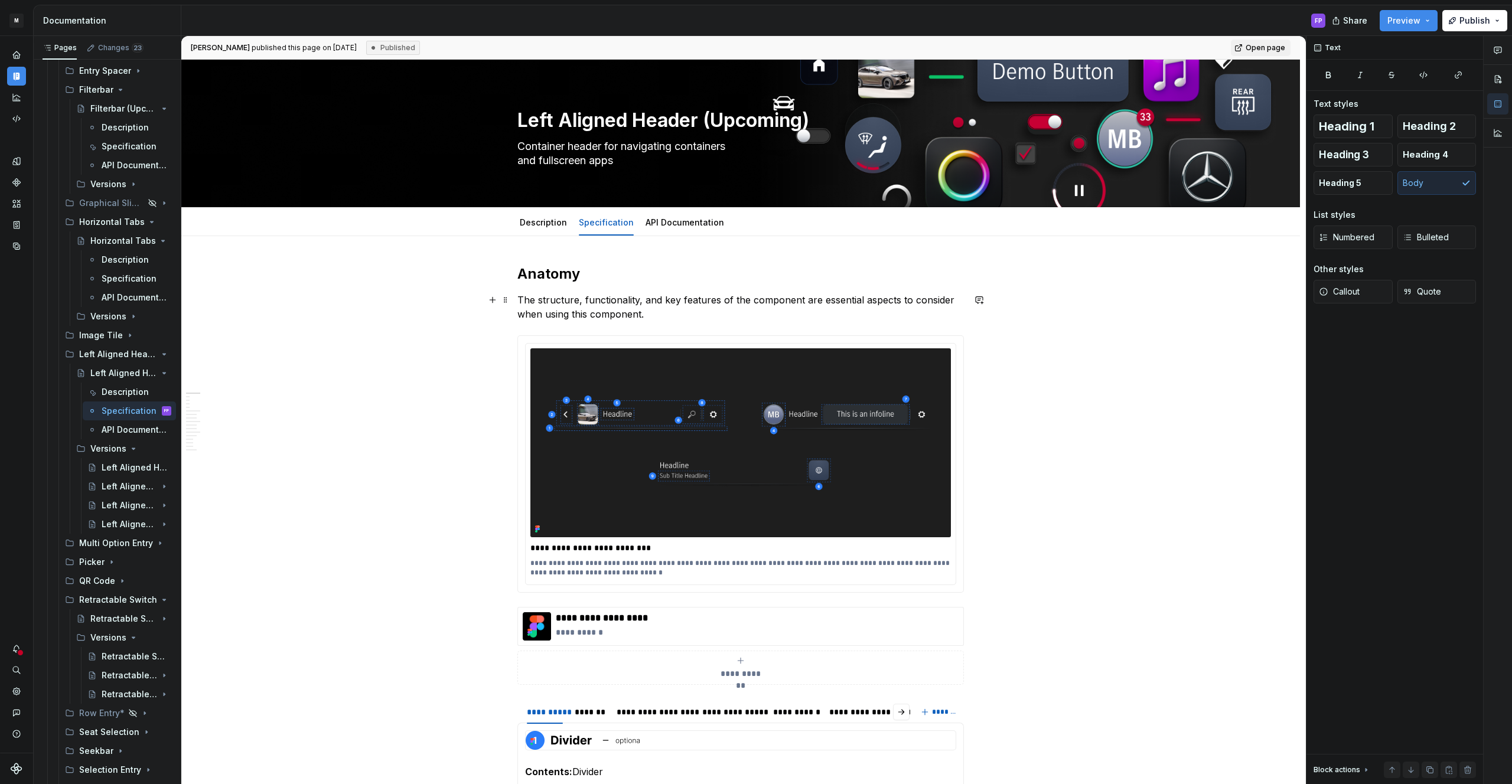
type textarea "*"
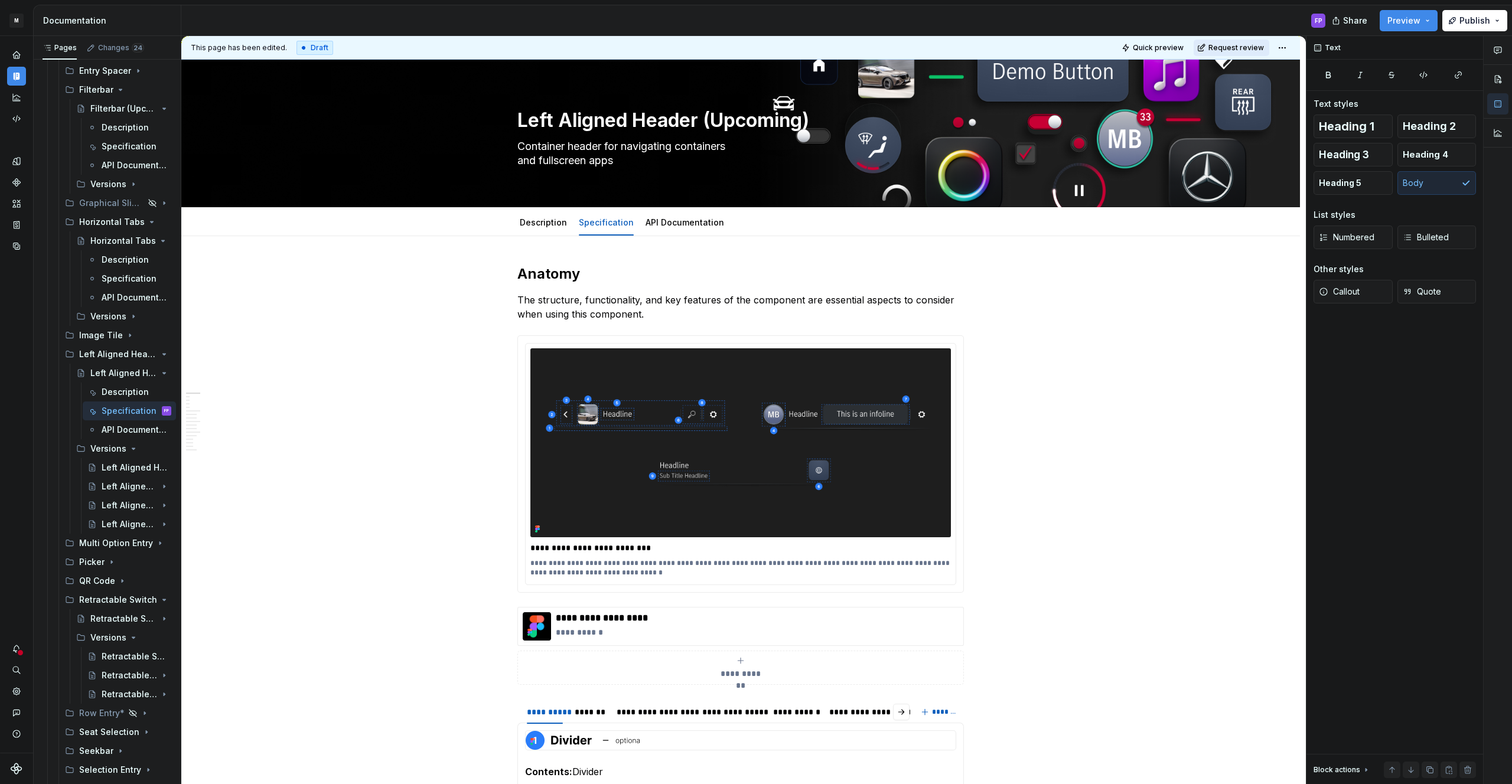
click at [1247, 47] on span "Request review" at bounding box center [1236, 48] width 55 height 10
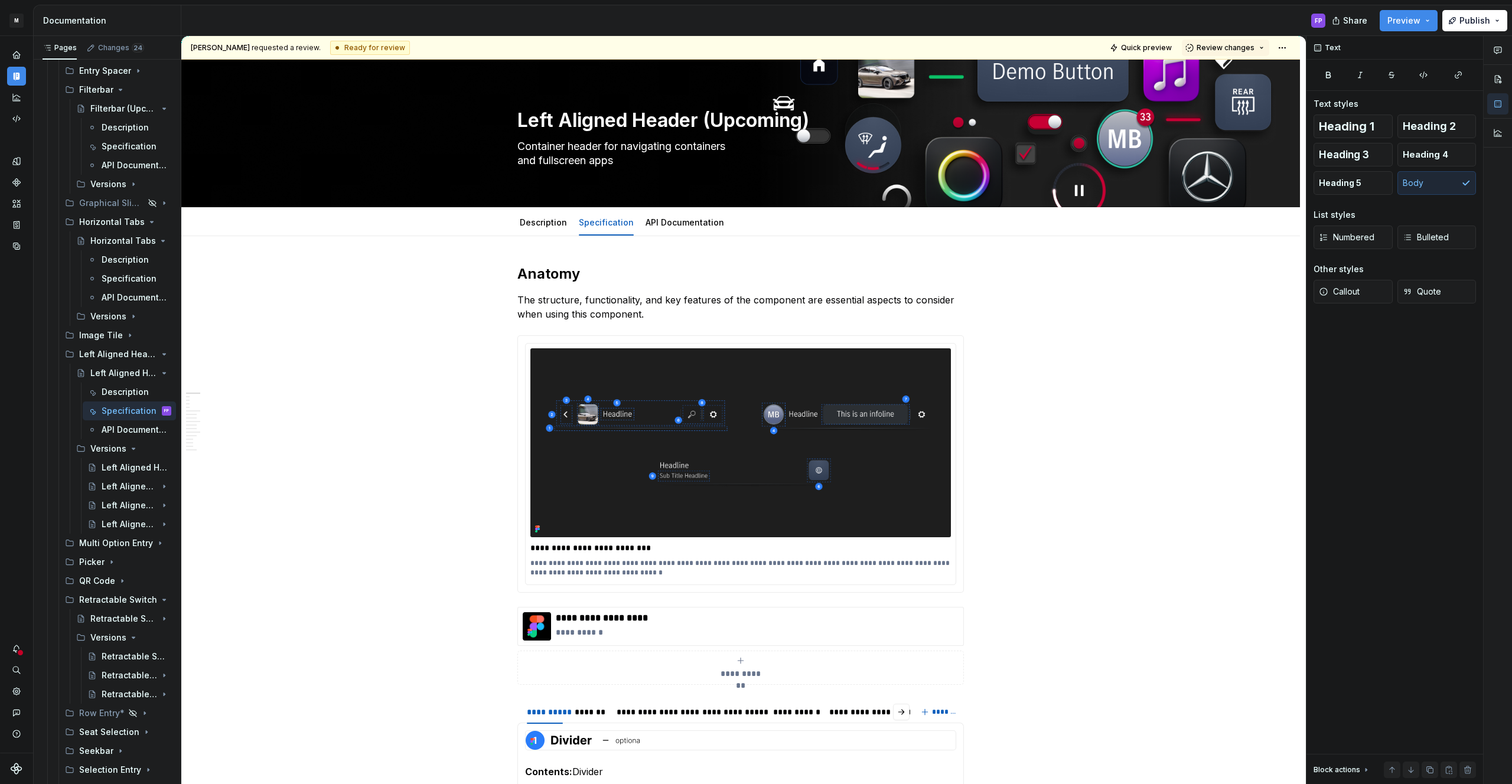
click at [1247, 47] on span "Review changes" at bounding box center [1225, 48] width 58 height 10
drag, startPoint x: 1231, startPoint y: 72, endPoint x: 904, endPoint y: 172, distance: 341.9
click at [1229, 72] on div "Approve" at bounding box center [1264, 71] width 103 height 11
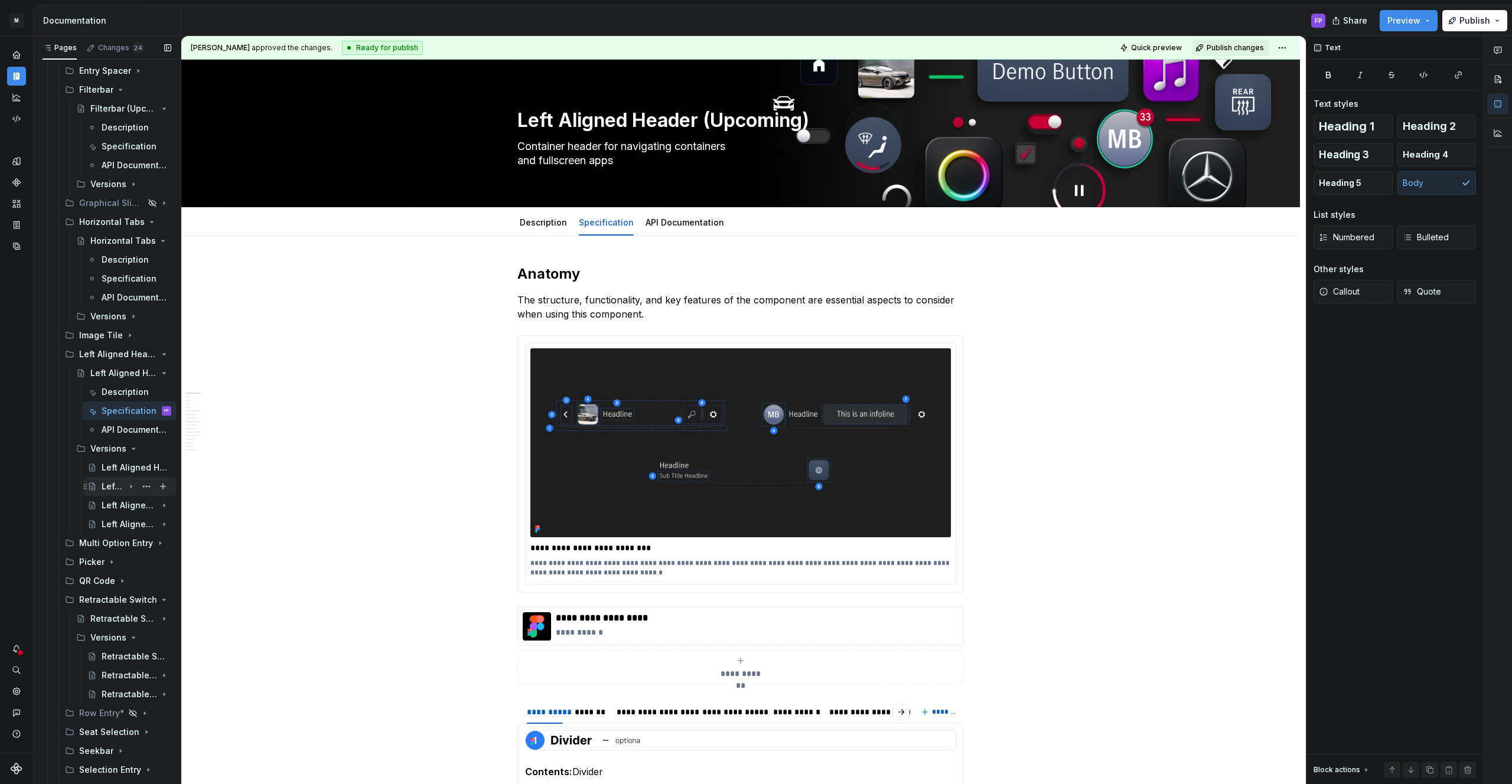
drag, startPoint x: 106, startPoint y: 484, endPoint x: 117, endPoint y: 483, distance: 11.0
click at [106, 484] on div "Left Aligned Header - V03" at bounding box center [112, 486] width 22 height 11
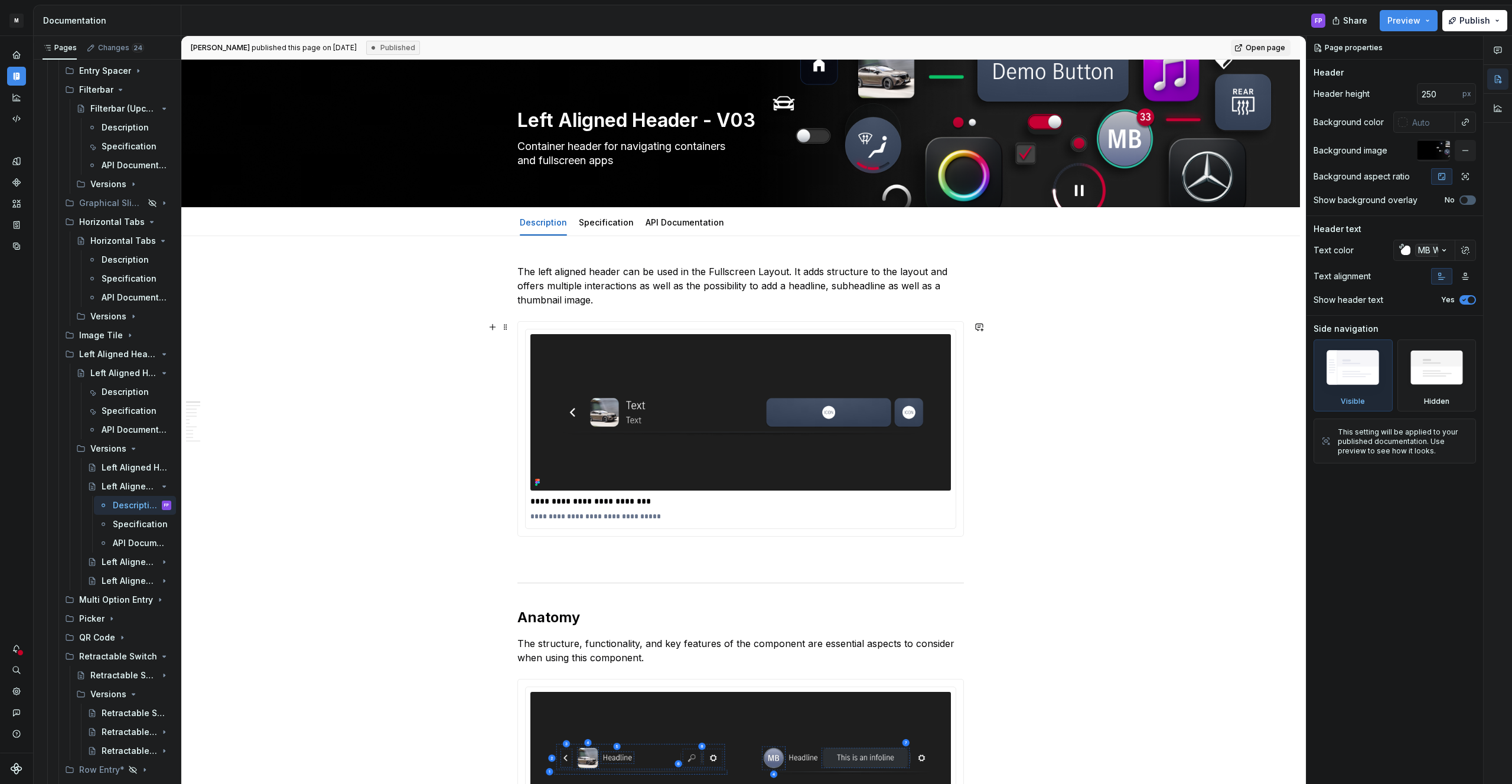
scroll to position [9, 0]
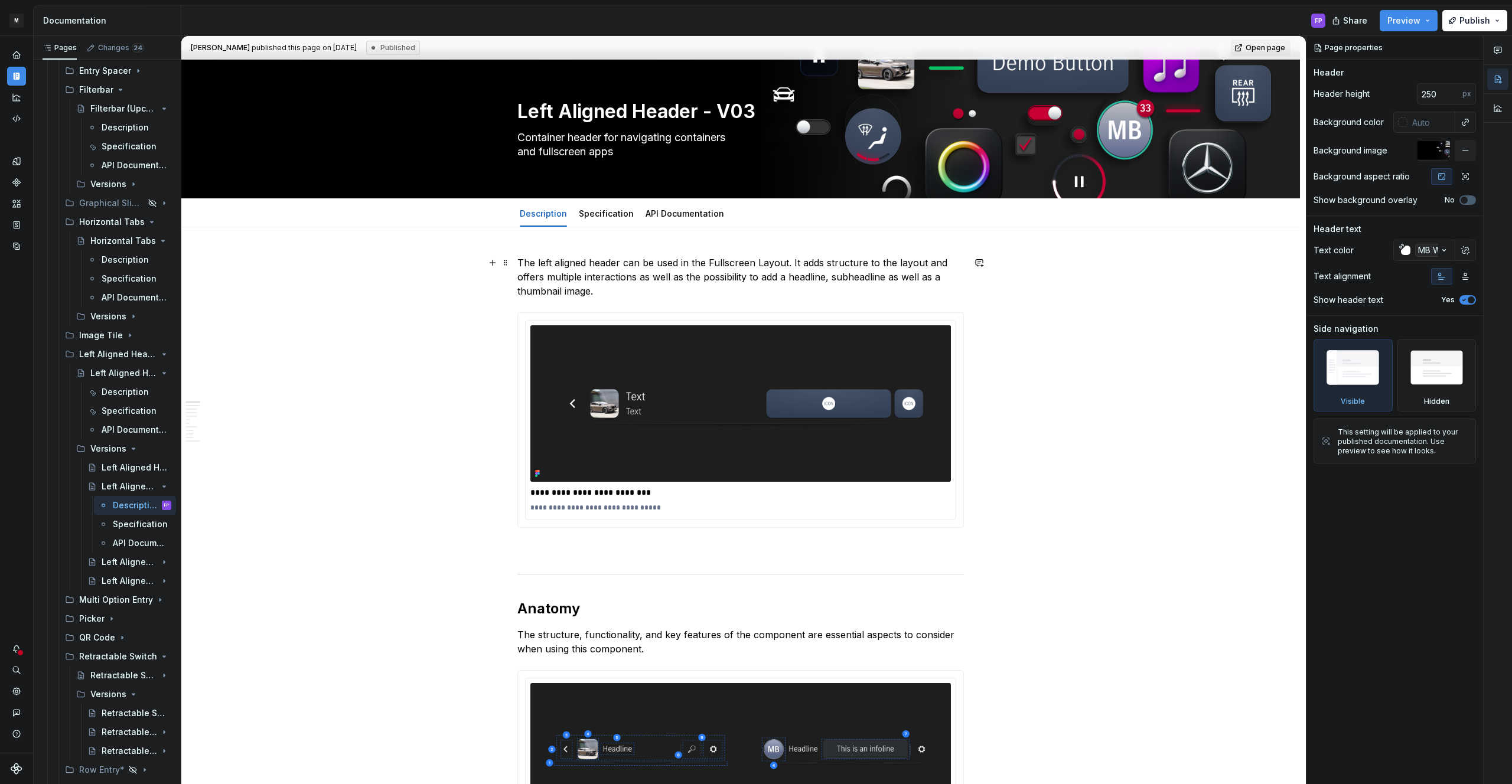
type textarea "*"
click at [628, 294] on p "The left aligned header can be used in the Fullscreen Layout. It adds structure…" at bounding box center [740, 277] width 446 height 43
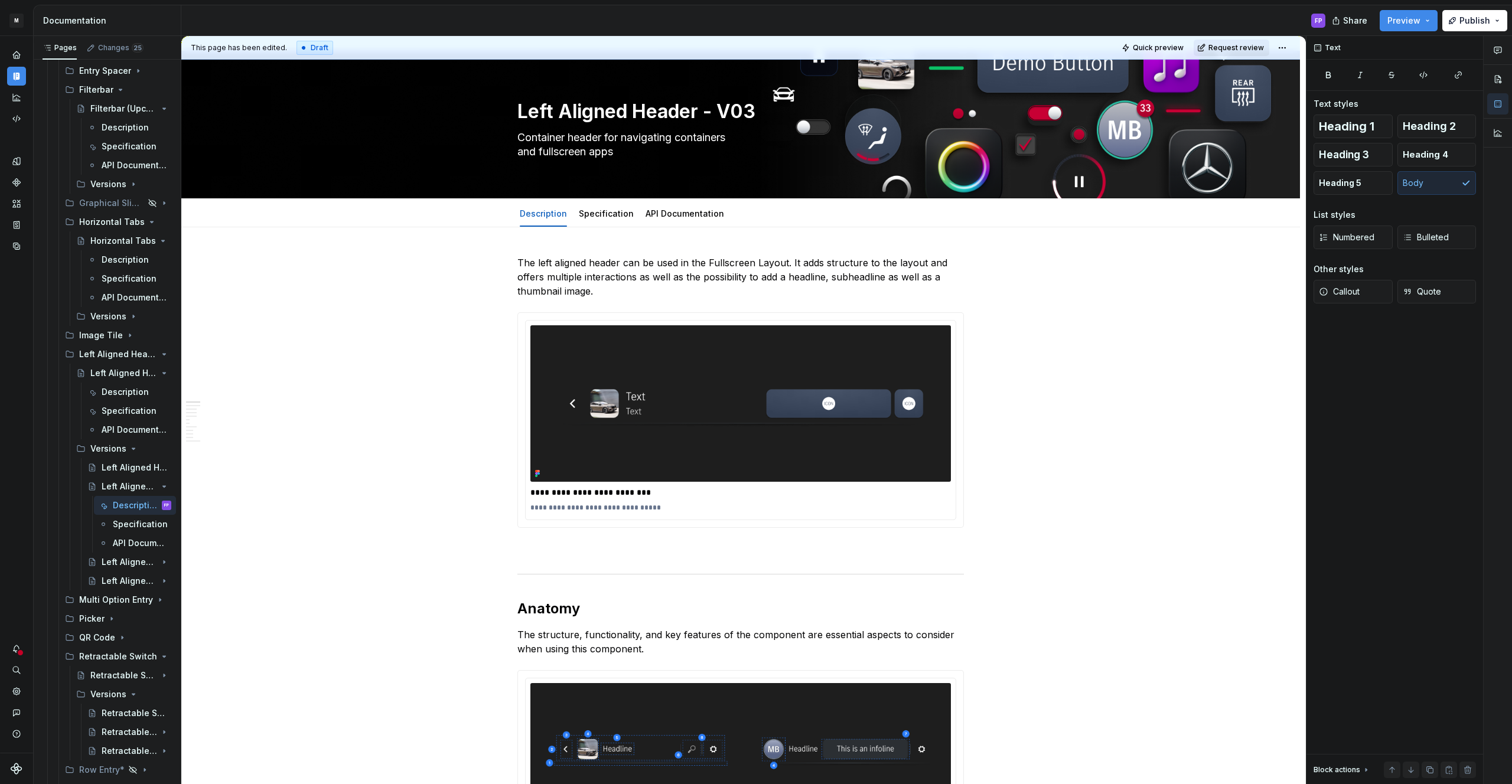
click at [1234, 44] on span "Request review" at bounding box center [1236, 48] width 55 height 10
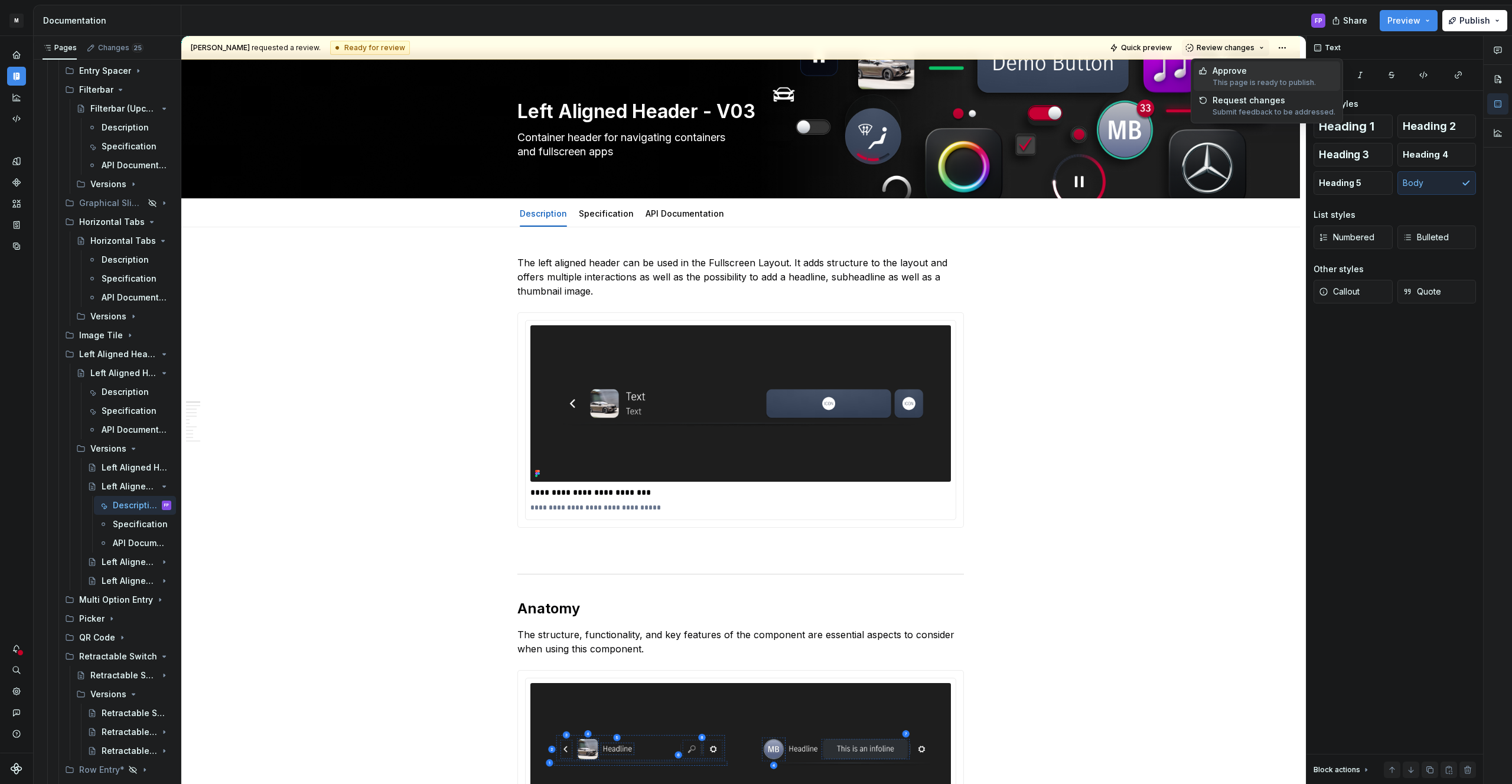
drag, startPoint x: 1231, startPoint y: 73, endPoint x: 628, endPoint y: 388, distance: 680.3
click at [1226, 75] on div "Approve" at bounding box center [1264, 71] width 103 height 11
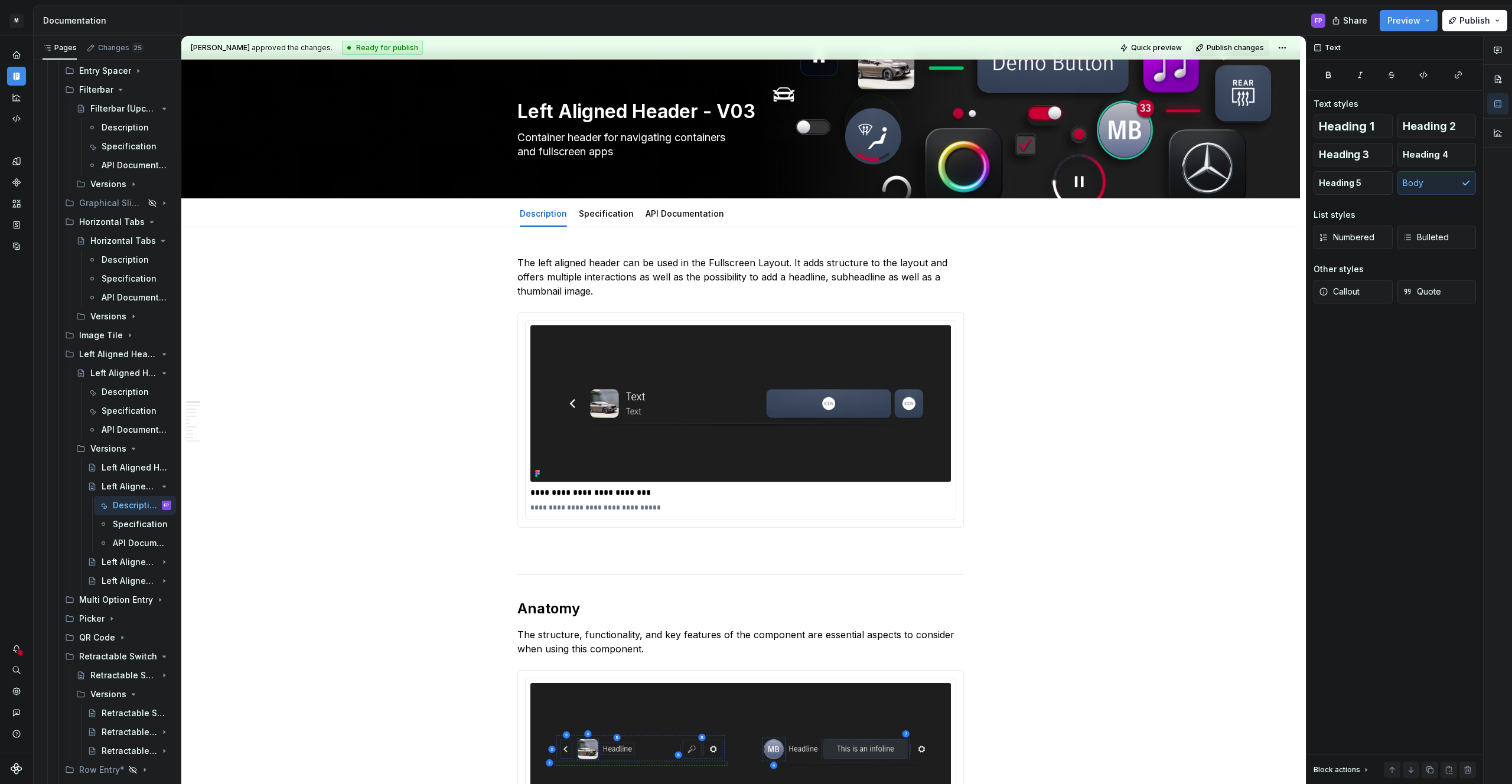
click at [123, 528] on div "Specification" at bounding box center [140, 524] width 55 height 11
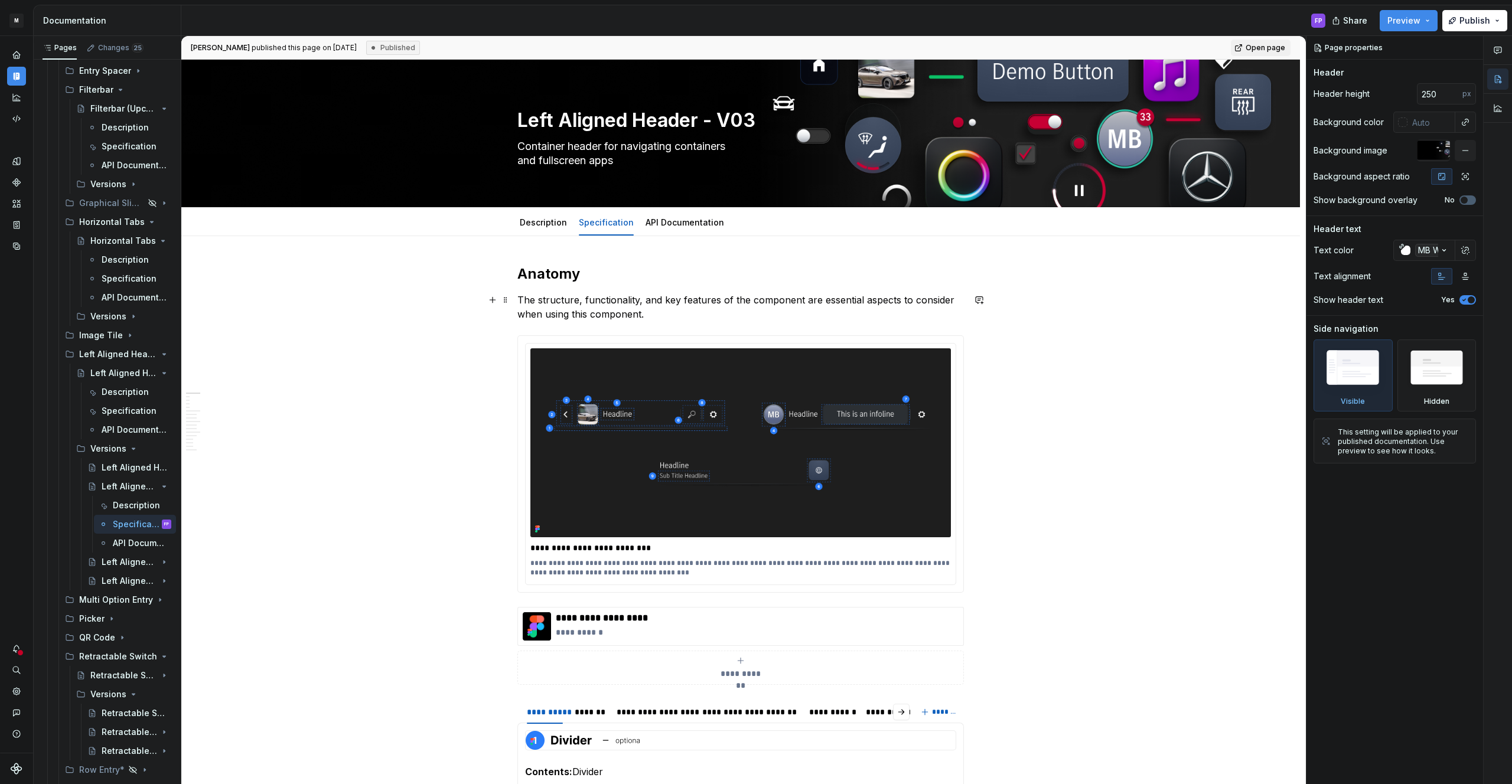
click at [673, 317] on p "The structure, functionality, and key features of the component are essential a…" at bounding box center [740, 307] width 446 height 29
type textarea "*"
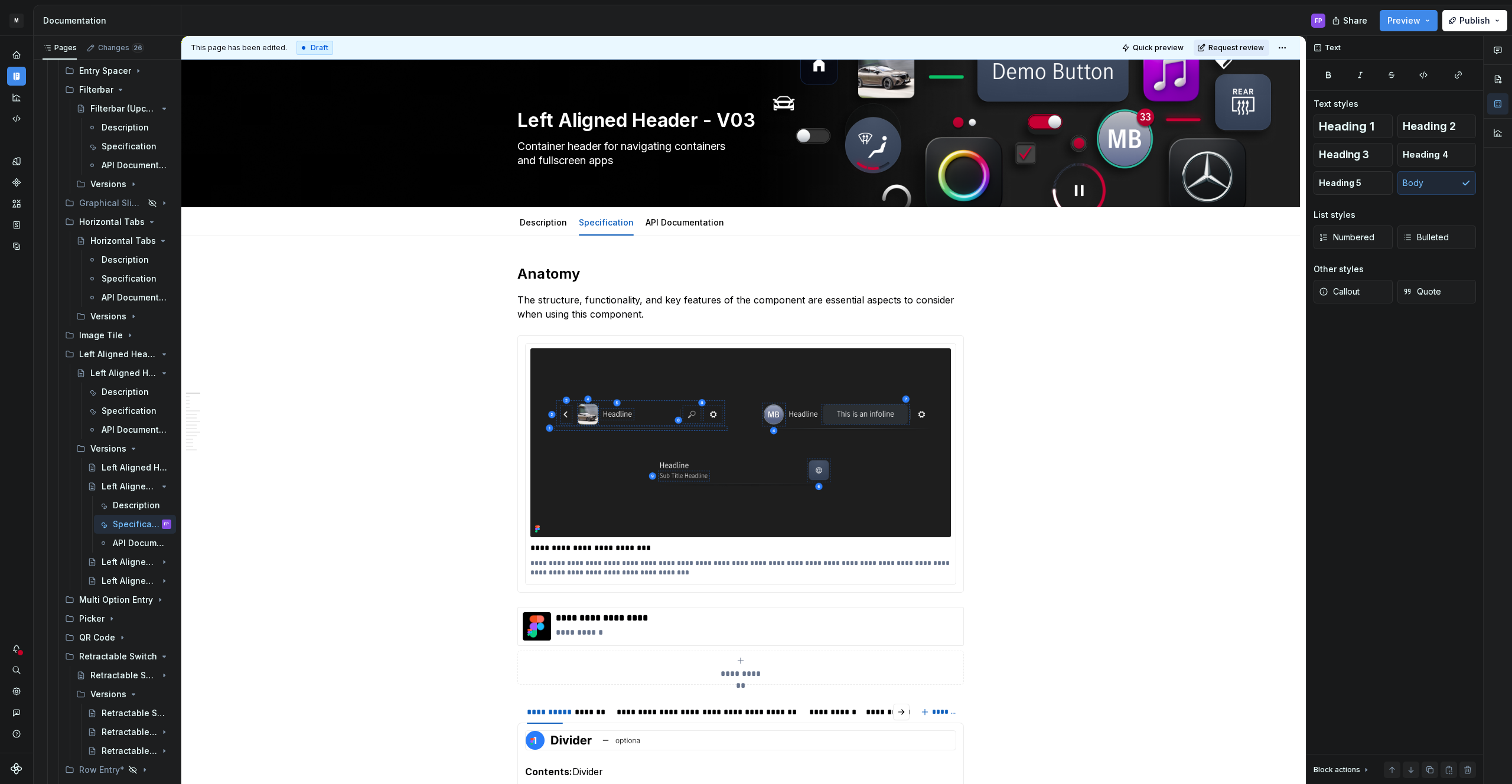
click at [1254, 45] on span "Request review" at bounding box center [1236, 48] width 55 height 10
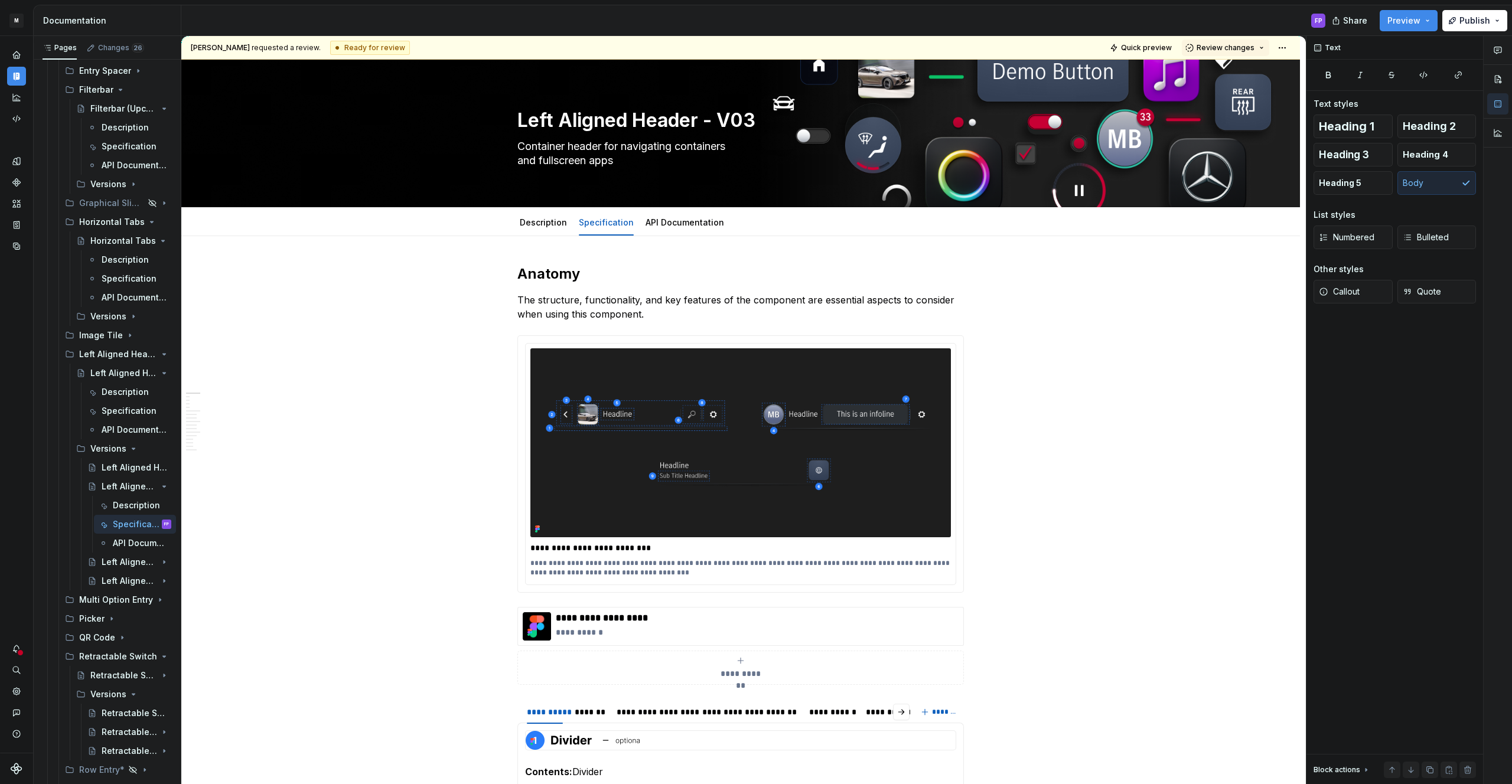
click at [1254, 45] on span "Review changes" at bounding box center [1225, 48] width 58 height 10
click at [1233, 69] on div "Approve" at bounding box center [1264, 71] width 103 height 11
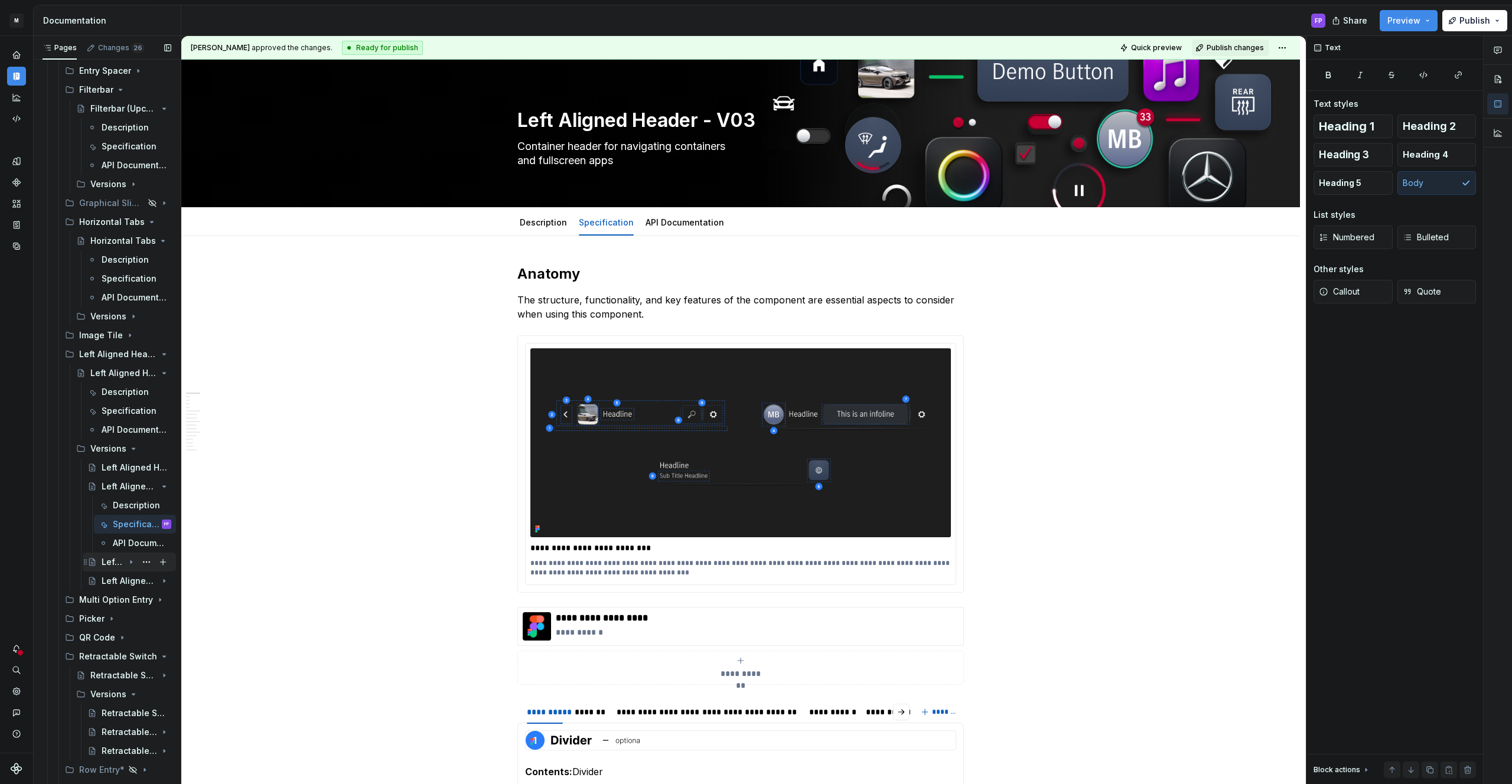
click at [114, 561] on div "Left Aligned Header - V02" at bounding box center [112, 562] width 22 height 11
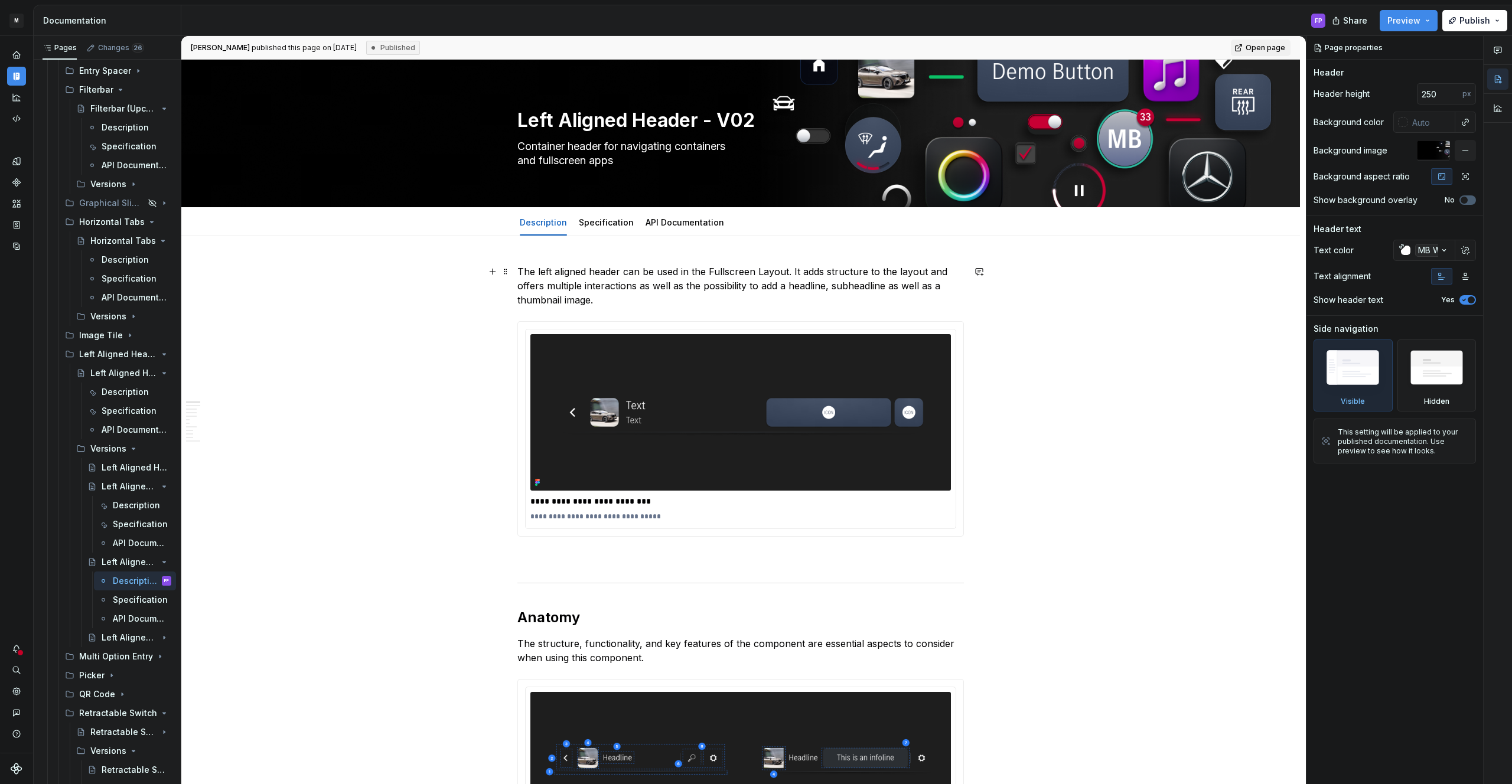
click at [688, 306] on p "The left aligned header can be used in the Fullscreen Layout. It adds structure…" at bounding box center [740, 286] width 446 height 43
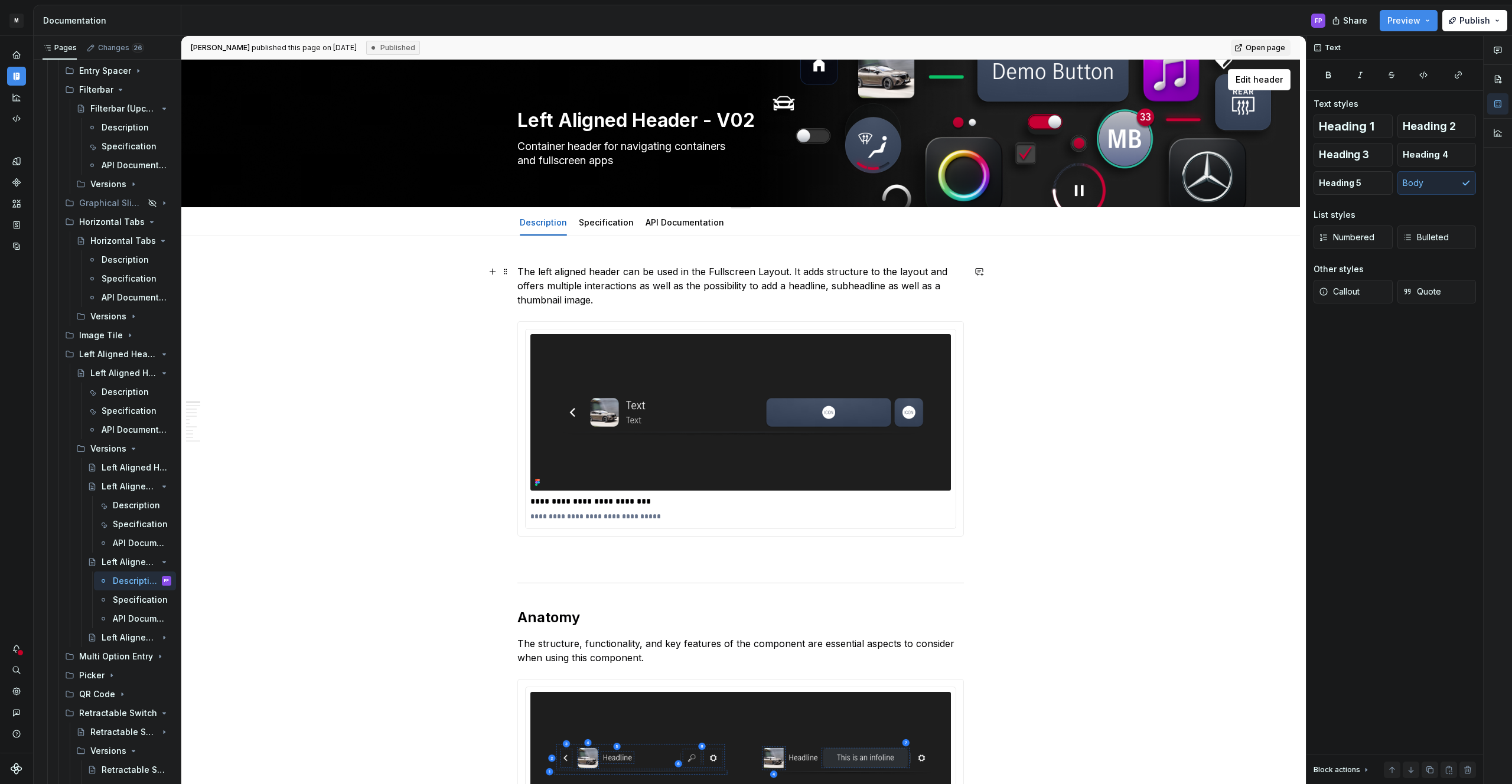
type textarea "*"
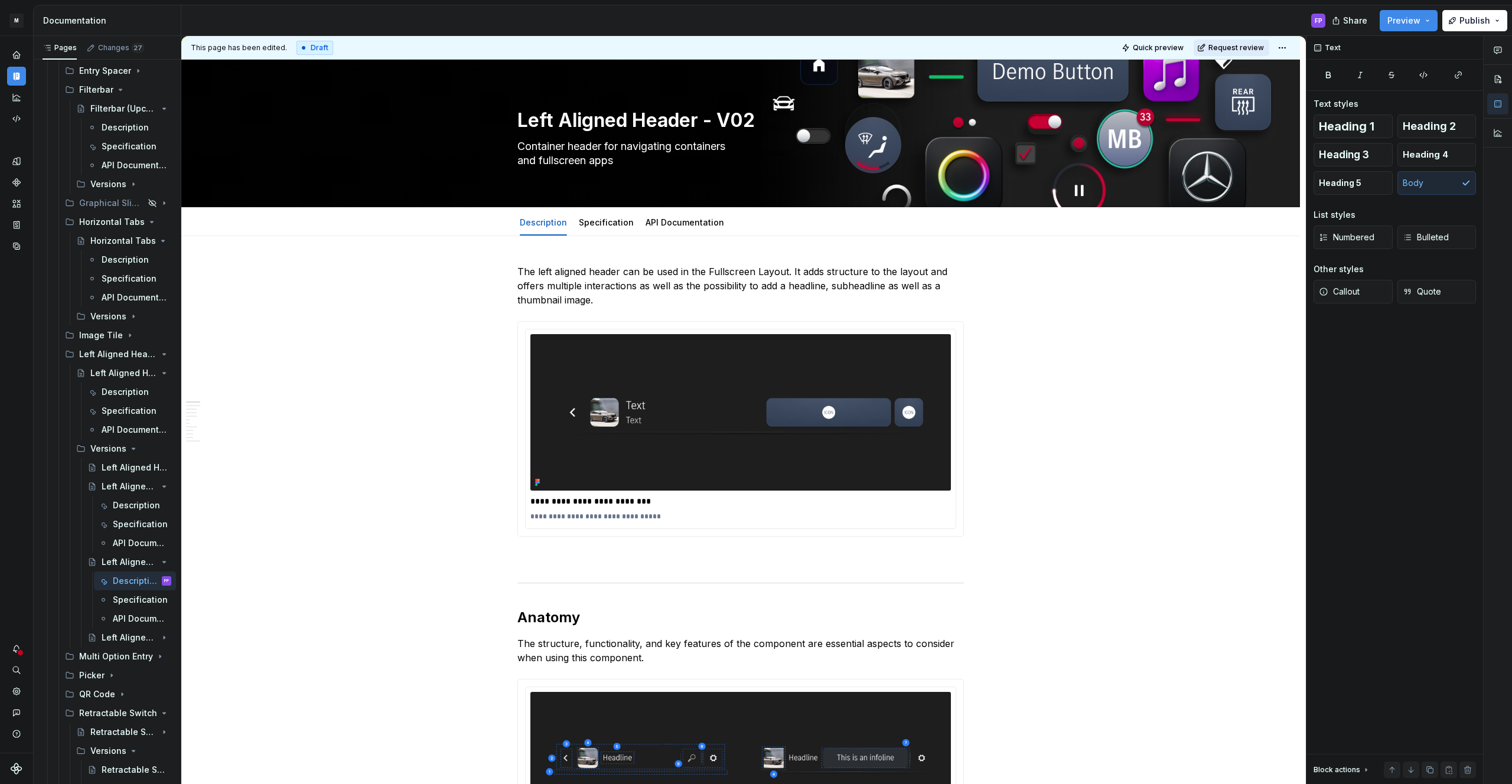
click at [1254, 46] on span "Request review" at bounding box center [1236, 48] width 55 height 10
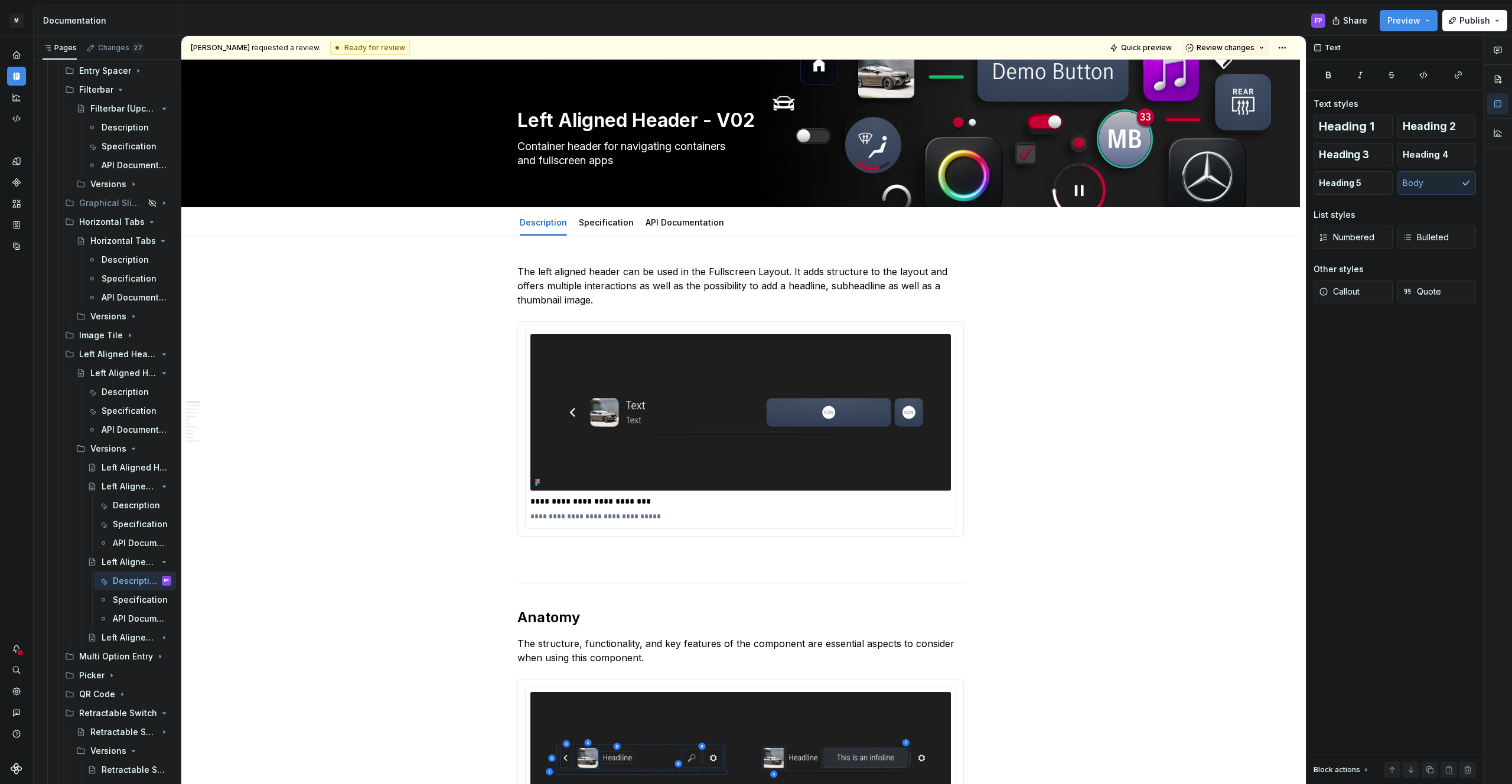
click at [1254, 46] on span "Review changes" at bounding box center [1225, 48] width 58 height 10
click at [1239, 74] on div "Approve" at bounding box center [1264, 71] width 103 height 11
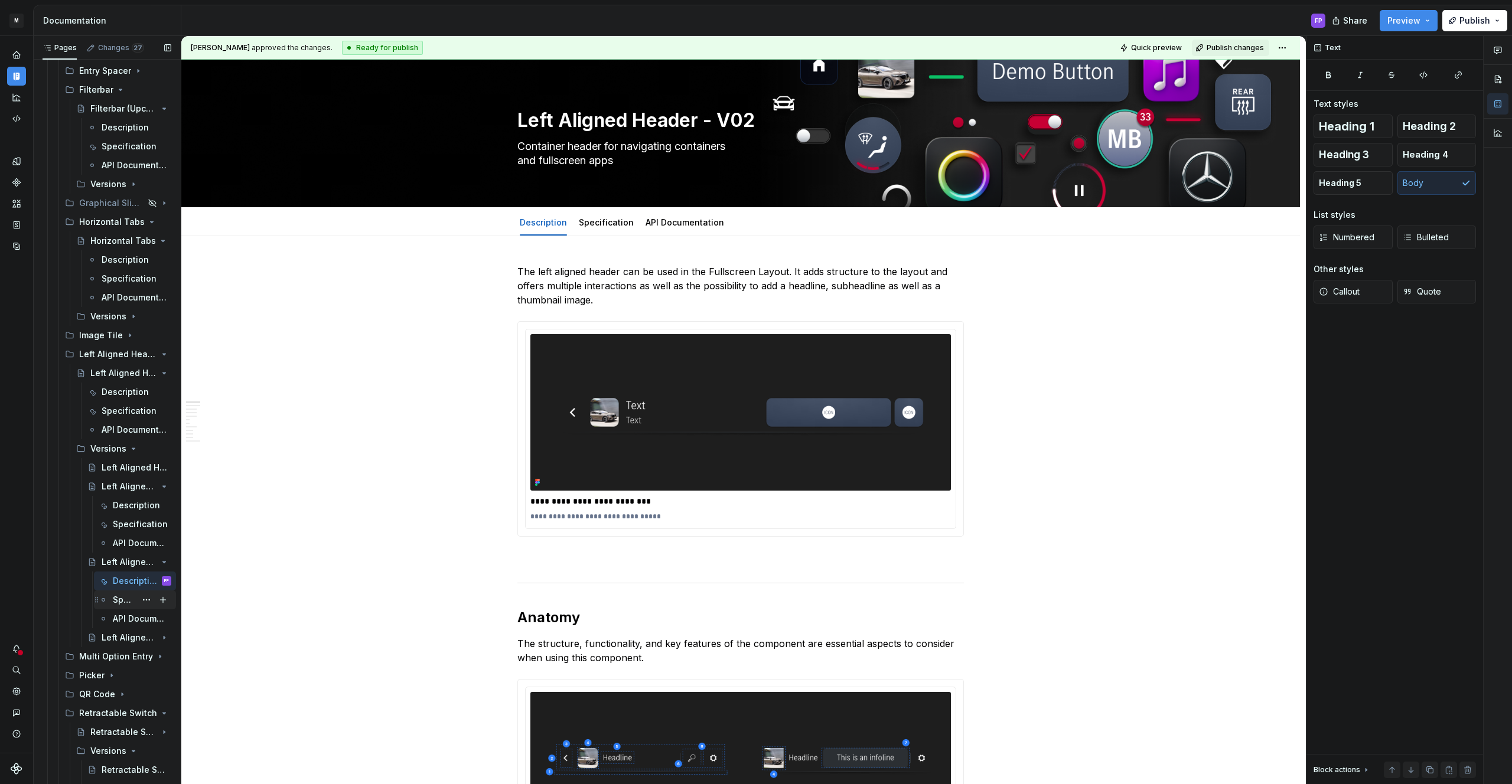
click at [127, 600] on div "Specification" at bounding box center [124, 600] width 23 height 11
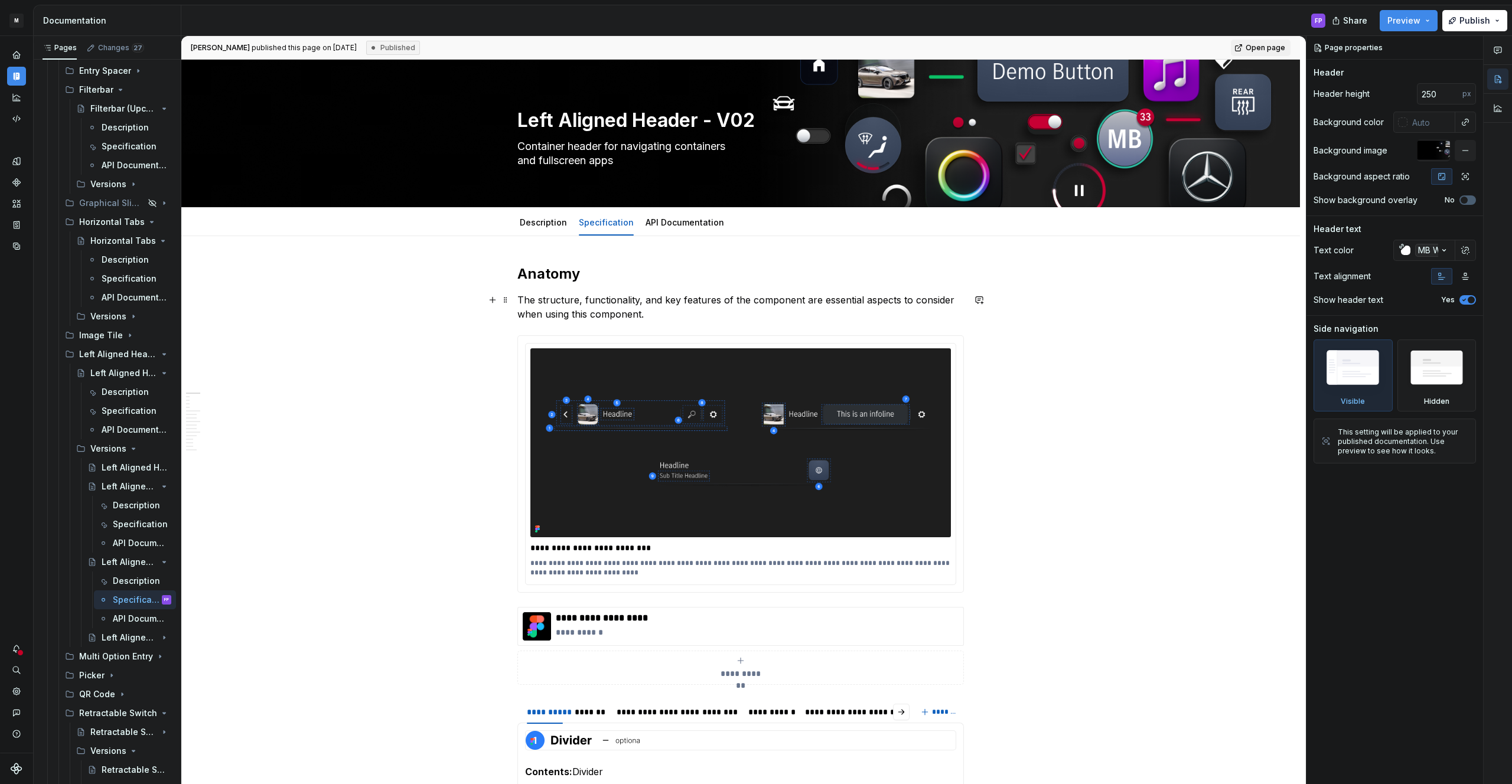
click at [658, 309] on p "The structure, functionality, and key features of the component are essential a…" at bounding box center [740, 307] width 446 height 29
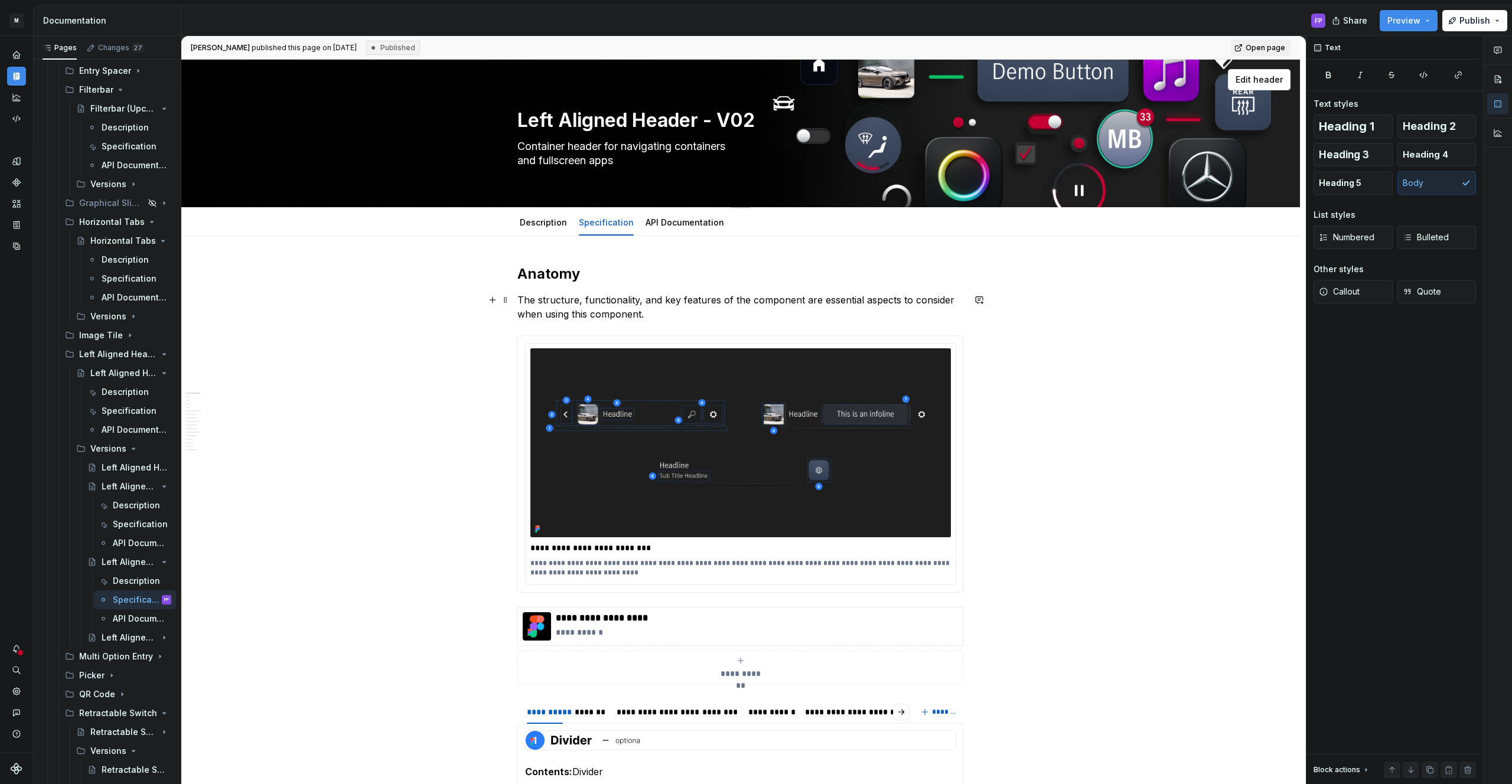
type textarea "*"
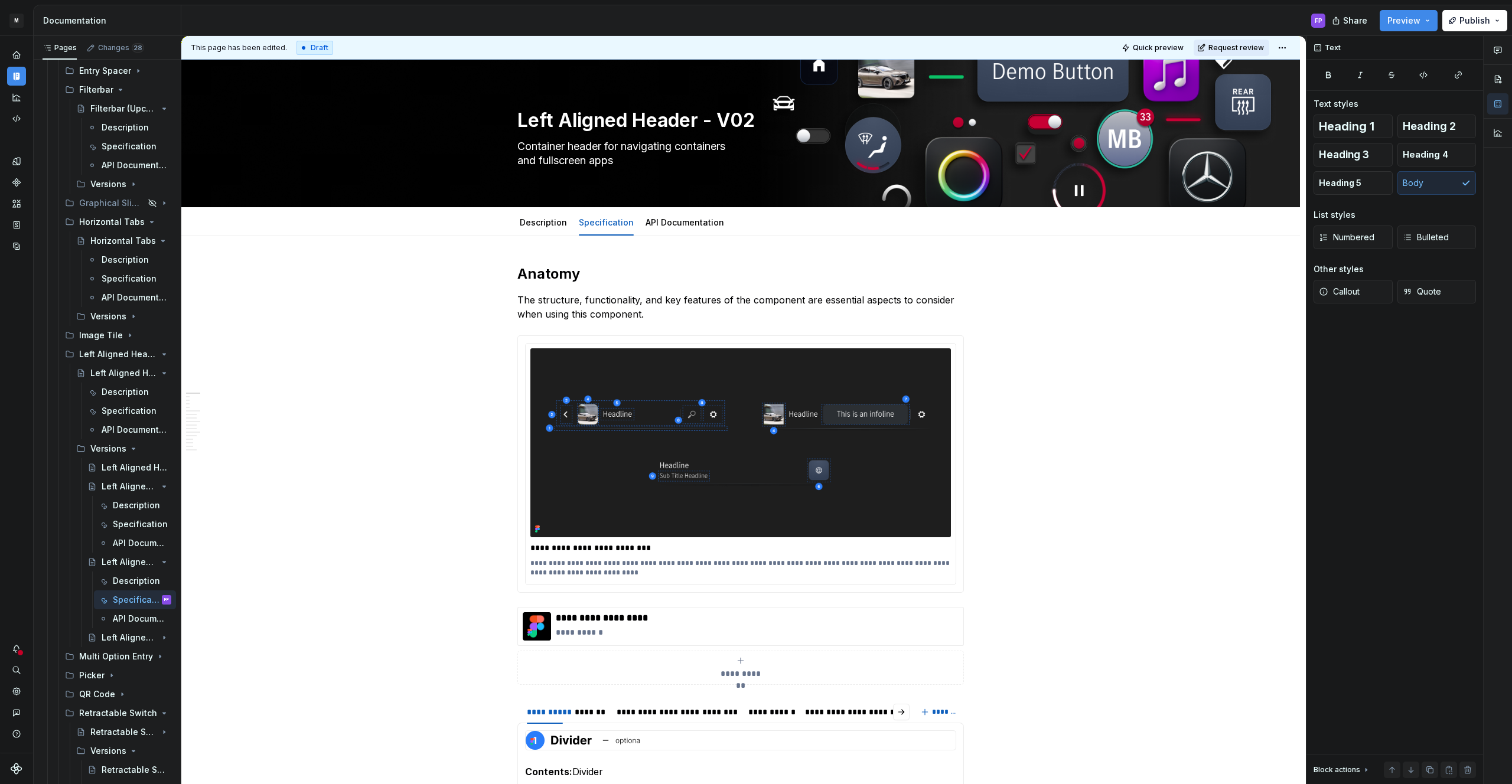
click at [1247, 53] on button "Request review" at bounding box center [1231, 47] width 75 height 16
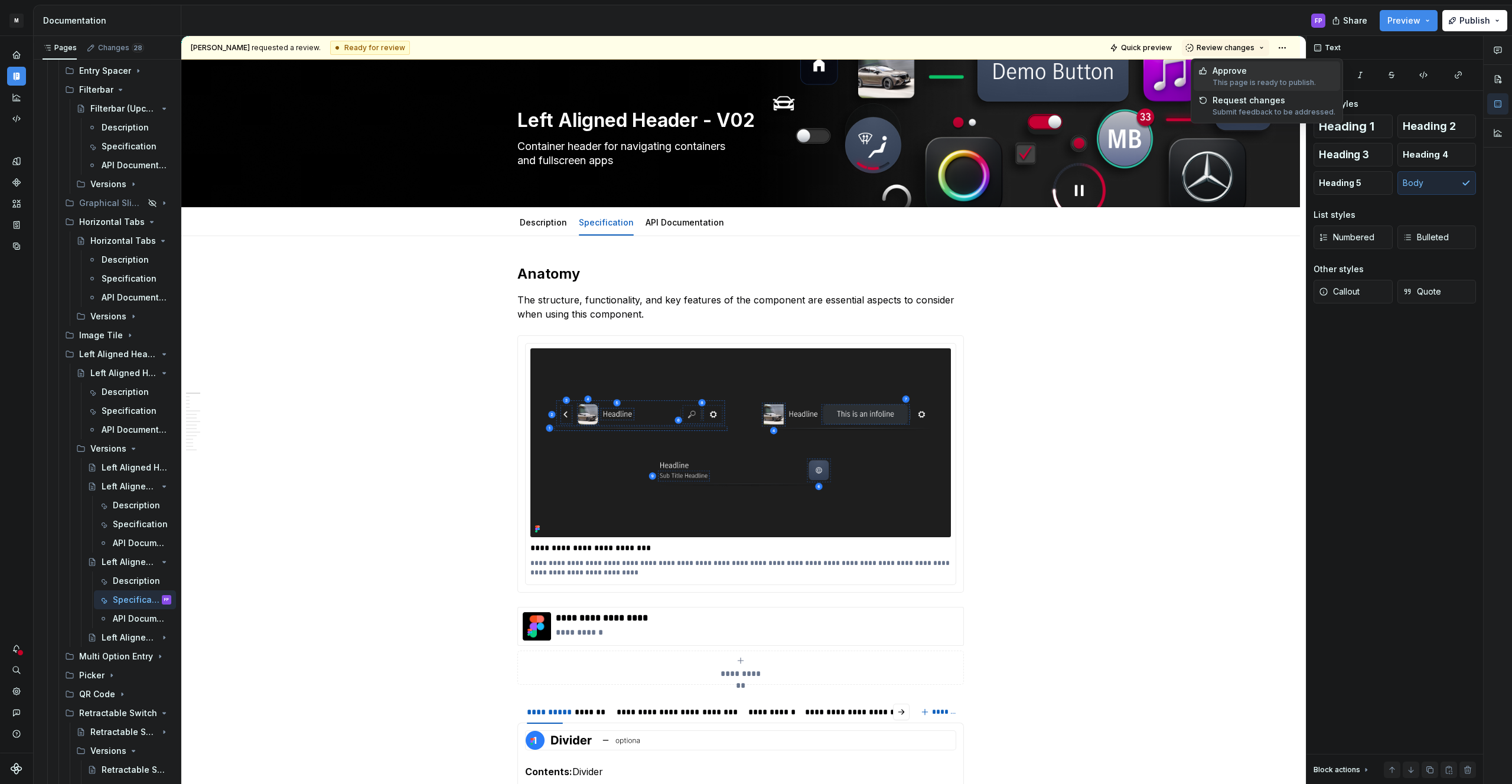
drag, startPoint x: 1244, startPoint y: 73, endPoint x: 882, endPoint y: 246, distance: 401.2
click at [1239, 75] on div "Approve" at bounding box center [1264, 71] width 103 height 11
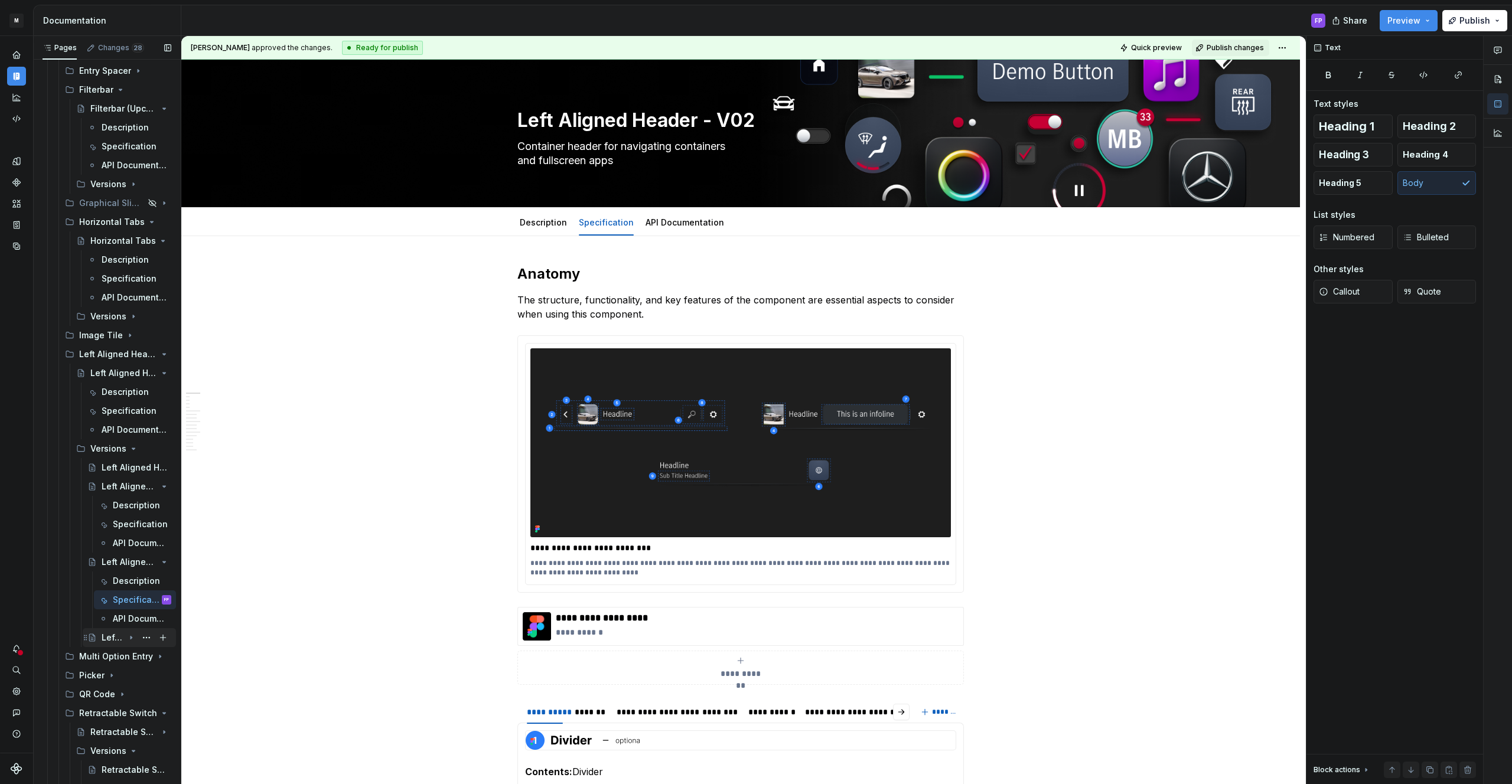
click at [120, 637] on div "Left Aligned Header - V01" at bounding box center [112, 638] width 22 height 11
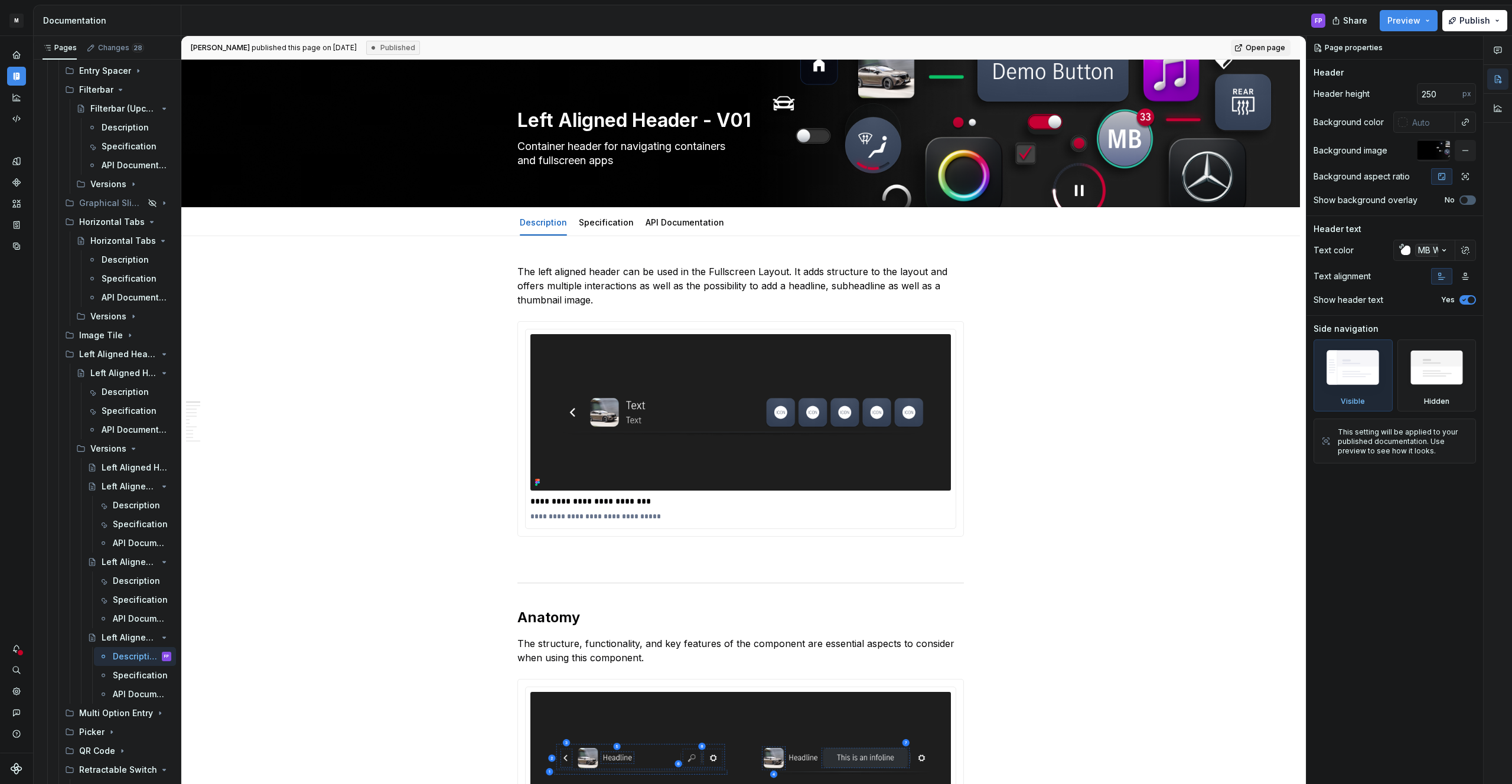
click at [684, 304] on p "The left aligned header can be used in the Fullscreen Layout. It adds structure…" at bounding box center [740, 286] width 446 height 43
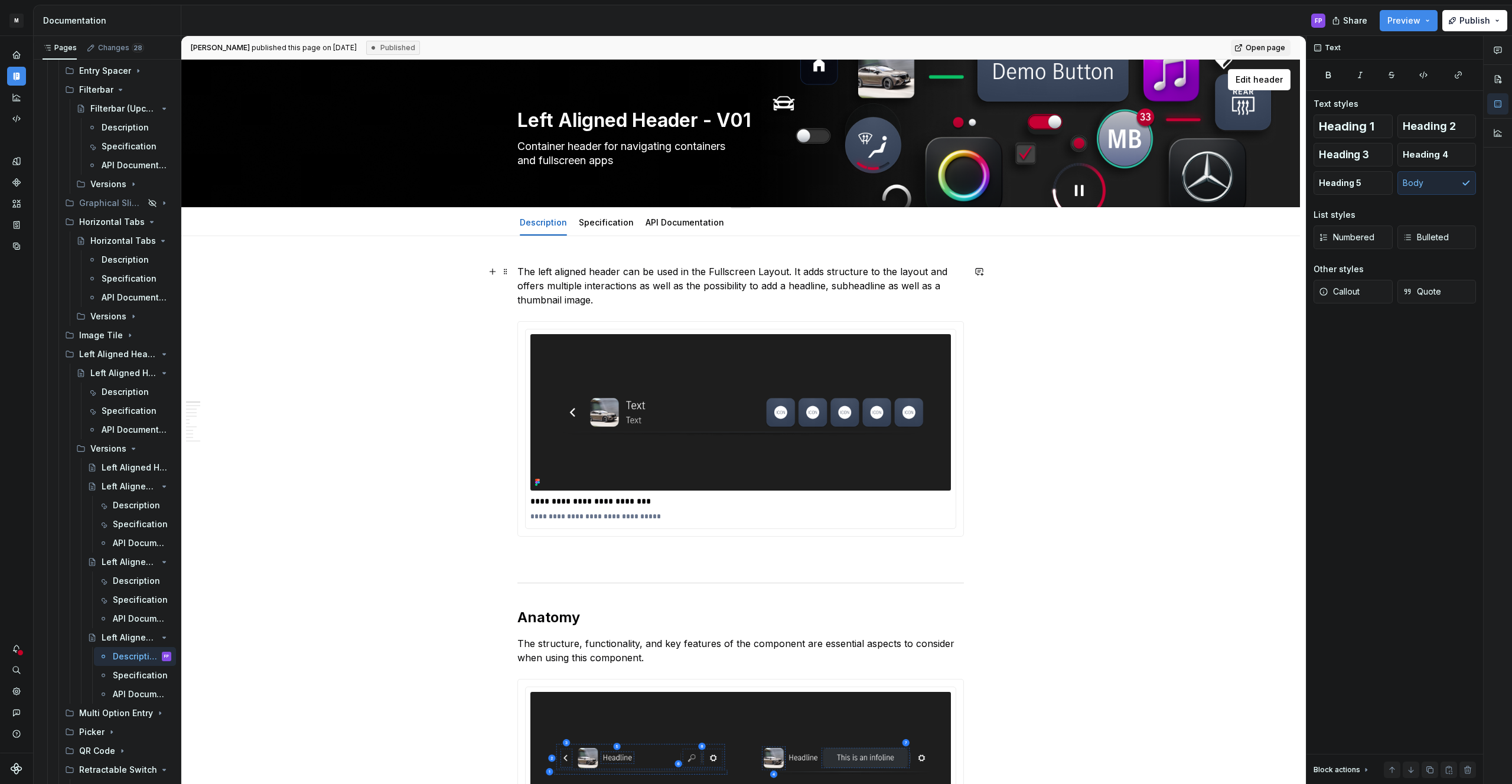
type textarea "*"
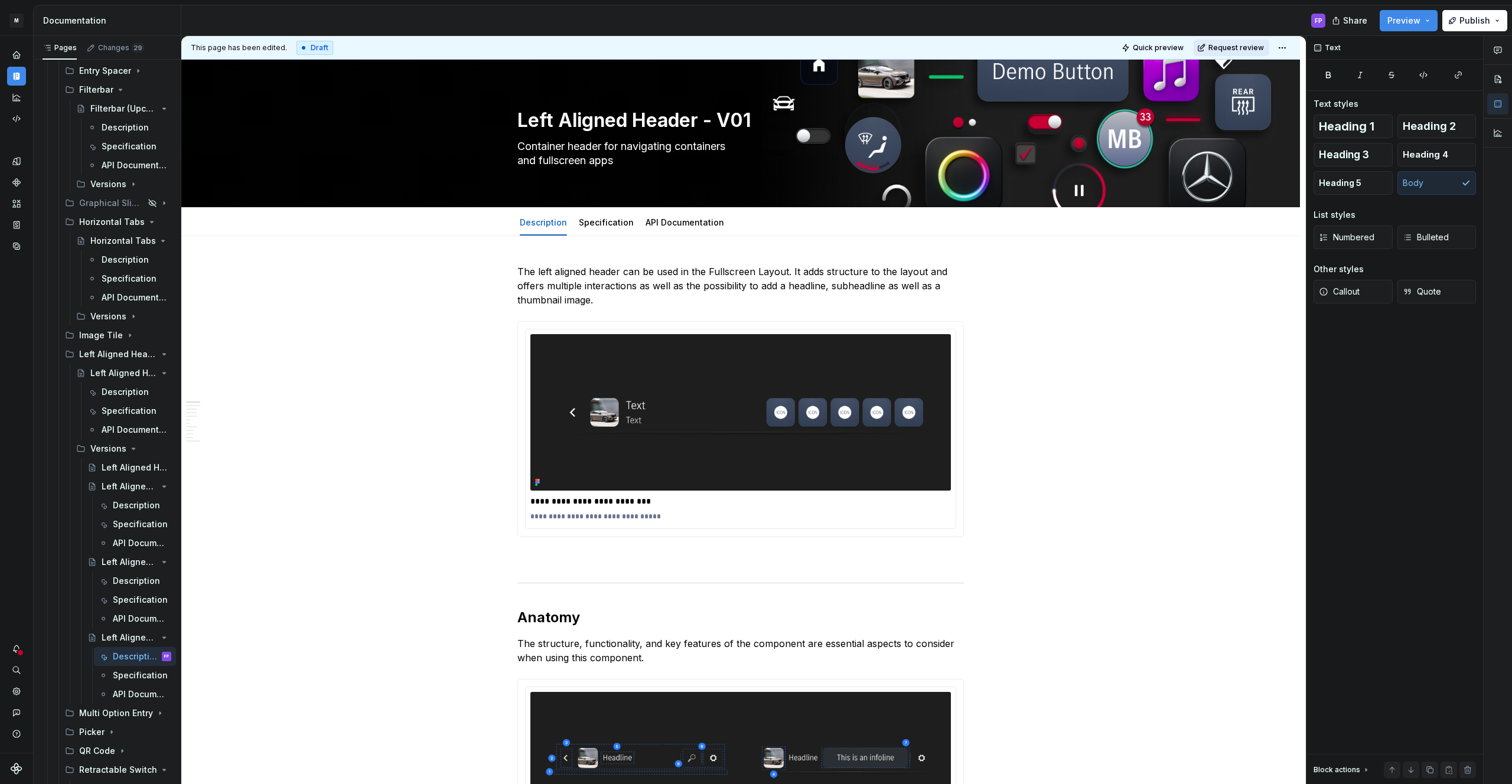
click at [1256, 49] on span "Request review" at bounding box center [1236, 48] width 55 height 10
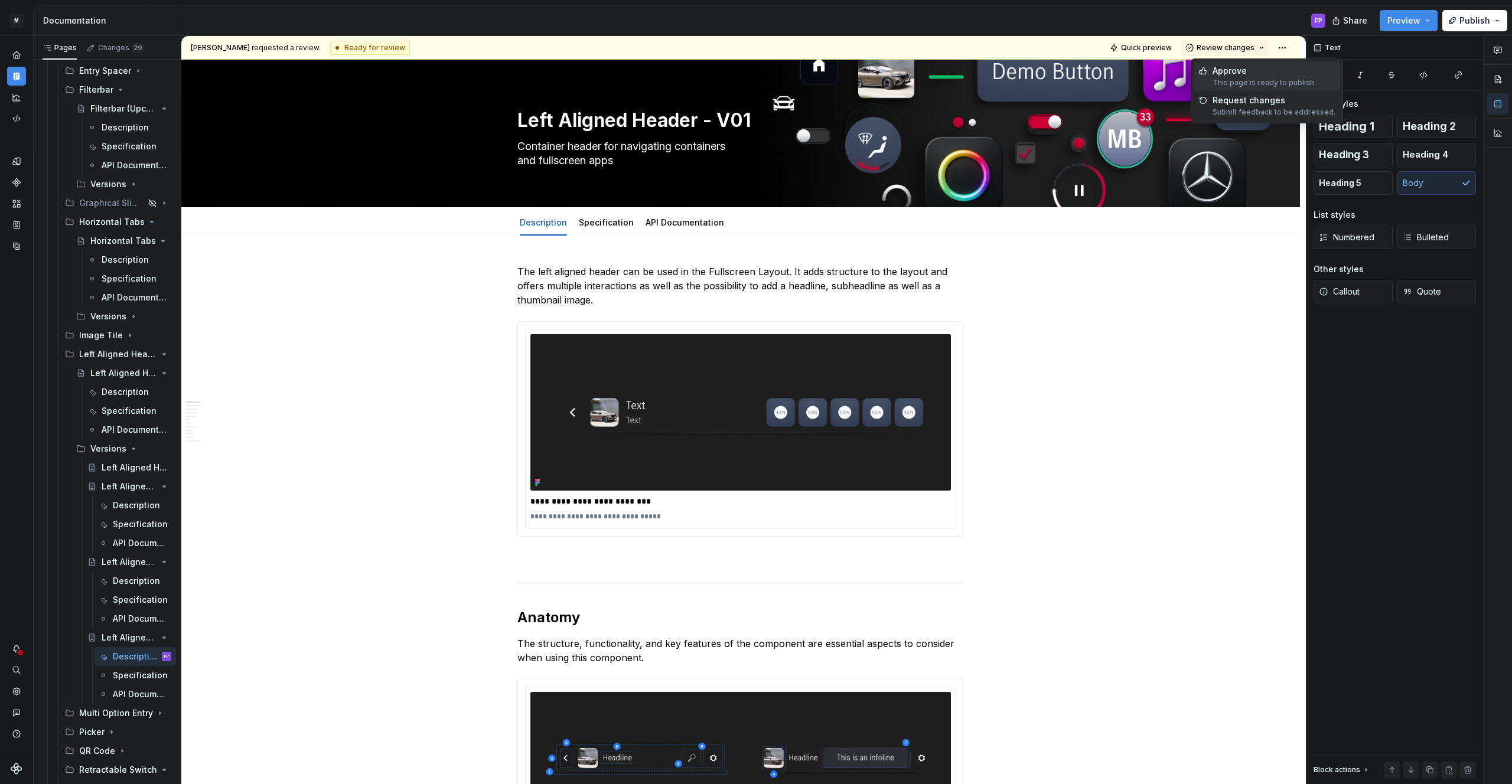
click at [1239, 71] on div "Approve" at bounding box center [1264, 71] width 103 height 11
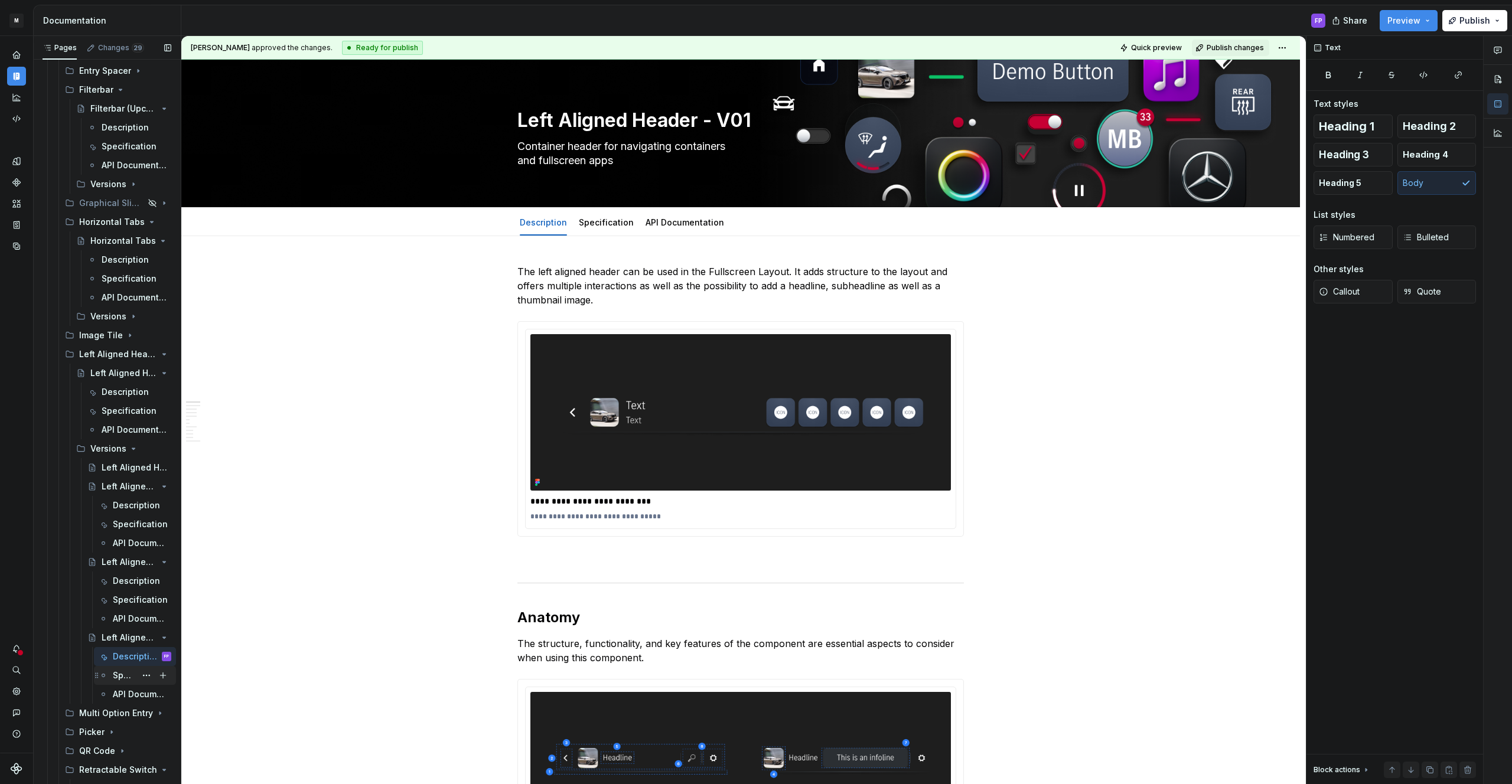
click at [126, 674] on div "Specification" at bounding box center [124, 675] width 23 height 11
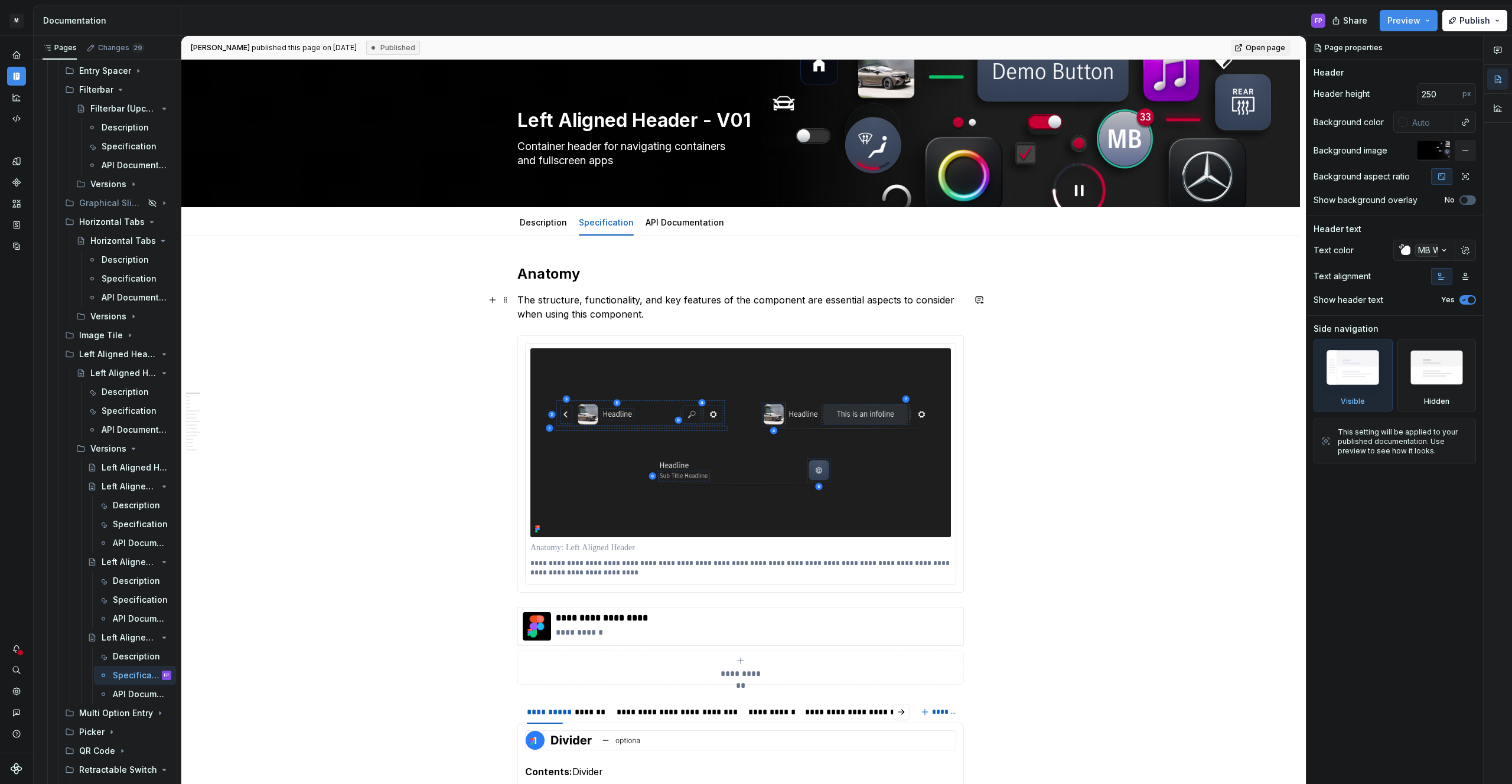
click at [658, 313] on p "The structure, functionality, and key features of the component are essential a…" at bounding box center [740, 307] width 446 height 29
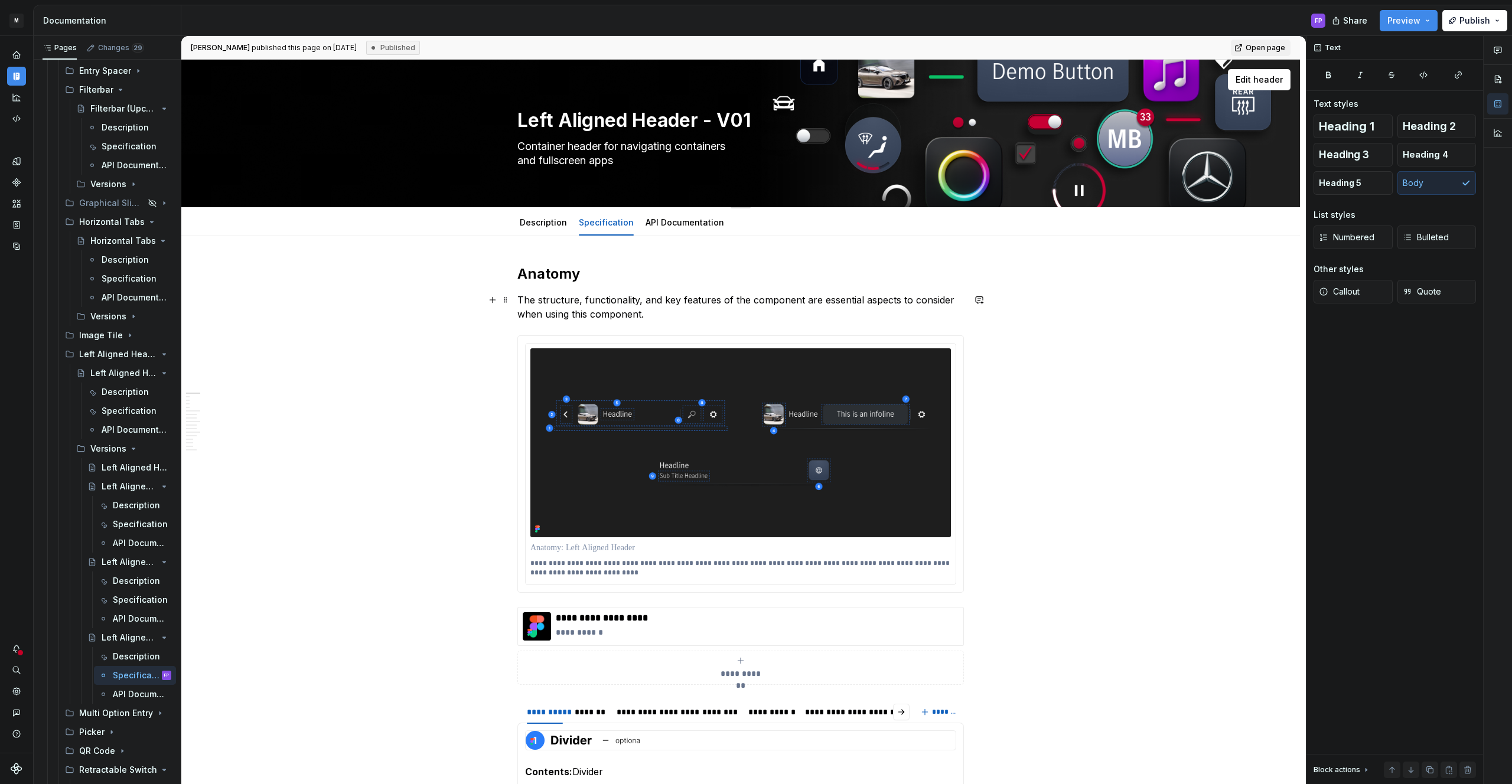
type textarea "*"
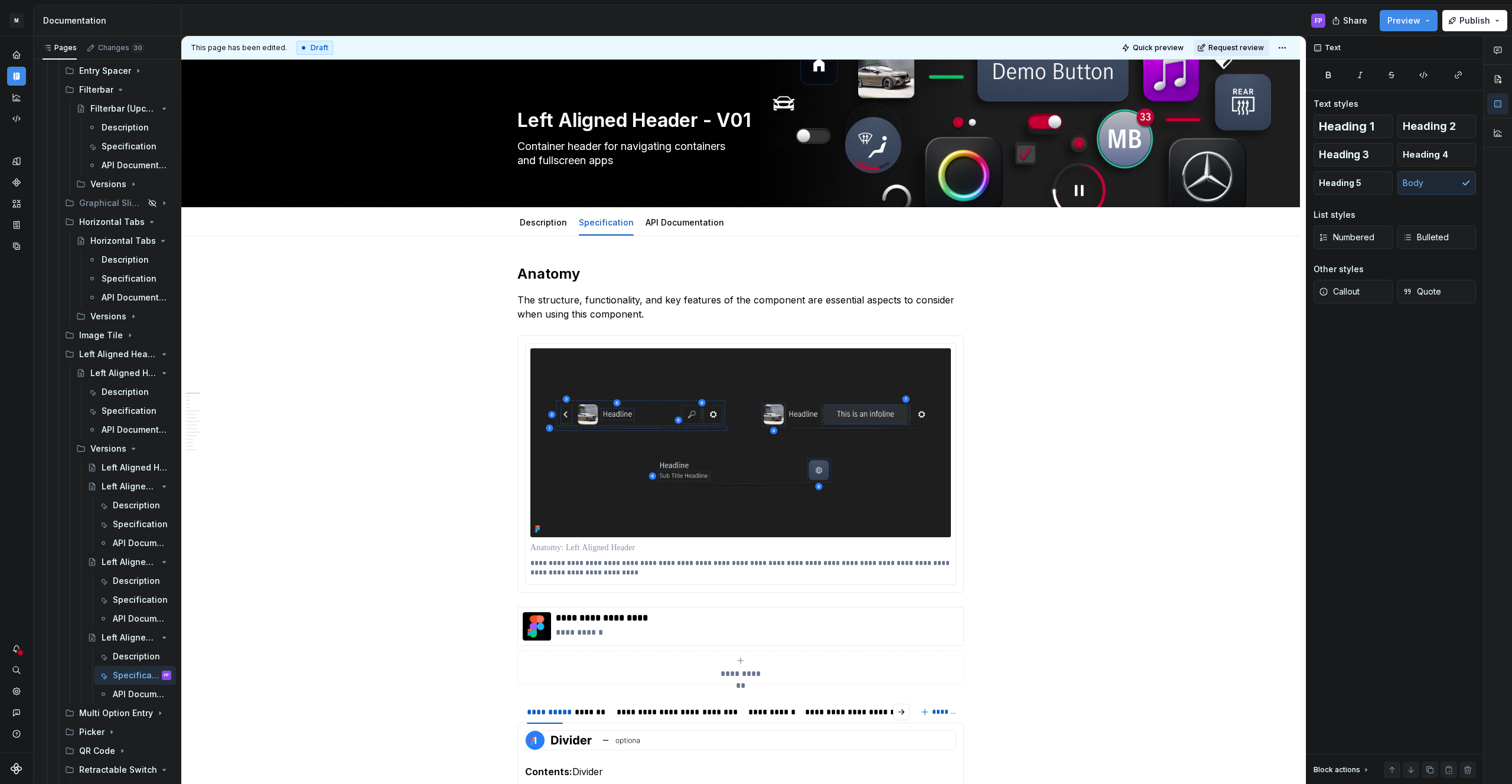
click at [1240, 46] on span "Request review" at bounding box center [1236, 48] width 55 height 10
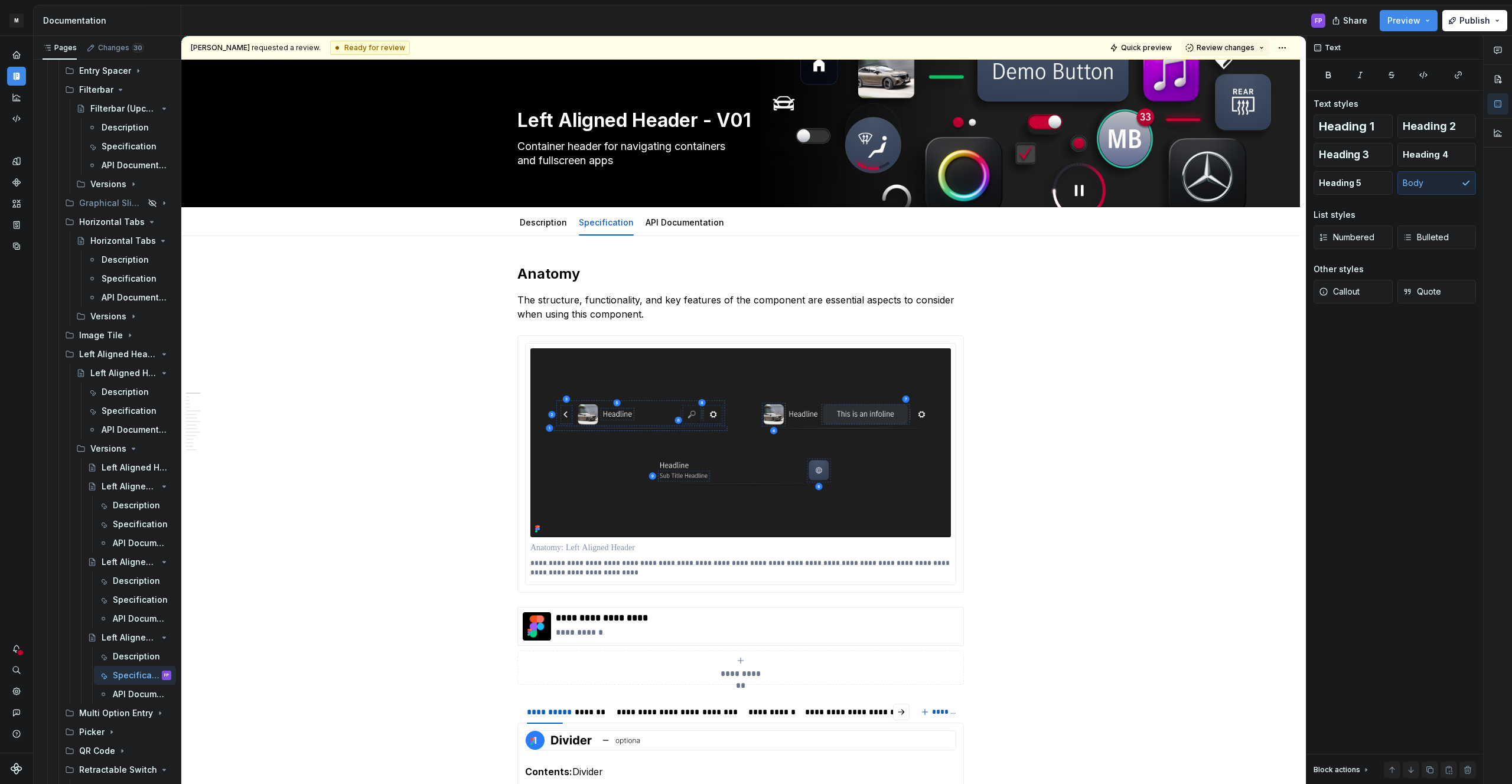
click at [1240, 46] on span "Review changes" at bounding box center [1225, 48] width 58 height 10
drag, startPoint x: 1235, startPoint y: 69, endPoint x: 1407, endPoint y: 13, distance: 180.9
click at [1235, 69] on div "Approve" at bounding box center [1264, 71] width 103 height 11
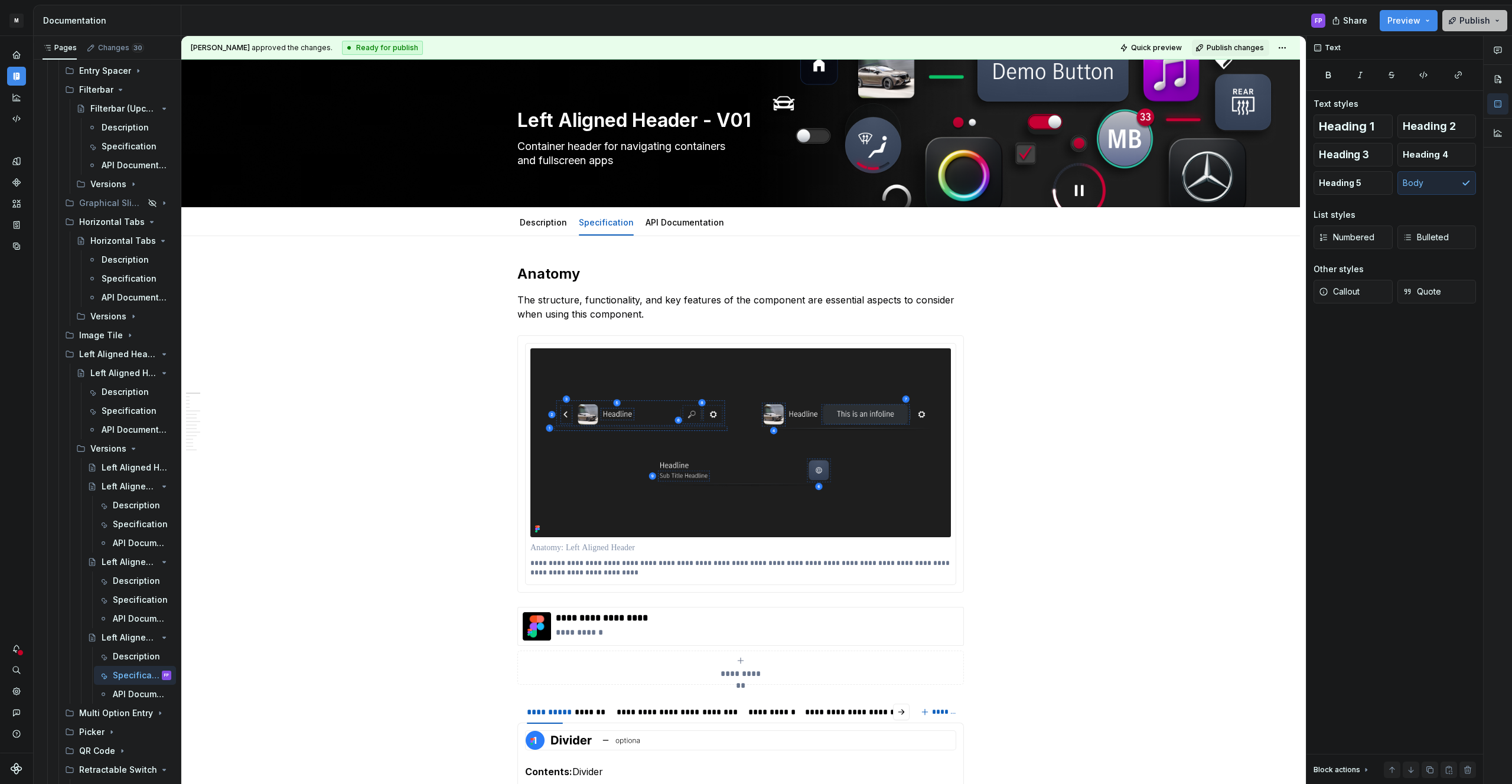
click at [1474, 19] on span "Publish" at bounding box center [1475, 20] width 31 height 11
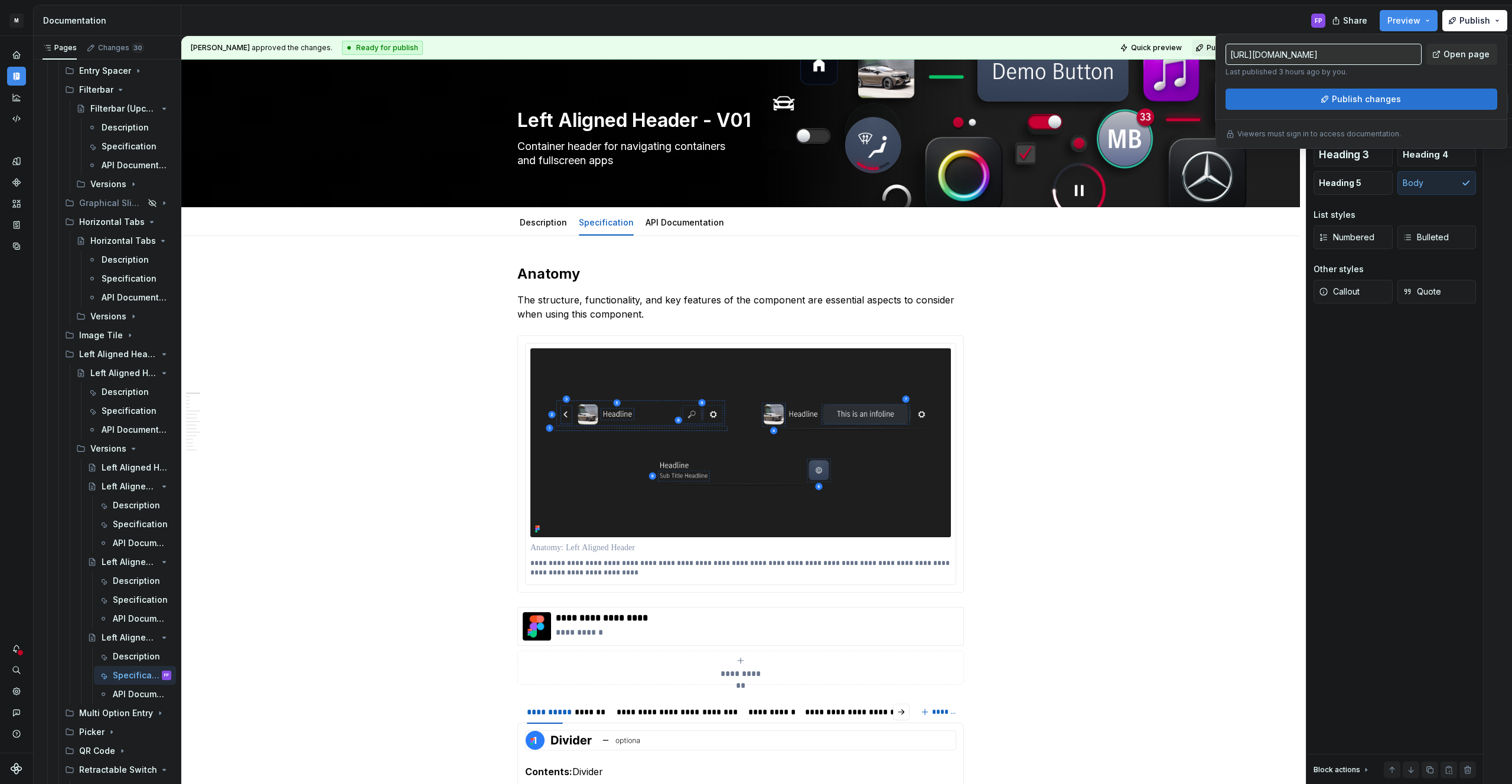
click at [1324, 101] on button "Publish changes" at bounding box center [1361, 99] width 271 height 21
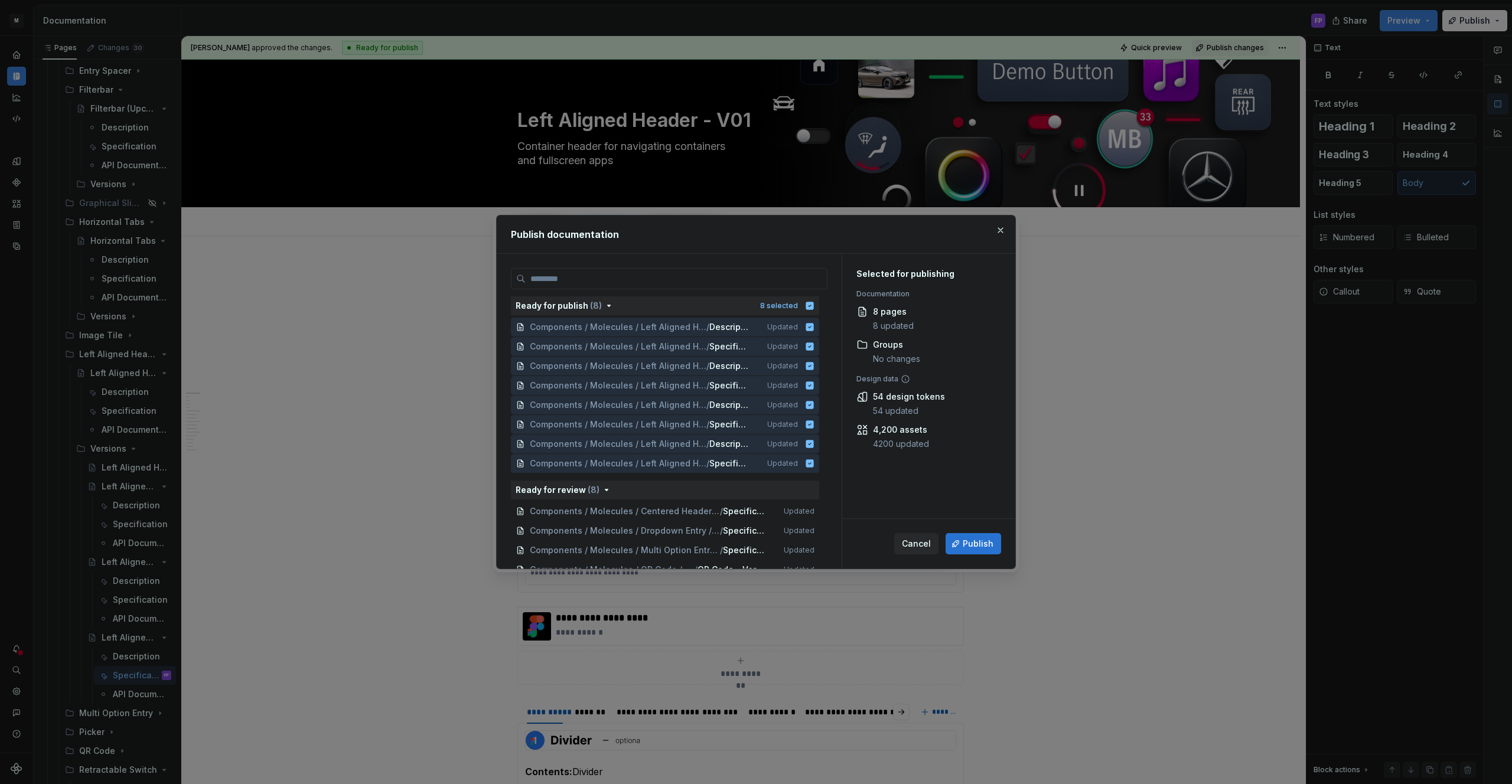
click at [980, 540] on span "Publish" at bounding box center [978, 543] width 31 height 11
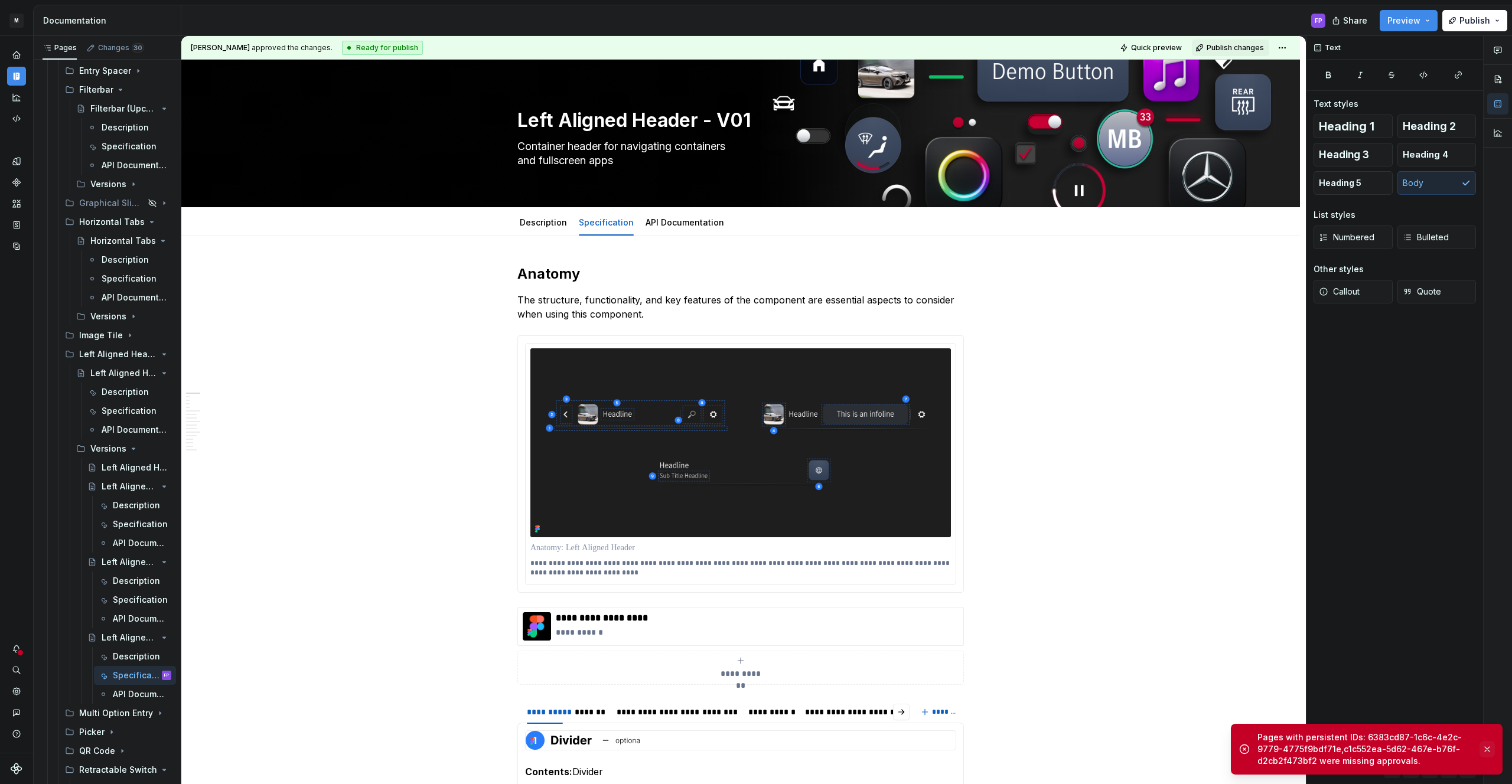
click at [1491, 748] on button "button" at bounding box center [1487, 749] width 15 height 16
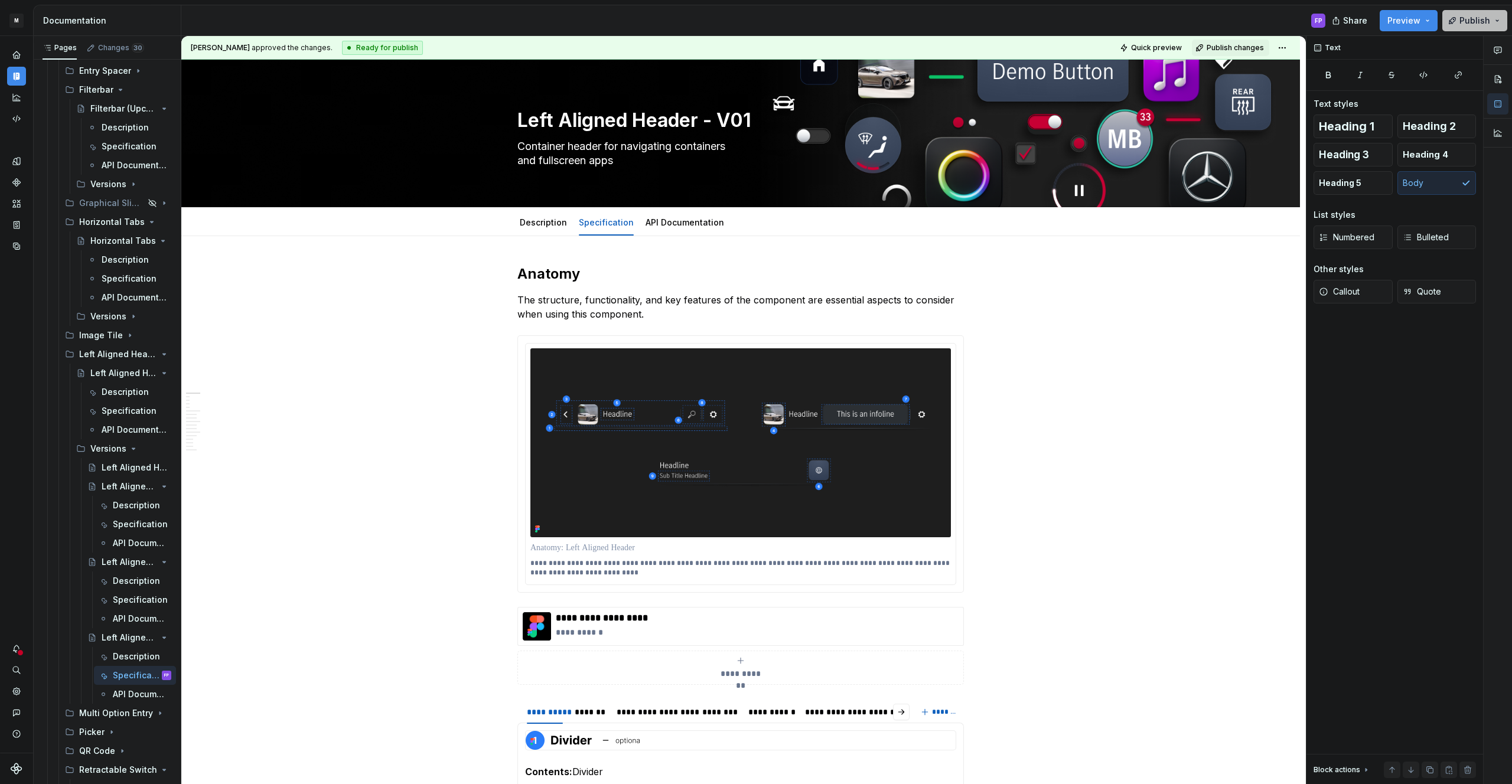
click at [1486, 21] on span "Publish" at bounding box center [1475, 20] width 31 height 11
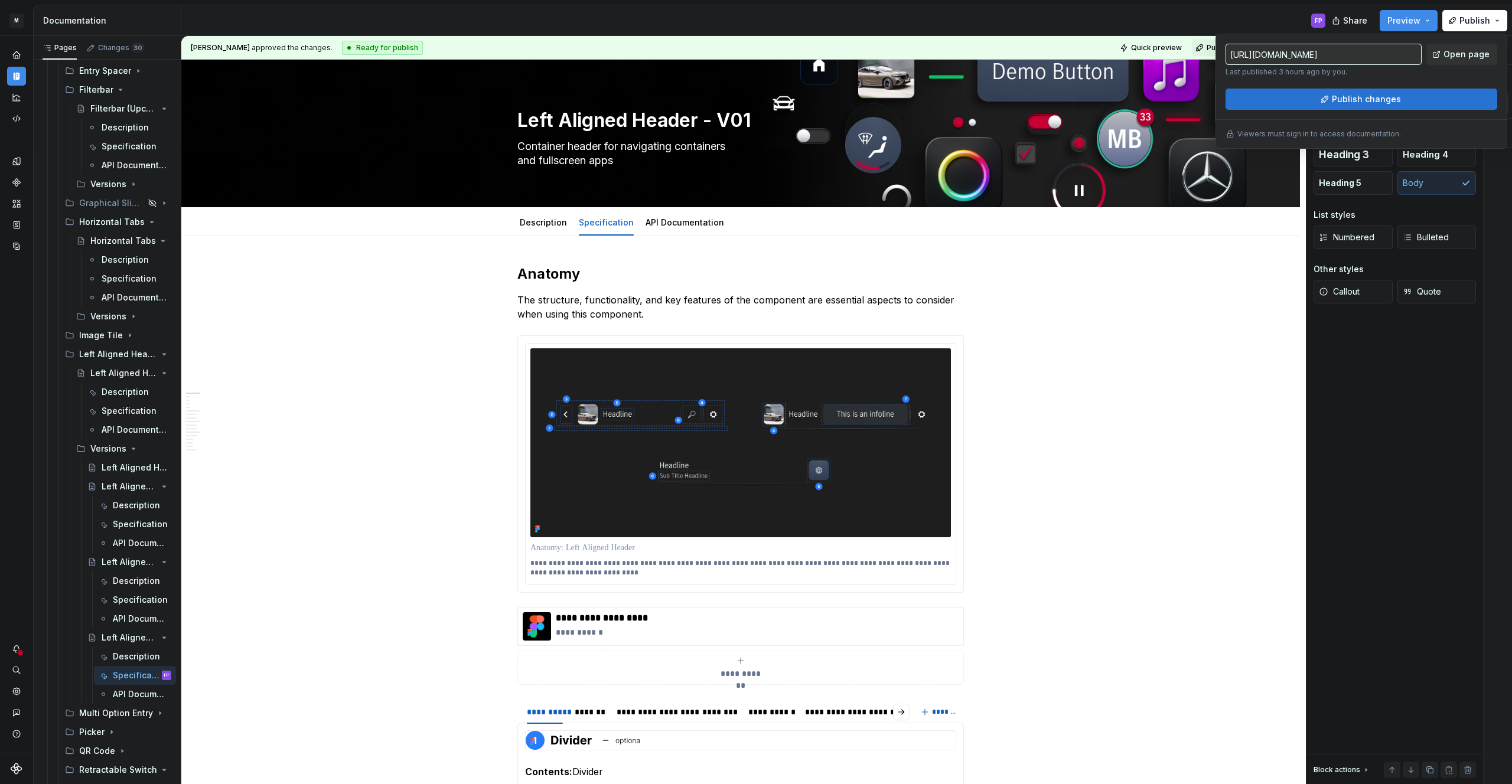
click at [1352, 100] on span "Publish changes" at bounding box center [1366, 99] width 69 height 11
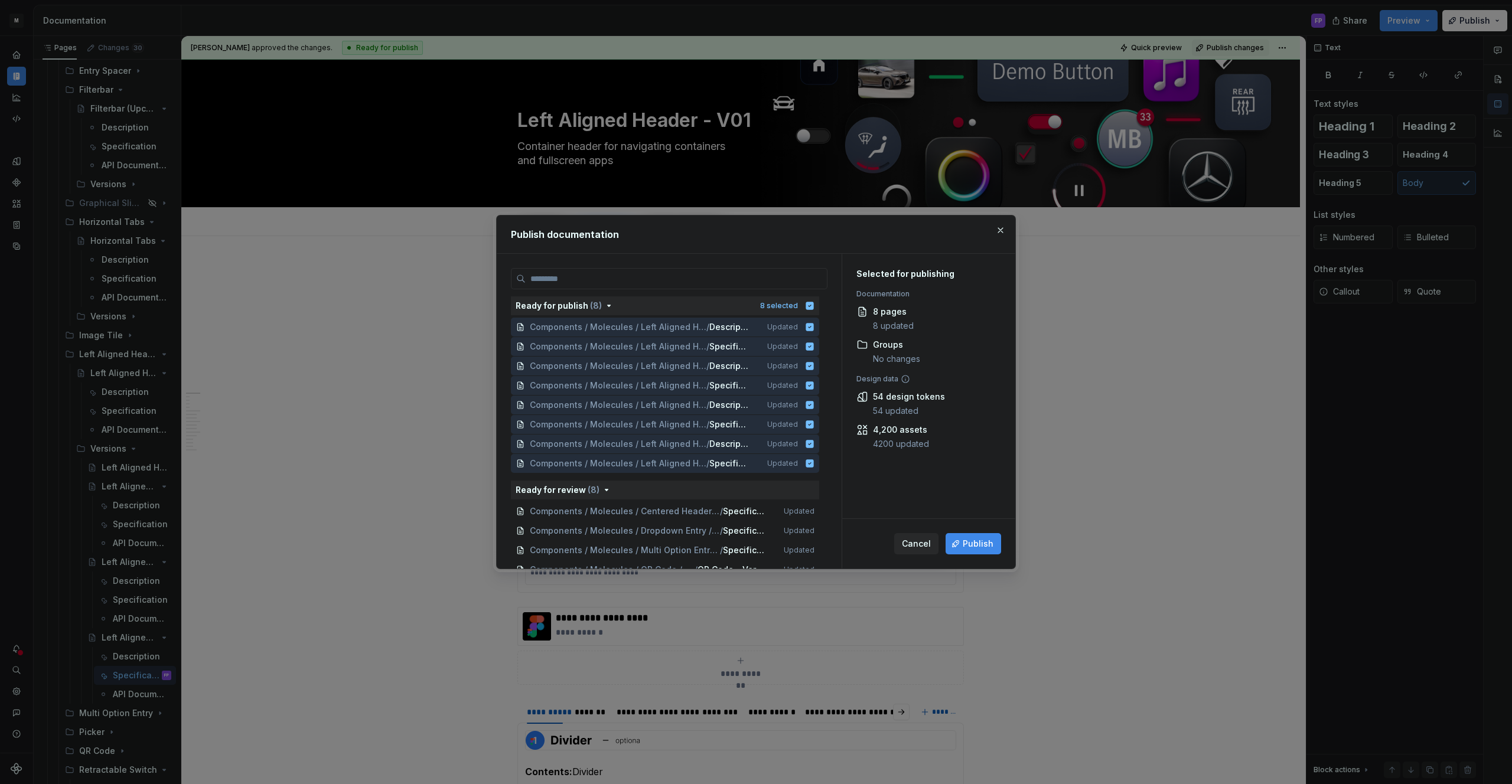
click at [965, 540] on span "Publish" at bounding box center [978, 543] width 31 height 11
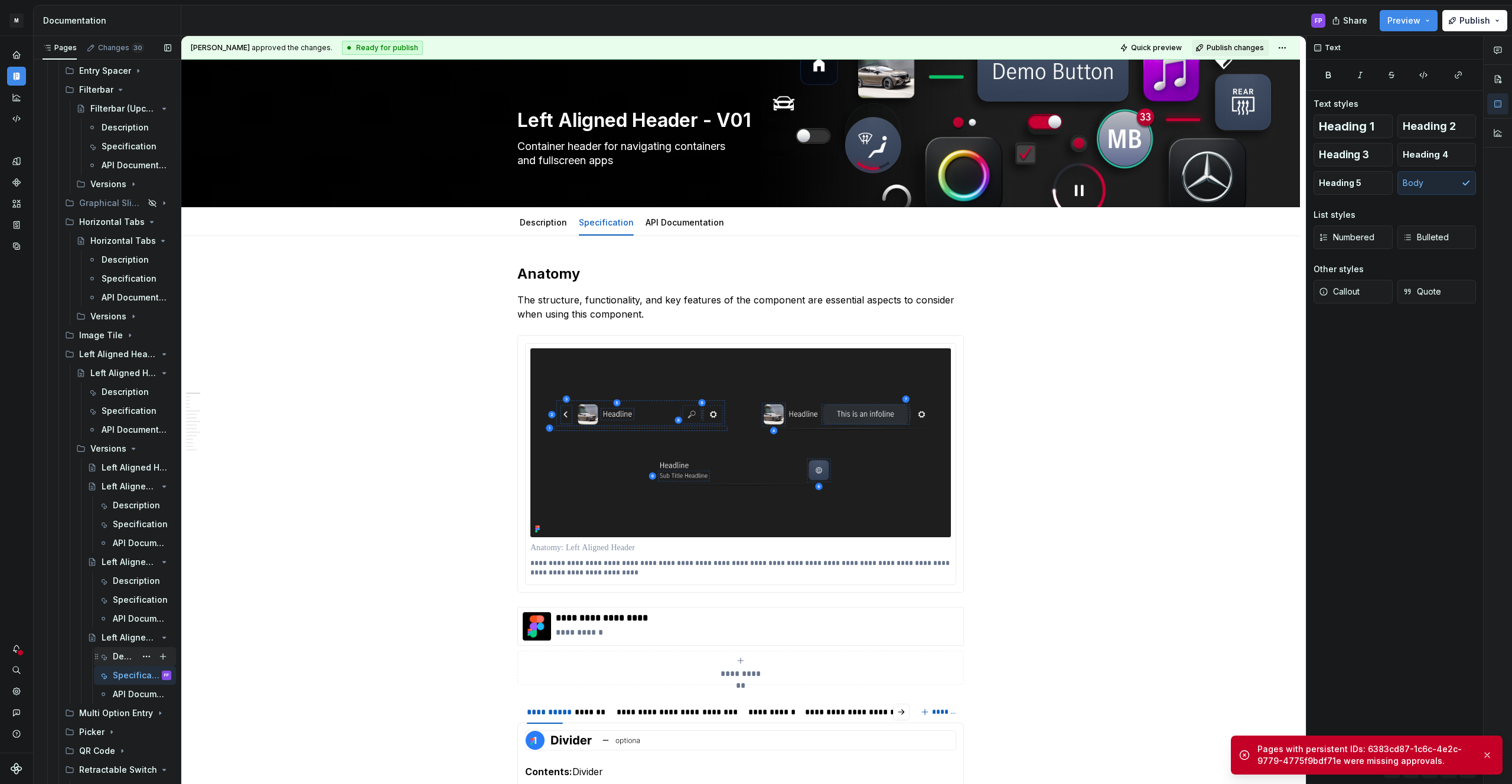
click at [124, 657] on div "Description" at bounding box center [124, 656] width 23 height 11
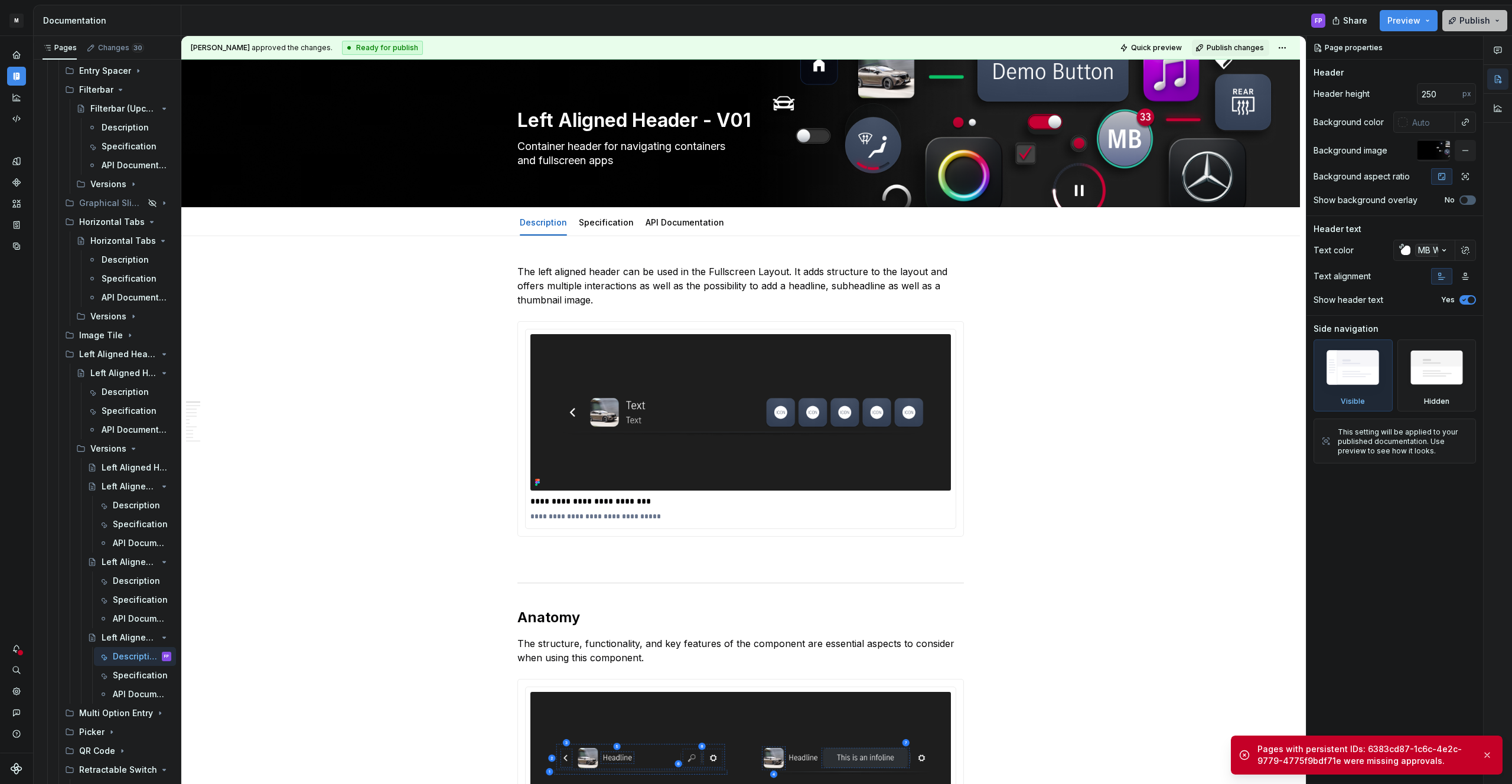
click at [1446, 24] on button "Publish" at bounding box center [1475, 21] width 65 height 21
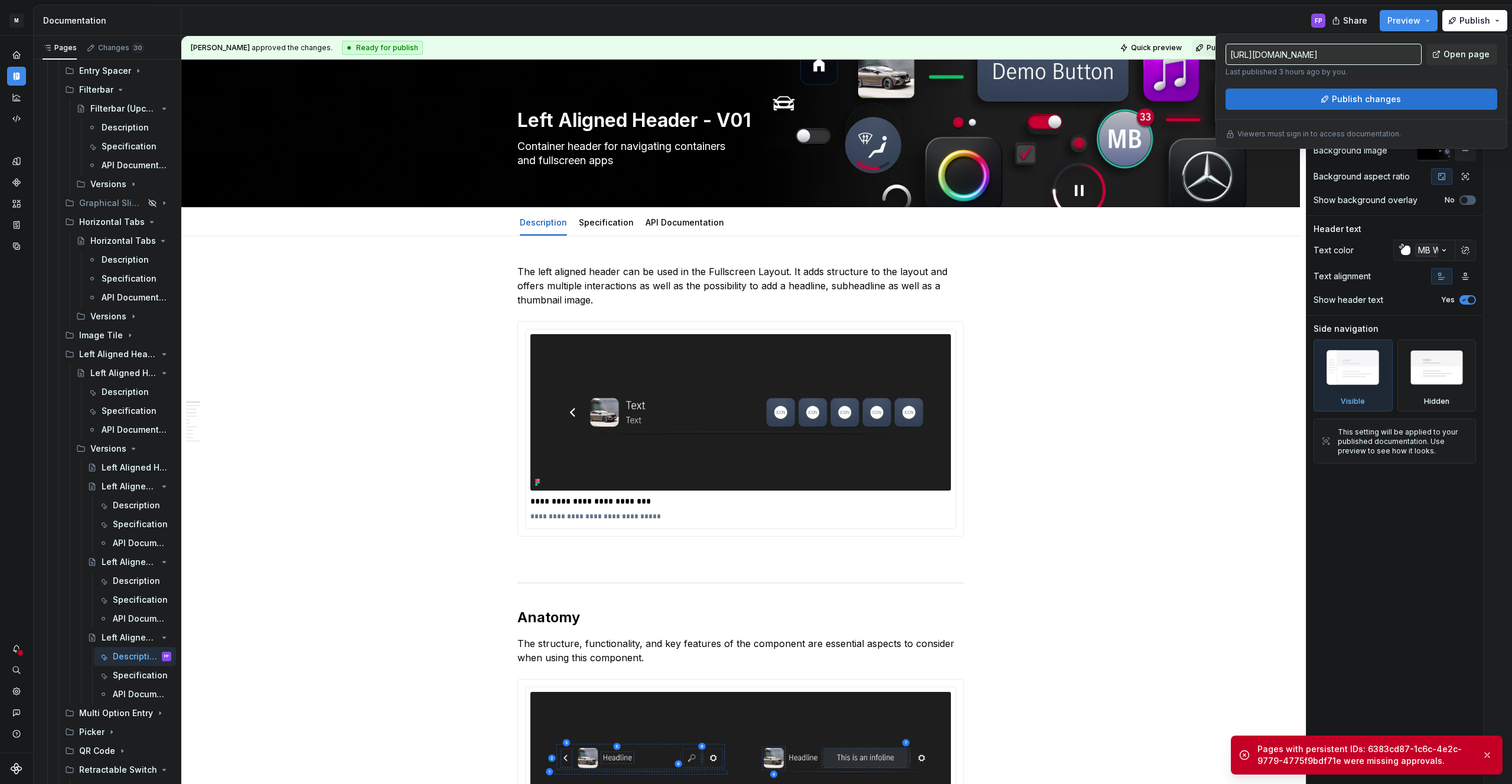
click at [1377, 100] on span "Publish changes" at bounding box center [1366, 99] width 69 height 11
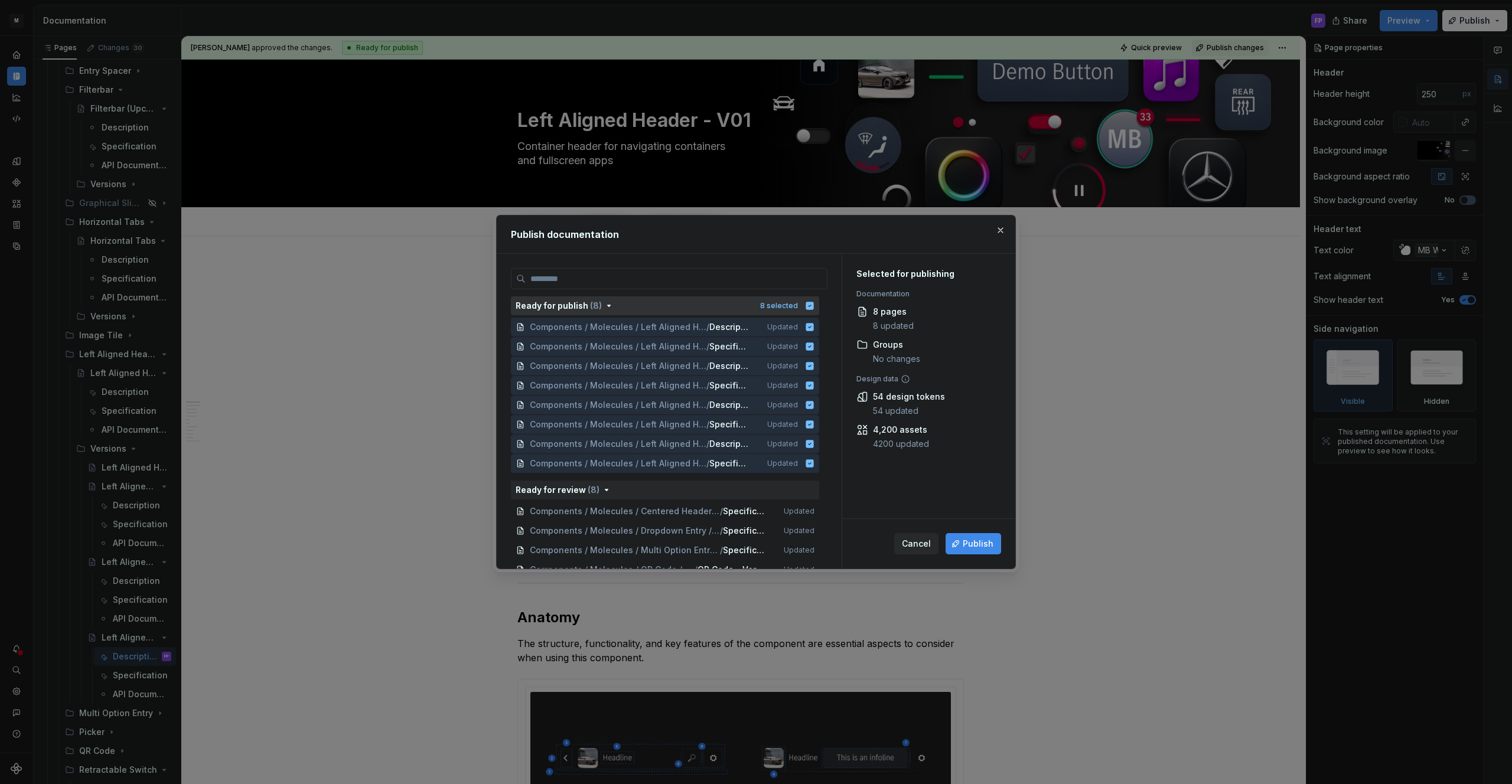
click at [814, 307] on icon "button" at bounding box center [810, 306] width 8 height 8
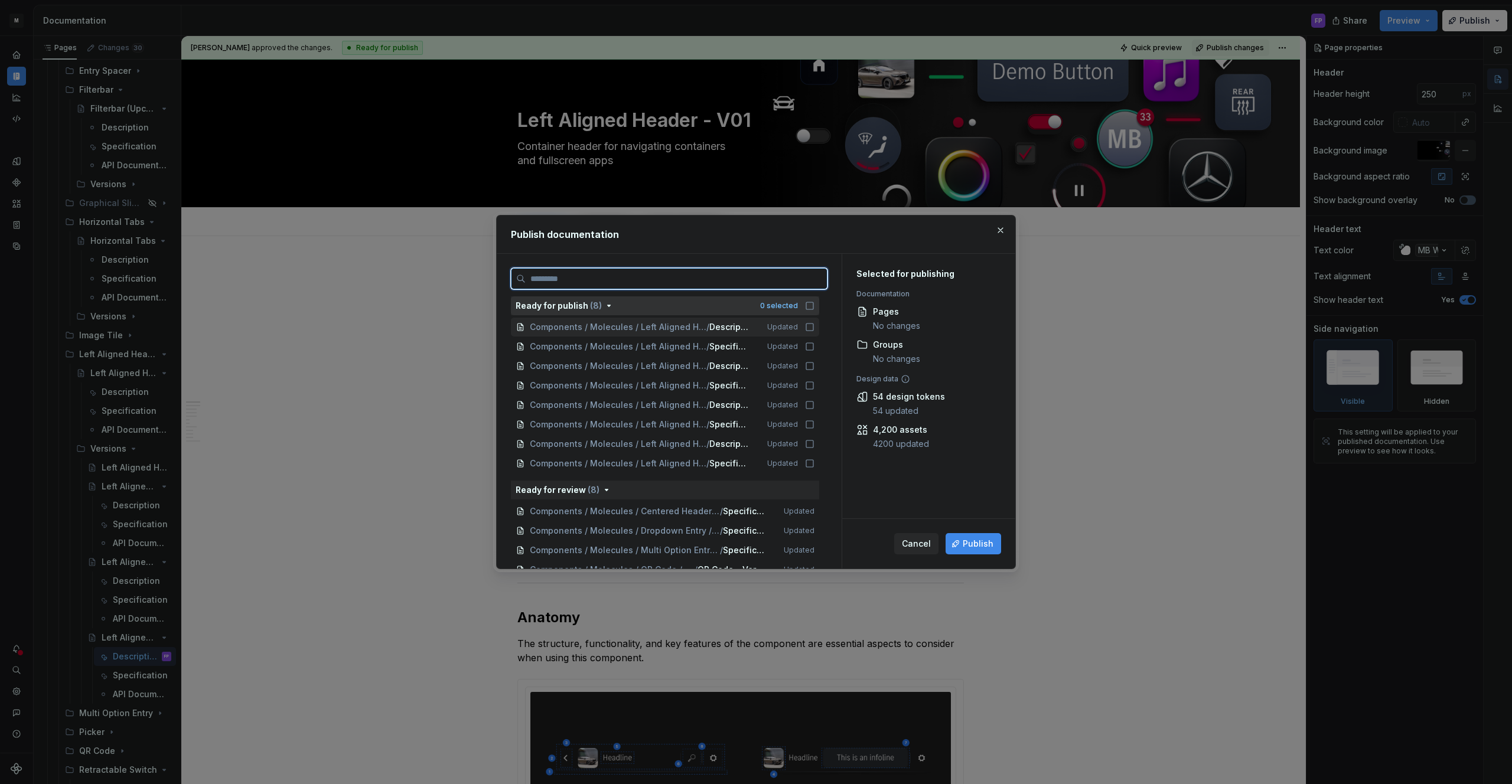
click at [815, 326] on icon at bounding box center [810, 328] width 10 height 10
click at [815, 347] on icon at bounding box center [810, 347] width 10 height 10
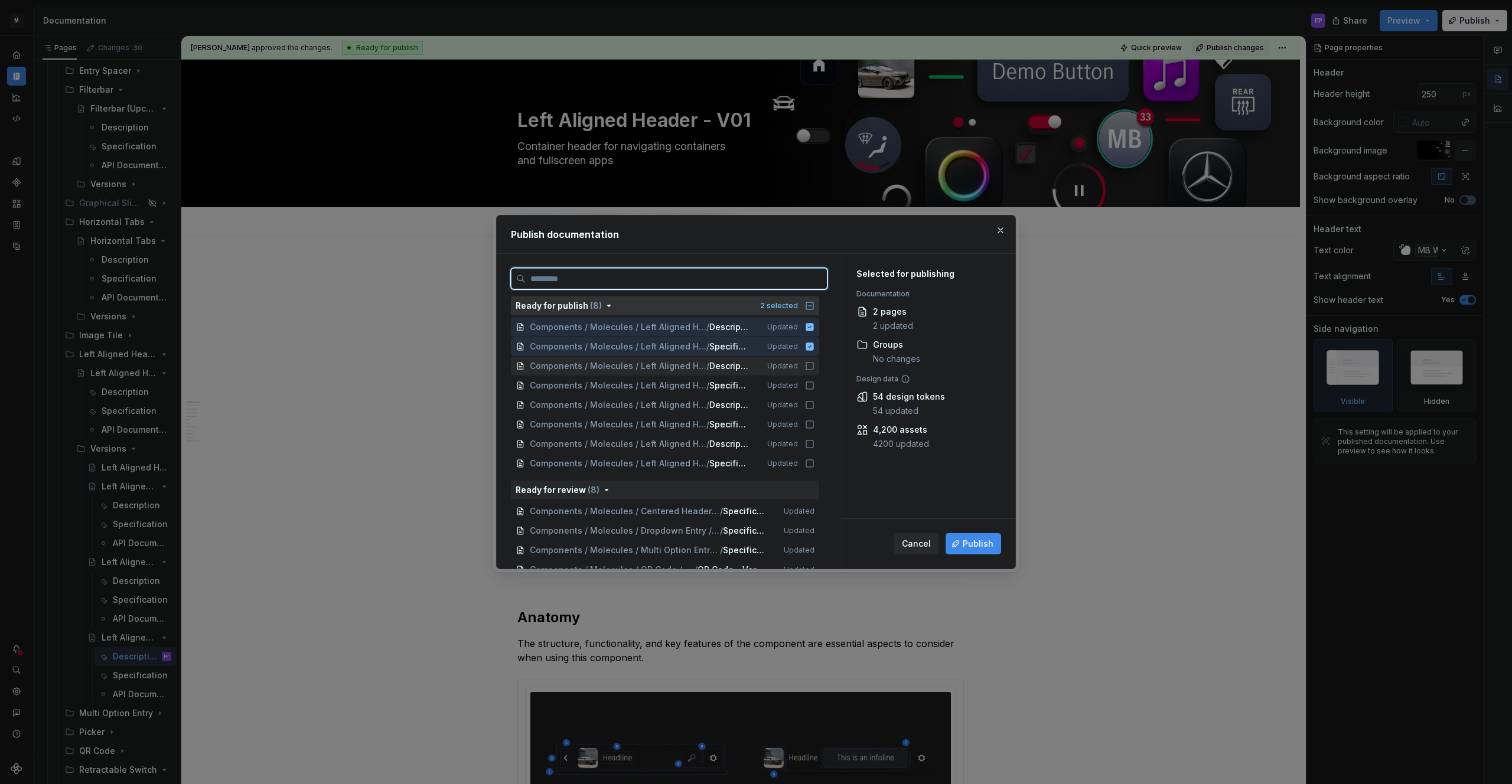
click at [814, 370] on icon at bounding box center [810, 366] width 10 height 10
click at [815, 389] on icon at bounding box center [810, 386] width 10 height 10
drag, startPoint x: 817, startPoint y: 403, endPoint x: 819, endPoint y: 413, distance: 10.2
click at [815, 403] on icon at bounding box center [810, 405] width 10 height 10
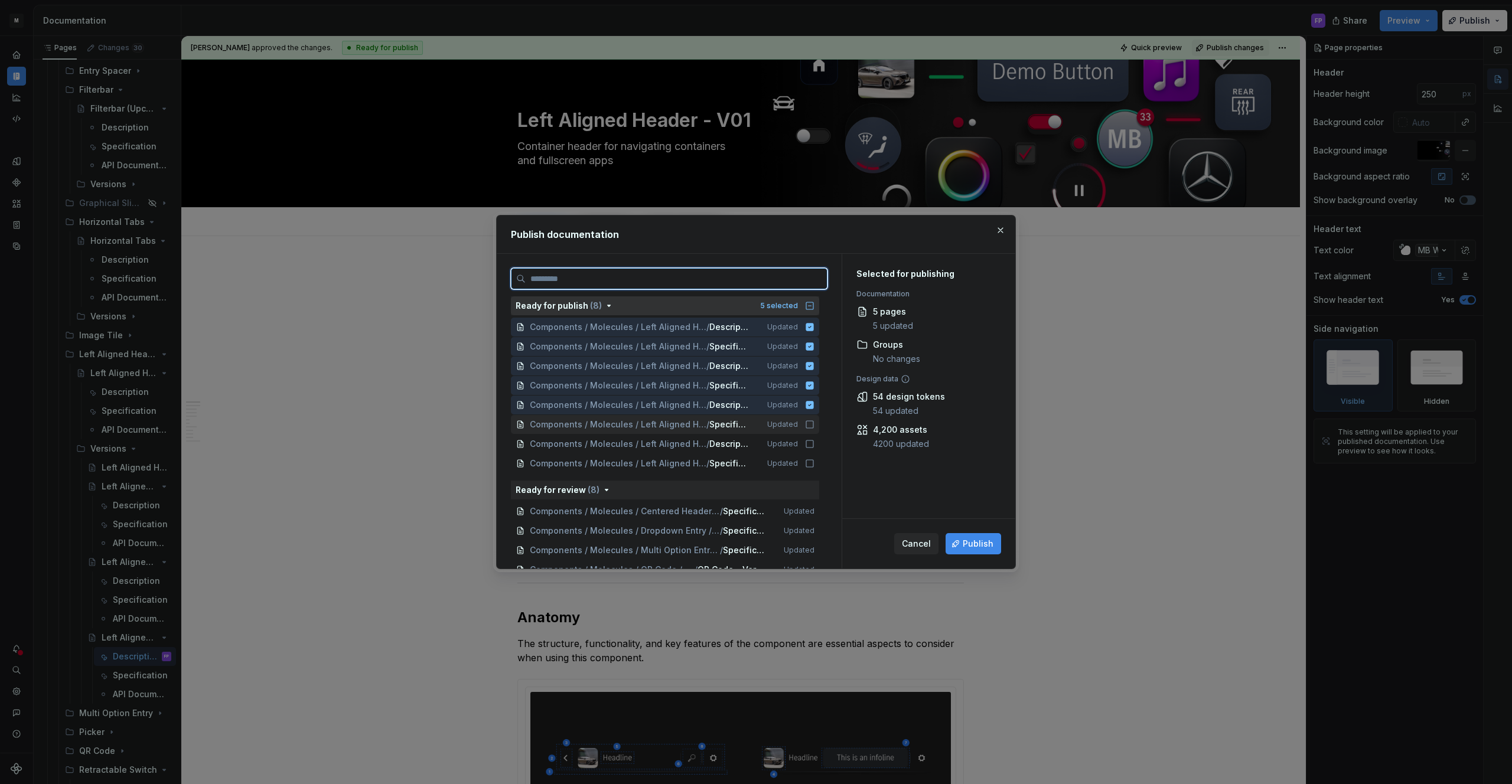
click at [815, 425] on icon at bounding box center [810, 425] width 10 height 10
drag, startPoint x: 817, startPoint y: 445, endPoint x: 970, endPoint y: 533, distance: 176.5
click at [815, 445] on icon at bounding box center [810, 444] width 10 height 10
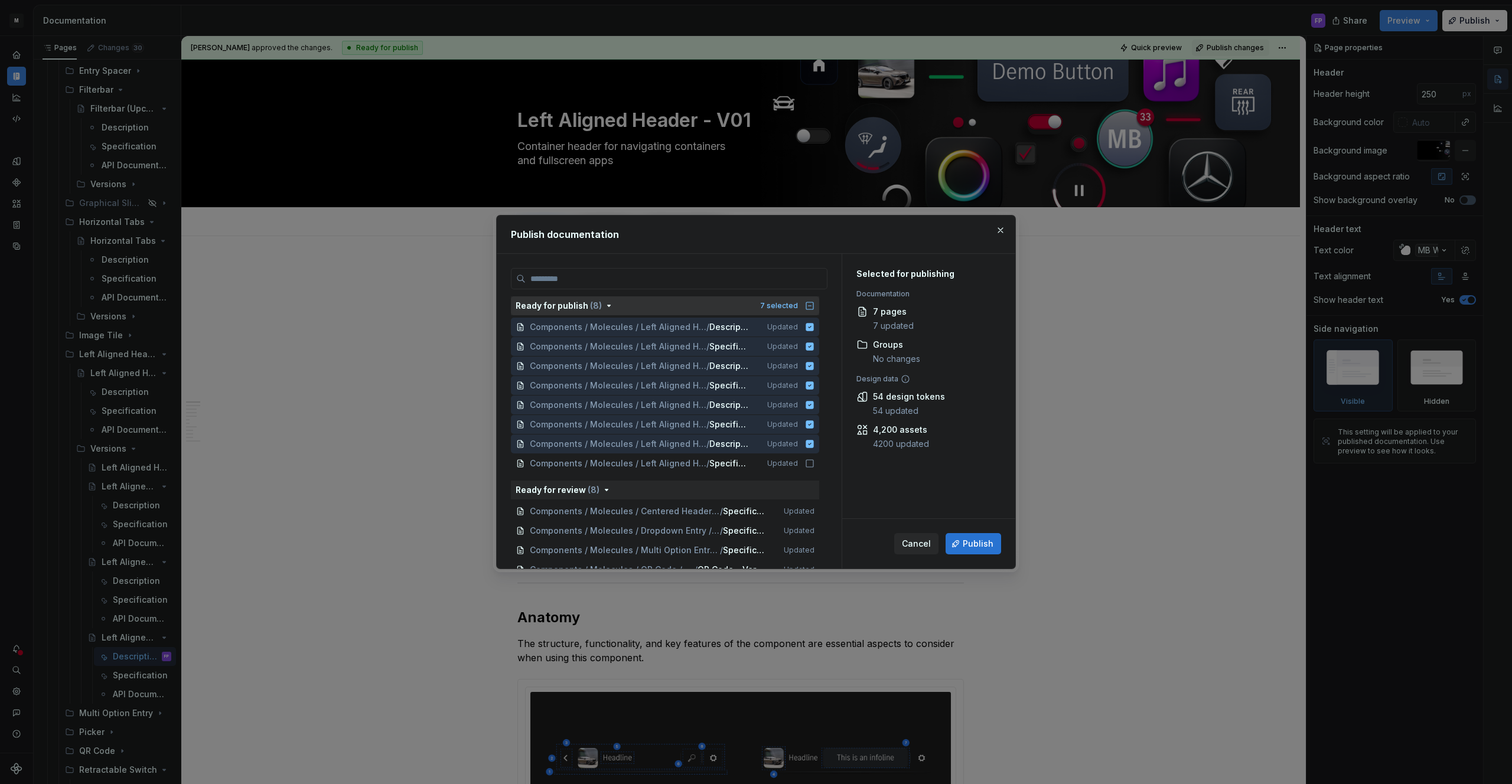
click at [972, 542] on span "Publish" at bounding box center [978, 543] width 31 height 11
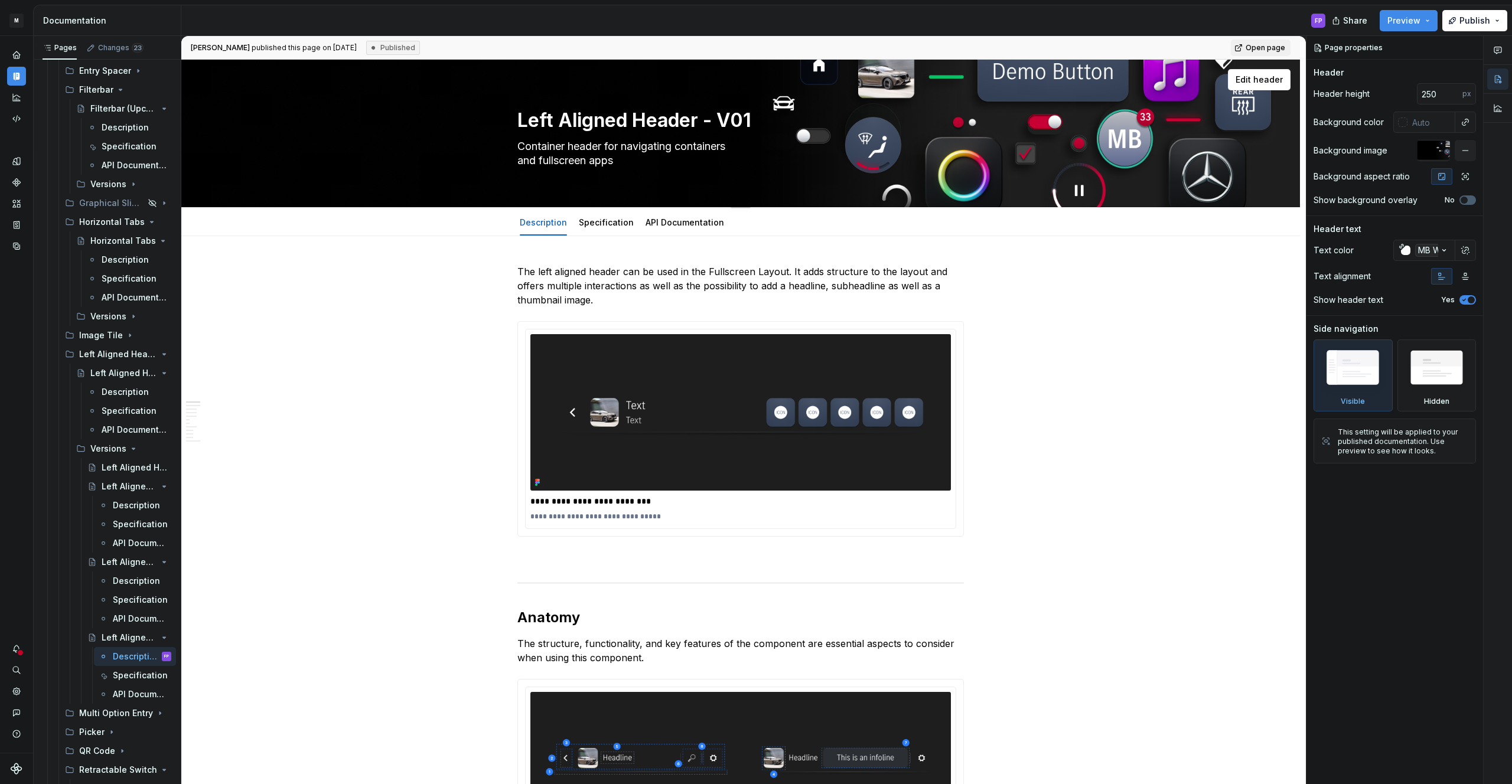
click at [126, 675] on div "Specification" at bounding box center [140, 675] width 55 height 11
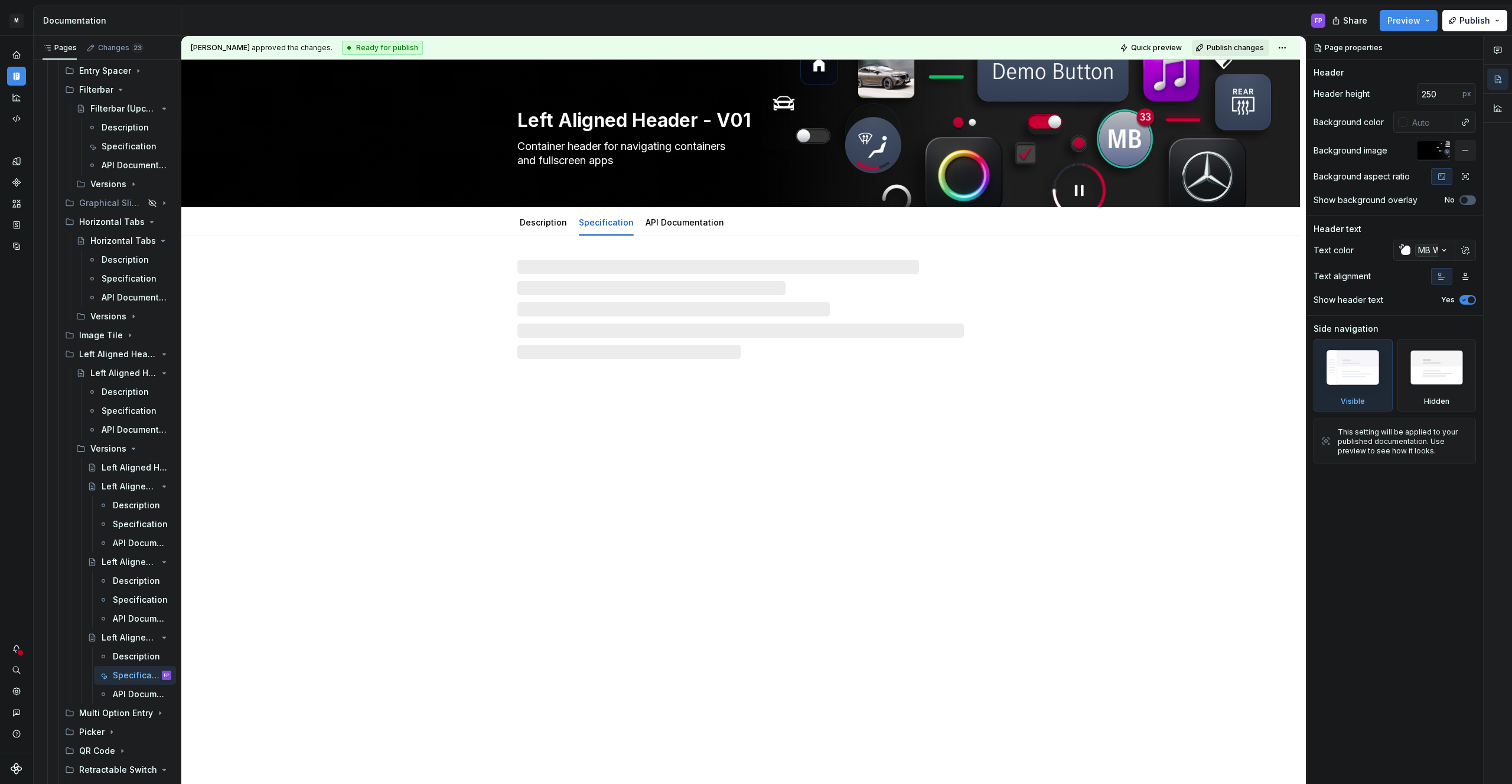
click at [1254, 49] on span "Publish changes" at bounding box center [1235, 48] width 57 height 10
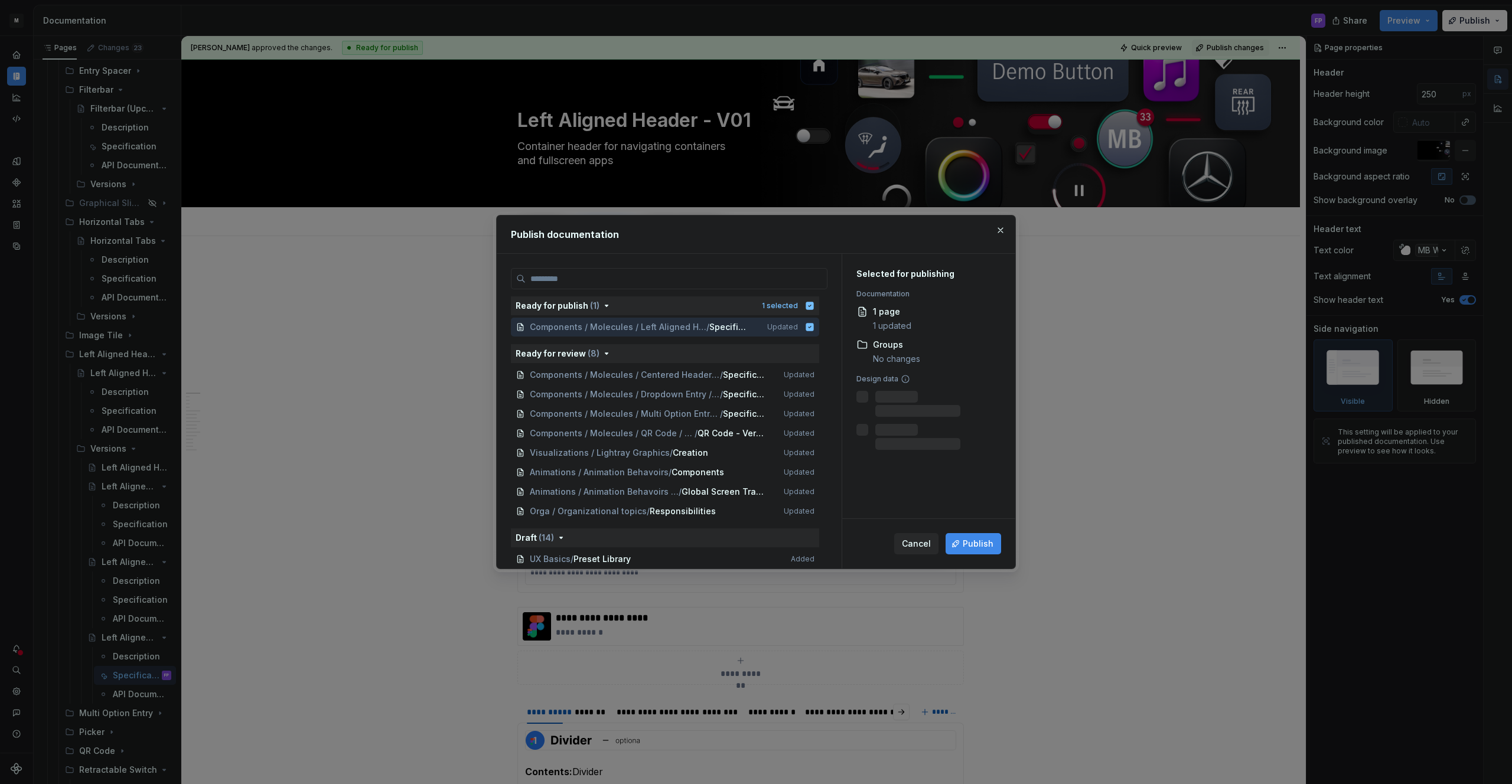
click at [983, 543] on span "Publish" at bounding box center [978, 543] width 31 height 11
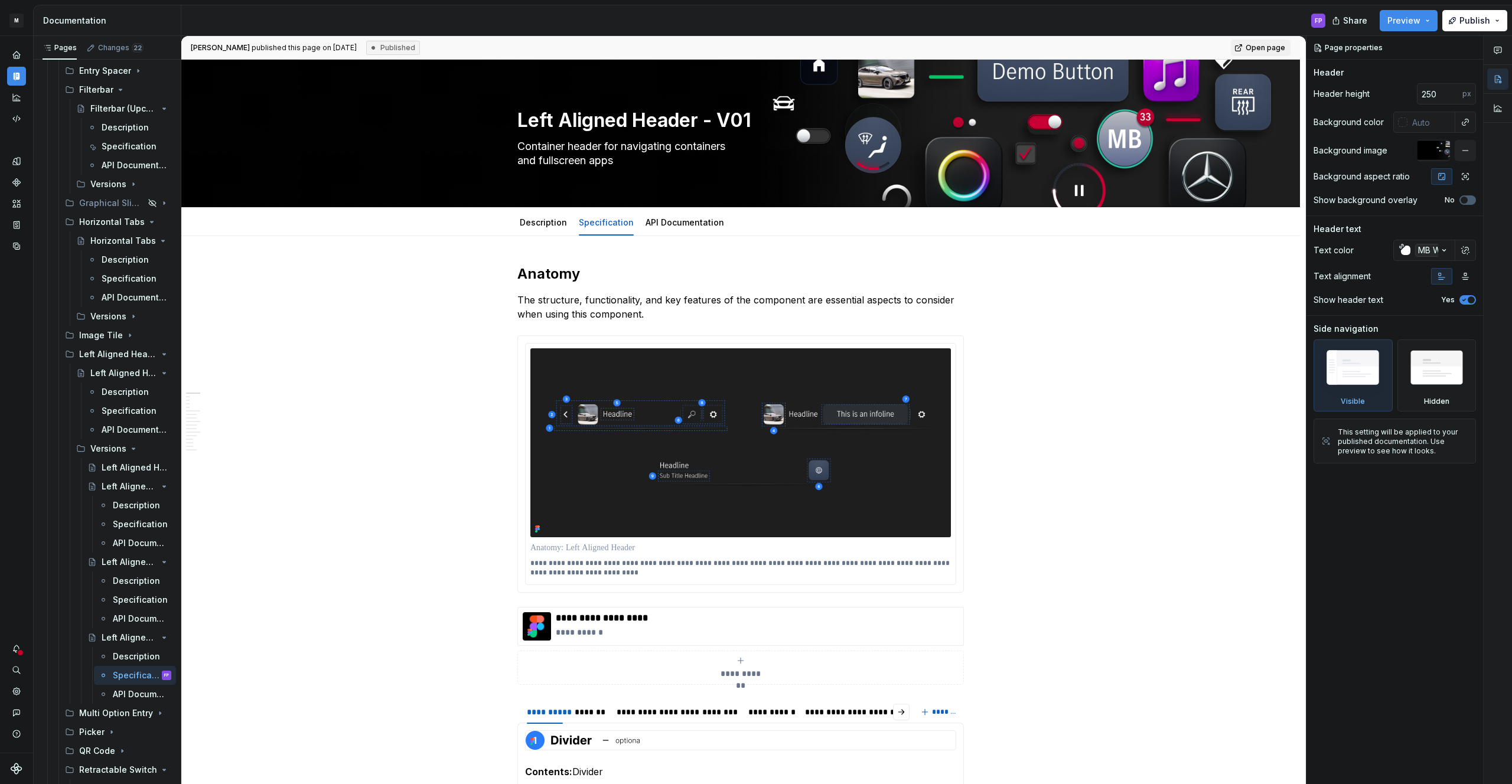
type textarea "*"
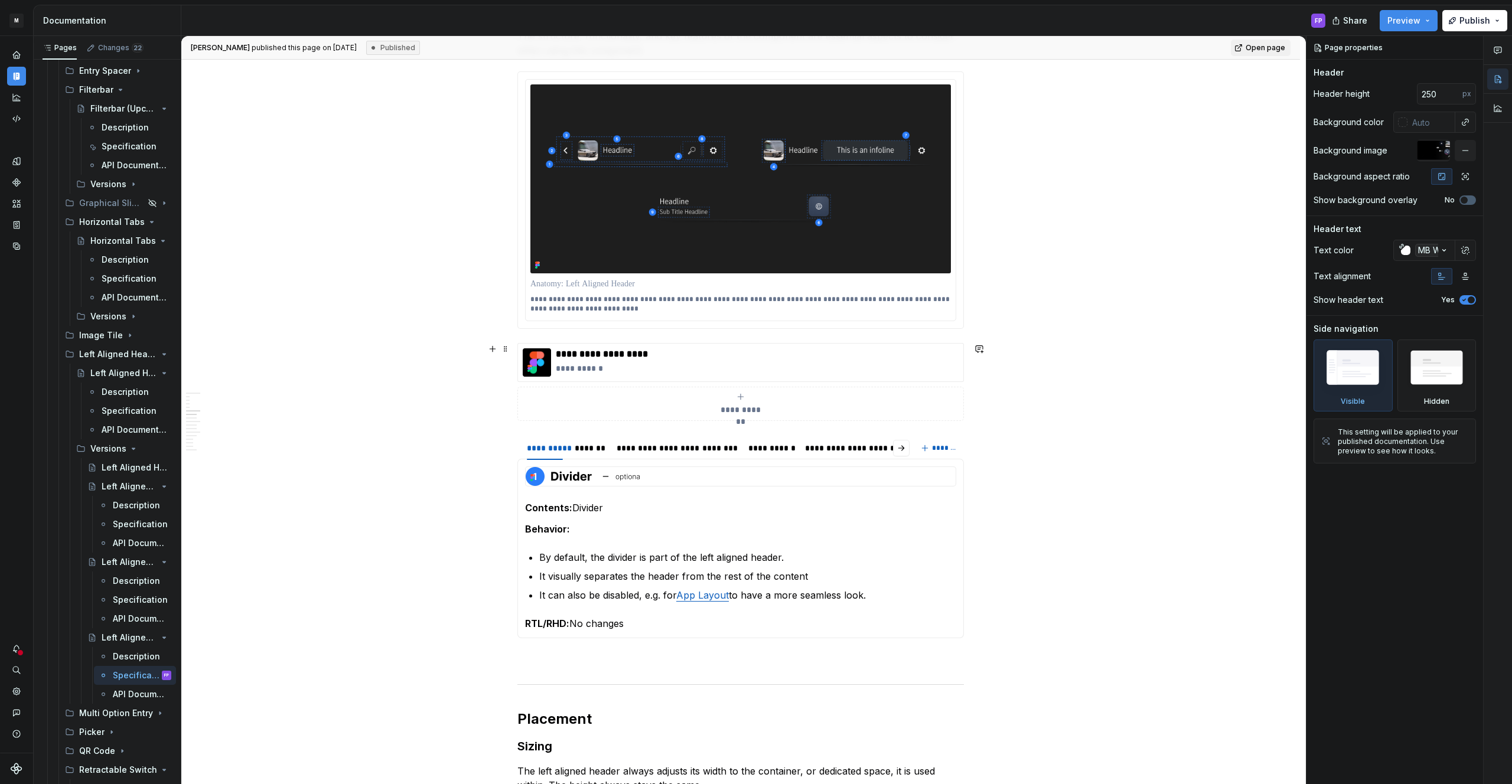
scroll to position [265, 0]
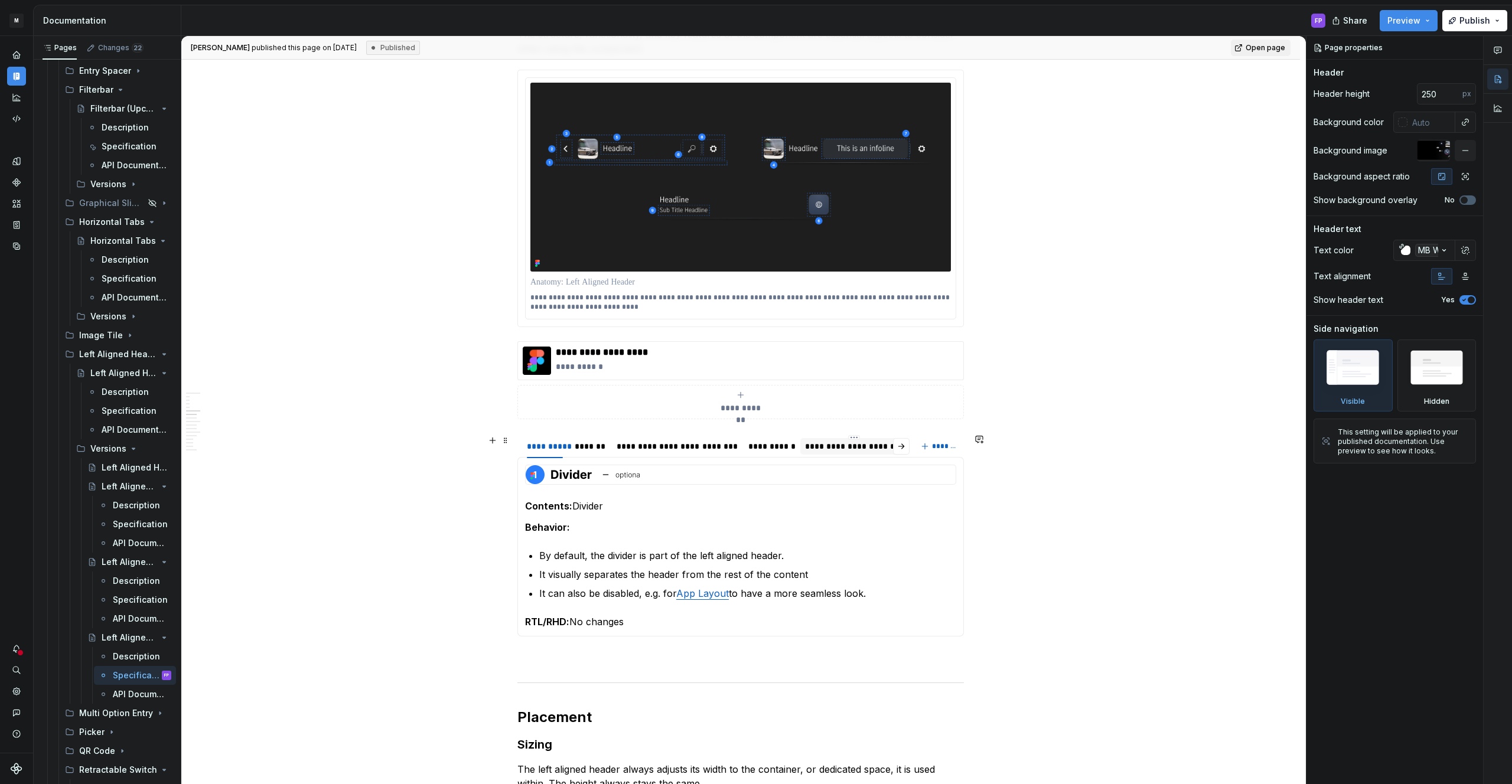
click at [822, 445] on div "**********" at bounding box center [854, 446] width 98 height 11
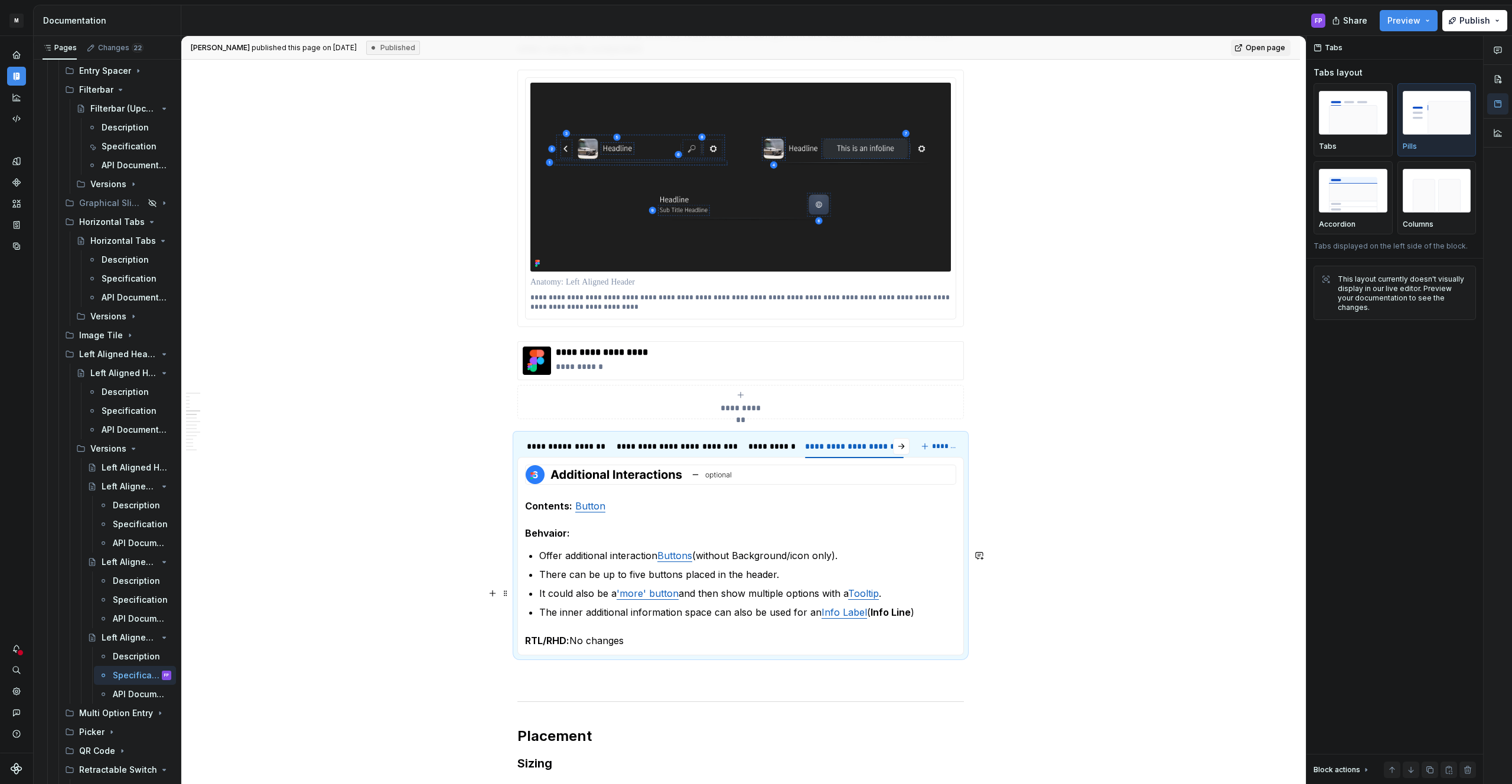
click at [642, 594] on link "'more' button" at bounding box center [648, 593] width 62 height 11
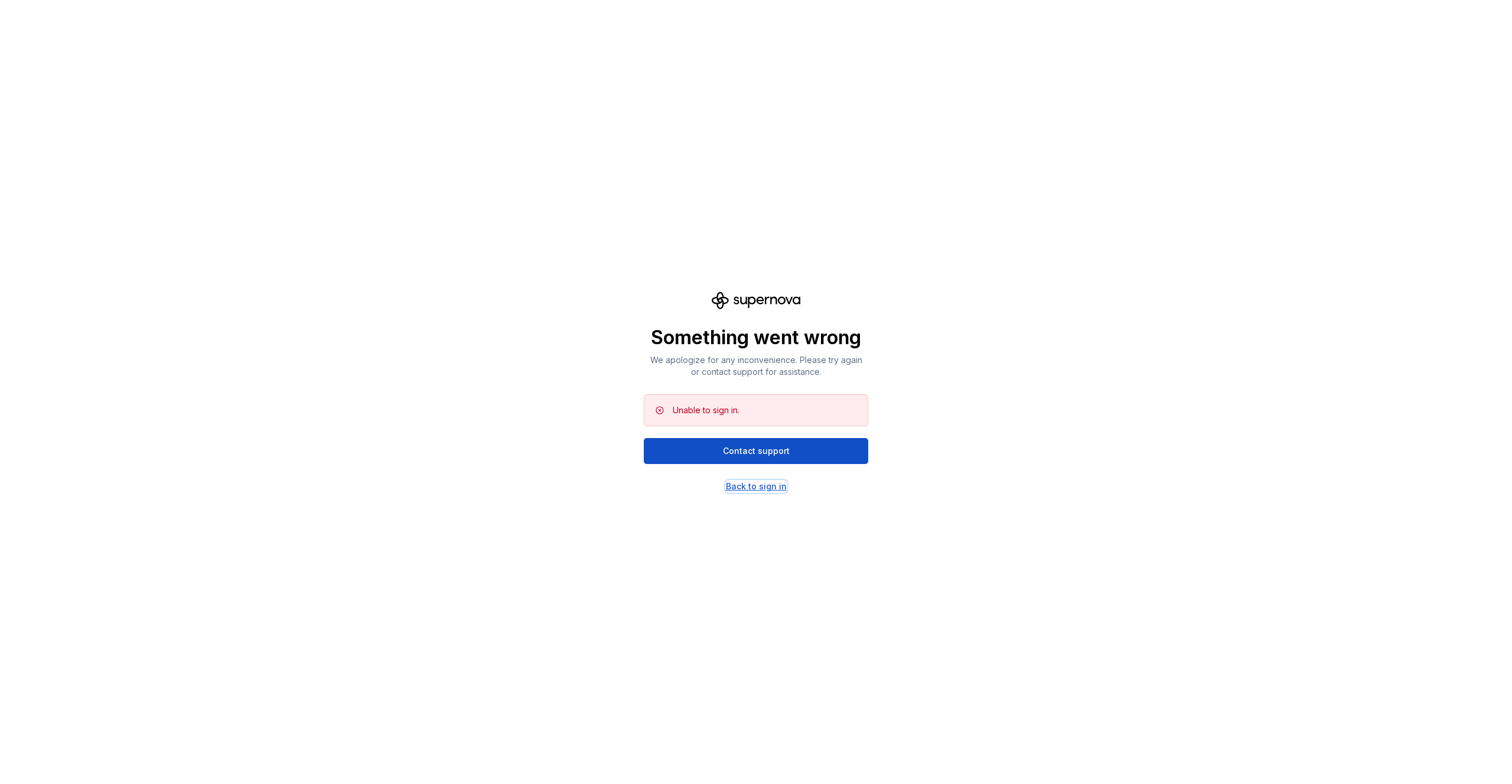
click at [747, 483] on div "Back to sign in" at bounding box center [756, 486] width 61 height 11
